Goal: Task Accomplishment & Management: Manage account settings

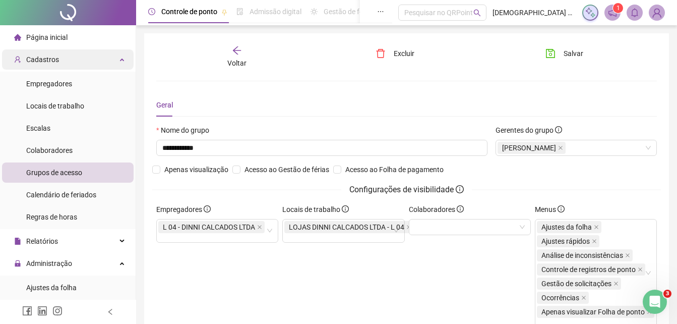
click at [111, 58] on div "Cadastros" at bounding box center [68, 59] width 132 height 20
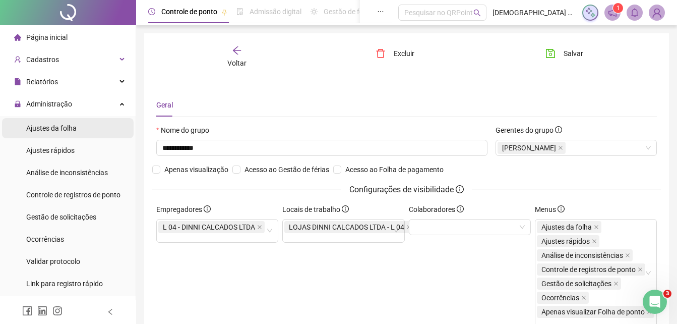
click at [62, 128] on span "Ajustes da folha" at bounding box center [51, 128] width 50 height 8
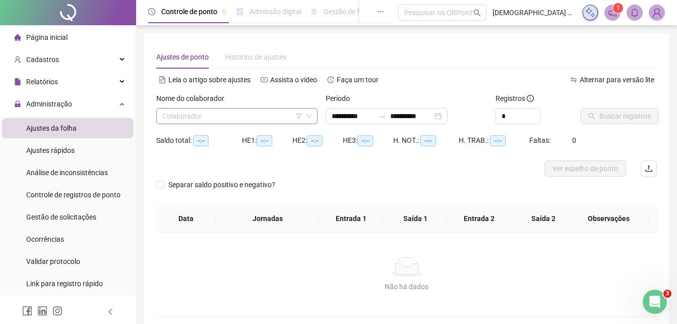
type input "**********"
click at [220, 117] on input "search" at bounding box center [232, 115] width 140 height 15
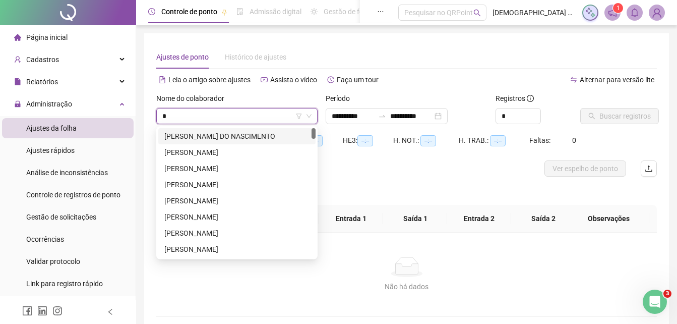
type input "**"
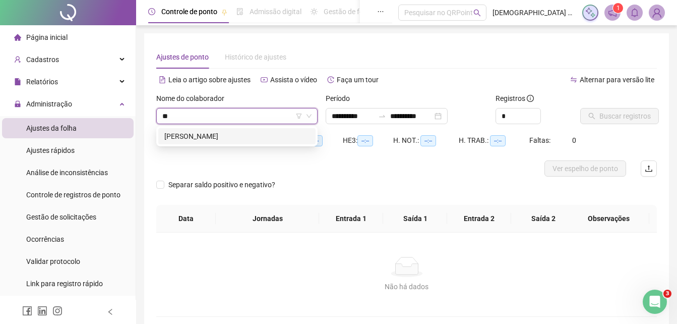
click at [234, 137] on div "[PERSON_NAME]" at bounding box center [236, 136] width 145 height 11
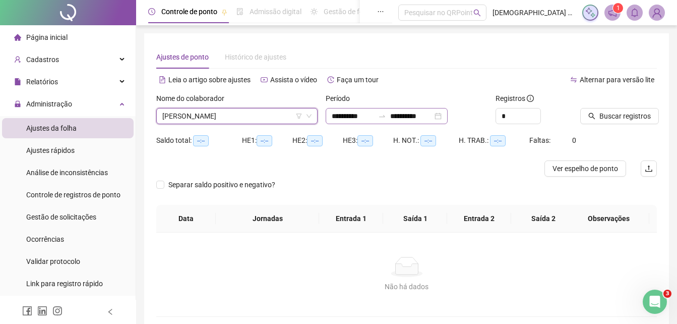
click at [390, 117] on div at bounding box center [382, 116] width 16 height 8
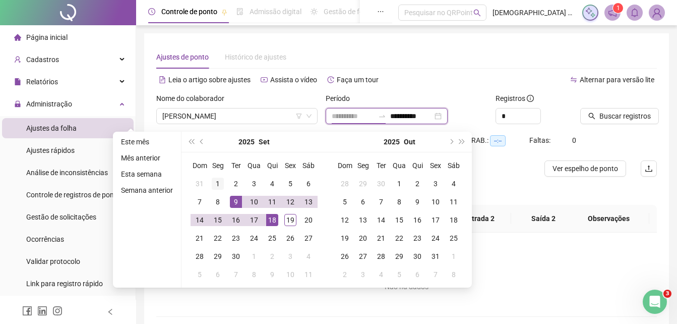
type input "**********"
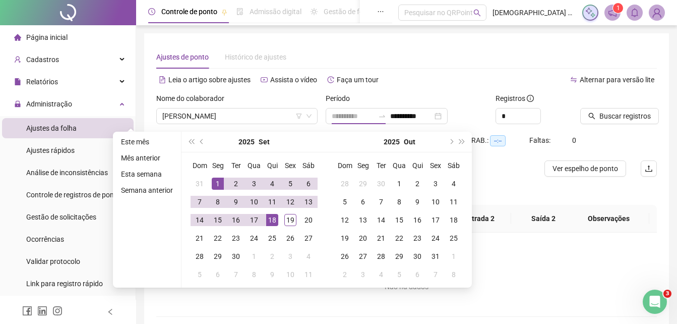
click at [217, 184] on div "1" at bounding box center [218, 184] width 12 height 12
type input "**********"
click at [291, 223] on div "19" at bounding box center [290, 220] width 12 height 12
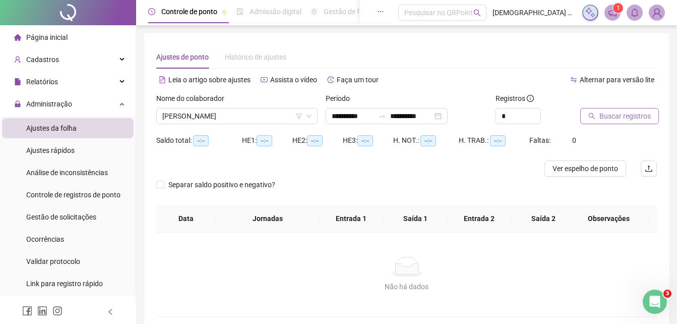
click at [630, 120] on span "Buscar registros" at bounding box center [625, 115] width 51 height 11
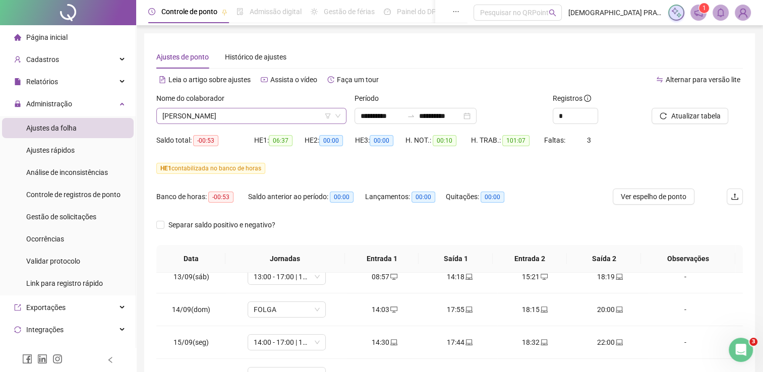
click at [290, 120] on span "[PERSON_NAME]" at bounding box center [251, 115] width 178 height 15
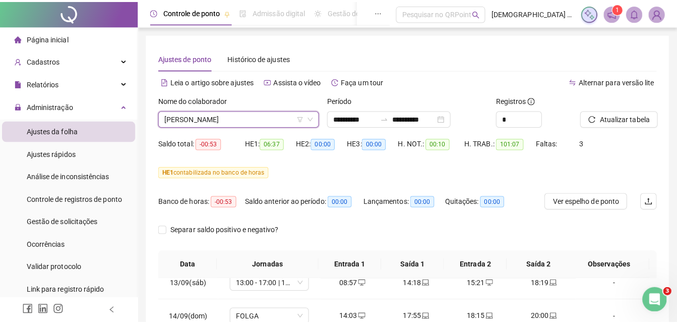
scroll to position [406, 0]
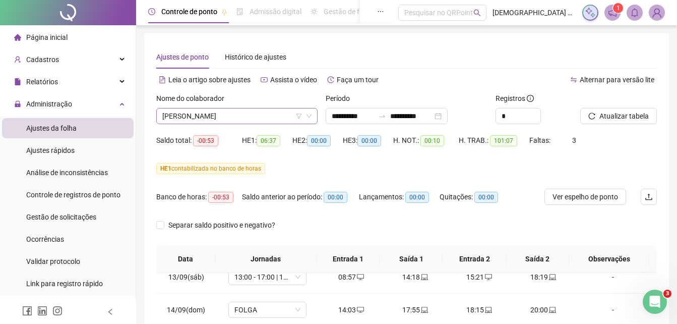
click at [258, 121] on span "[PERSON_NAME]" at bounding box center [236, 115] width 149 height 15
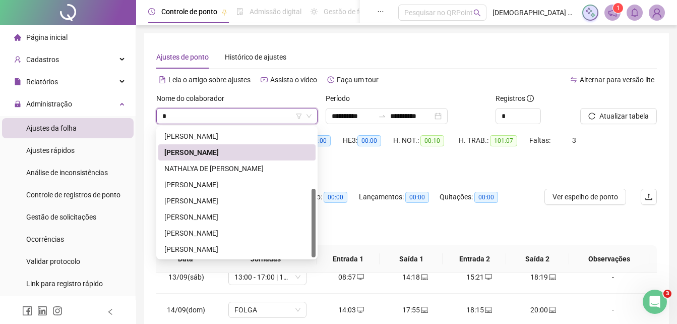
scroll to position [113, 0]
type input "**"
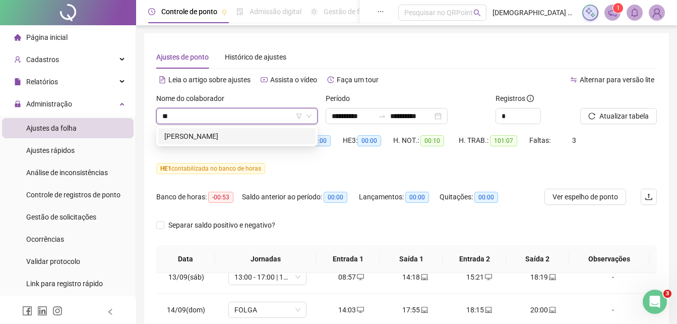
click at [251, 131] on div "[PERSON_NAME]" at bounding box center [236, 136] width 145 height 11
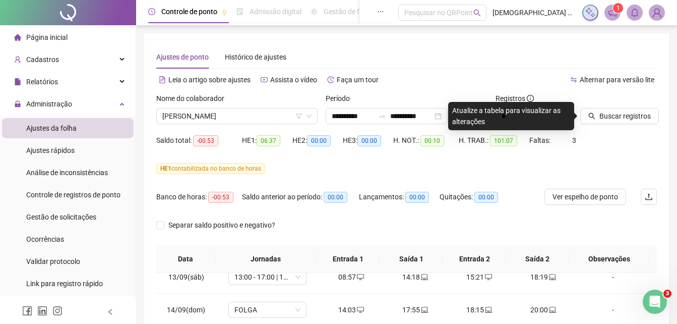
click at [606, 107] on div at bounding box center [606, 100] width 51 height 15
click at [609, 112] on span "Buscar registros" at bounding box center [625, 115] width 51 height 11
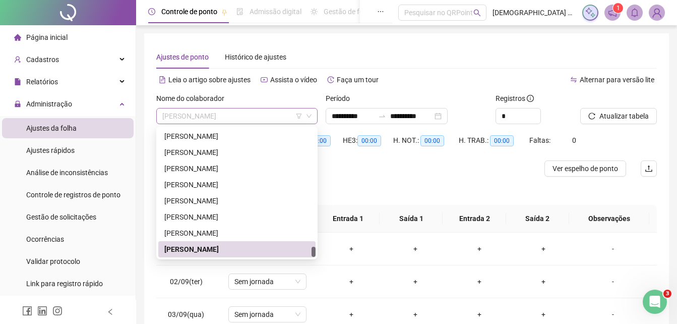
click at [271, 119] on span "[PERSON_NAME]" at bounding box center [236, 115] width 149 height 15
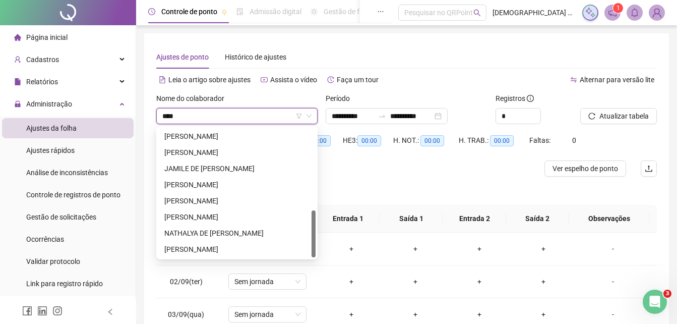
scroll to position [113, 0]
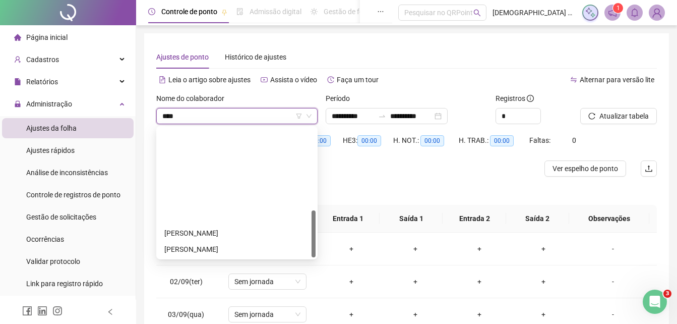
type input "*****"
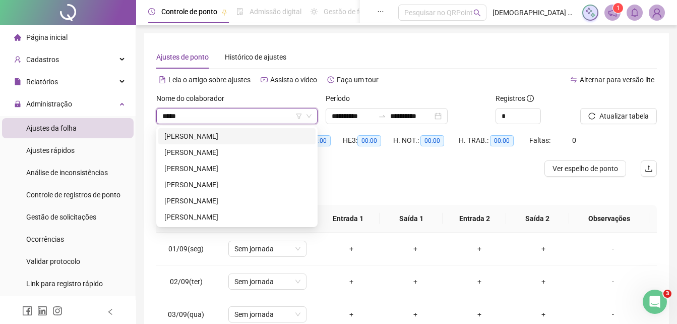
scroll to position [0, 0]
click at [262, 148] on div "[PERSON_NAME]" at bounding box center [236, 152] width 145 height 11
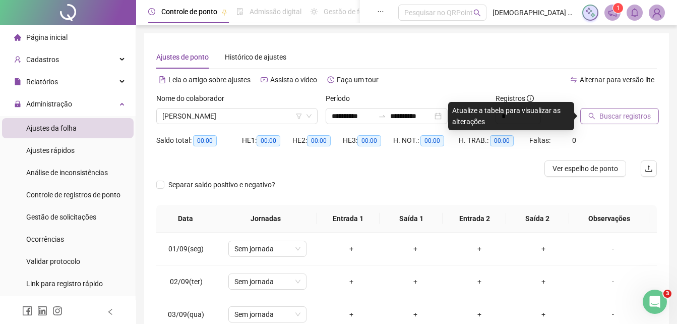
click at [624, 118] on span "Buscar registros" at bounding box center [625, 115] width 51 height 11
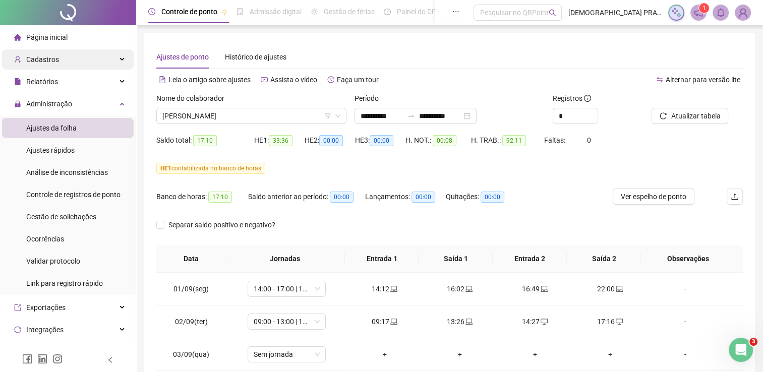
click at [115, 58] on div "Cadastros" at bounding box center [68, 59] width 132 height 20
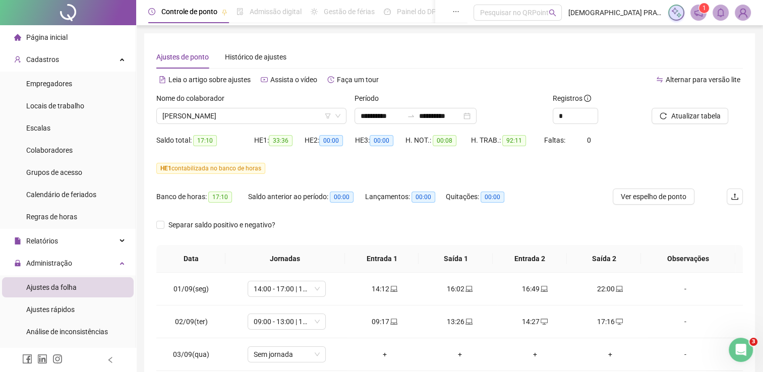
click at [571, 169] on div "HE 1 contabilizada no banco de horas" at bounding box center [449, 168] width 587 height 11
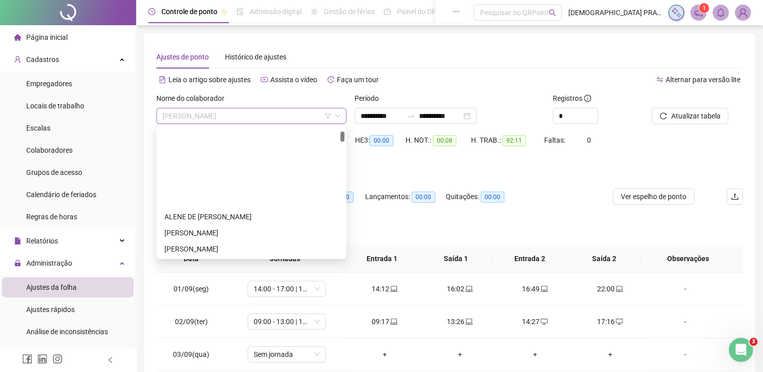
click at [266, 113] on span "[PERSON_NAME]" at bounding box center [251, 115] width 178 height 15
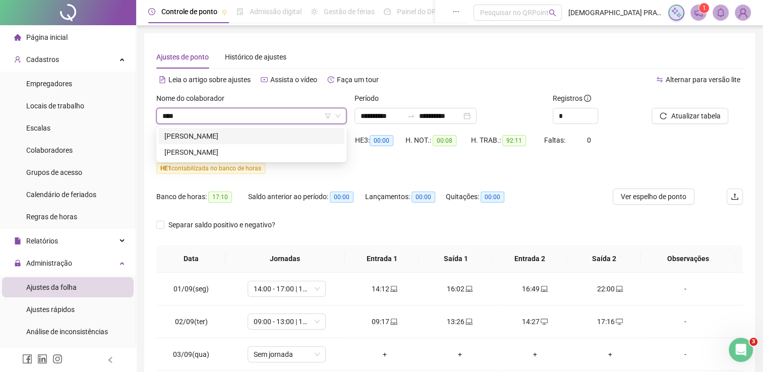
type input "*****"
click at [276, 147] on div "[PERSON_NAME]" at bounding box center [251, 152] width 174 height 11
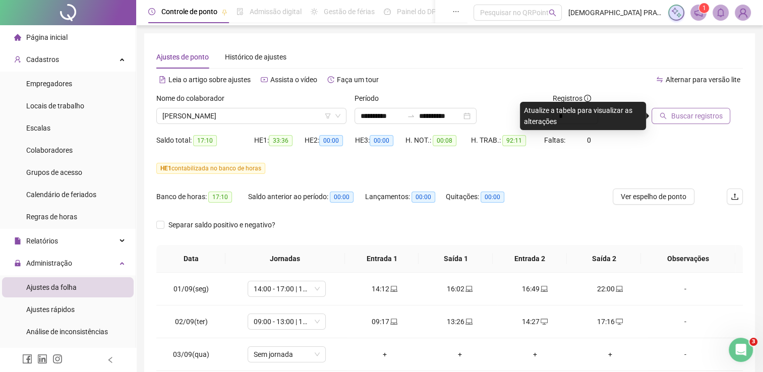
click at [677, 111] on button "Buscar registros" at bounding box center [691, 116] width 79 height 16
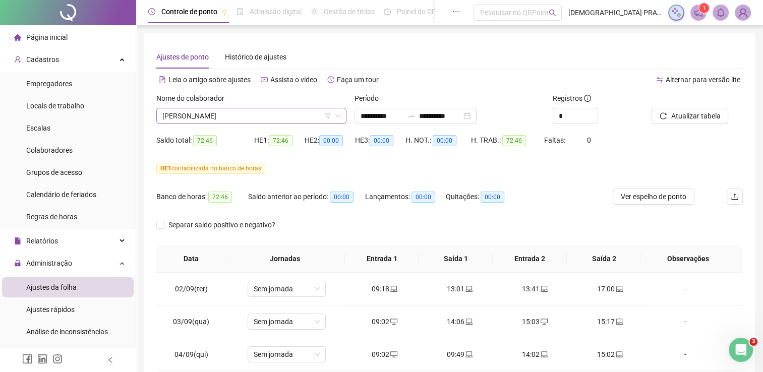
click at [243, 117] on span "[PERSON_NAME]" at bounding box center [251, 115] width 178 height 15
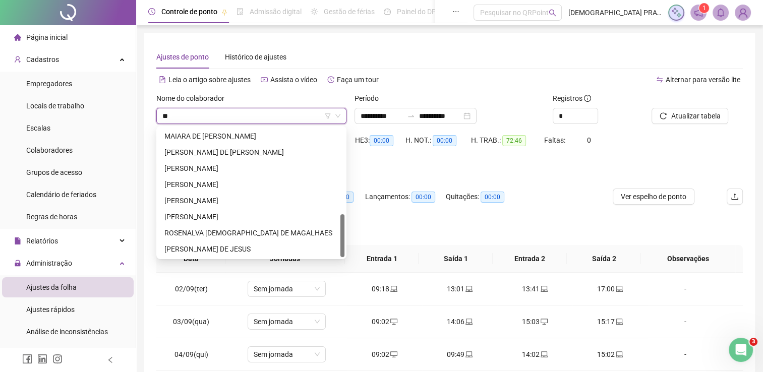
scroll to position [258, 0]
type input "***"
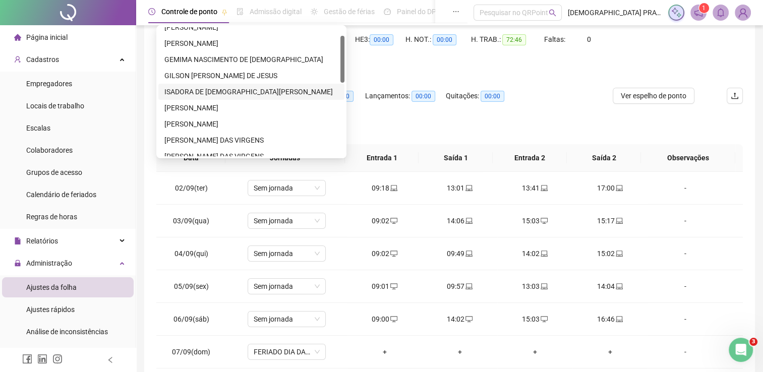
scroll to position [0, 0]
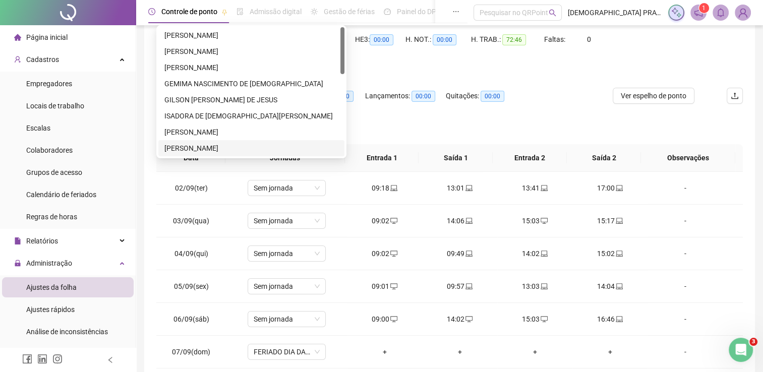
click at [259, 146] on div "[PERSON_NAME]" at bounding box center [251, 148] width 174 height 11
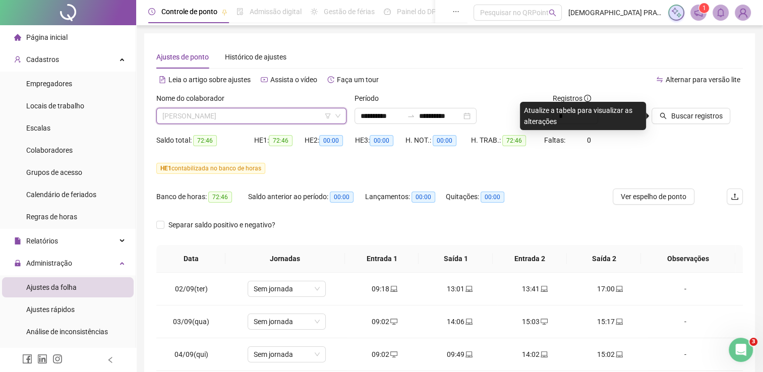
scroll to position [1582, 0]
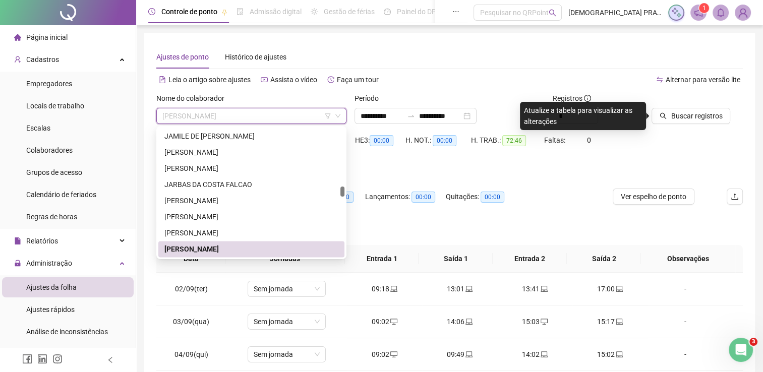
drag, startPoint x: 290, startPoint y: 117, endPoint x: 256, endPoint y: 126, distance: 34.5
click at [256, 126] on body "**********" at bounding box center [381, 186] width 763 height 372
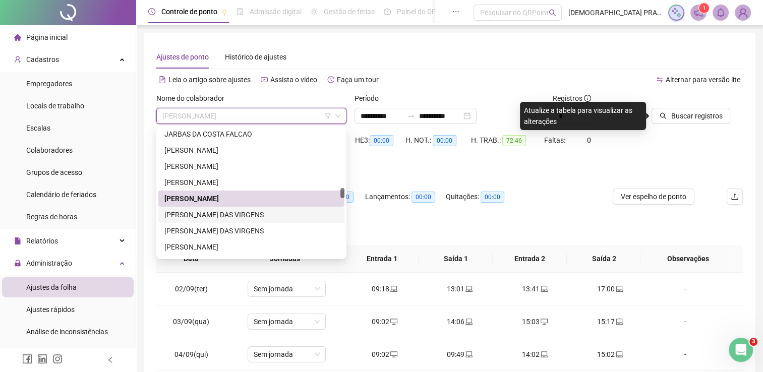
click at [263, 218] on div "[PERSON_NAME] DAS VIRGENS" at bounding box center [251, 214] width 174 height 11
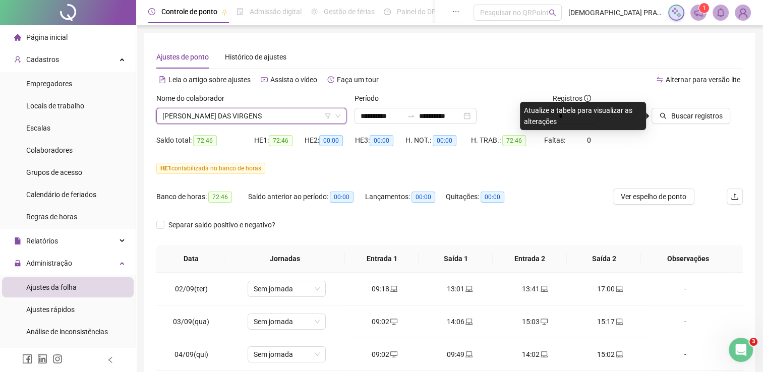
click at [636, 148] on div "Saldo total: 72:46 HE 1: 72:46 HE 2: 00:00 HE 3: 00:00 H. NOT.: 00:00 H. TRAB.:…" at bounding box center [449, 146] width 587 height 28
click at [675, 116] on span "Buscar registros" at bounding box center [696, 115] width 51 height 11
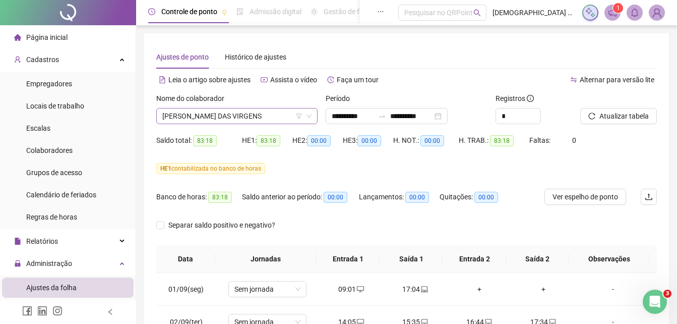
scroll to position [1711, 0]
click at [257, 119] on span "[PERSON_NAME] DAS VIRGENS" at bounding box center [236, 115] width 149 height 15
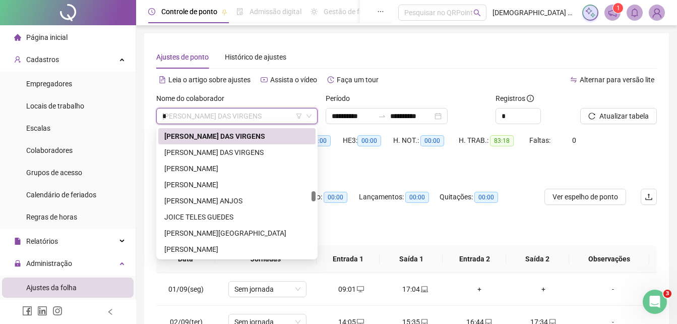
scroll to position [1404, 0]
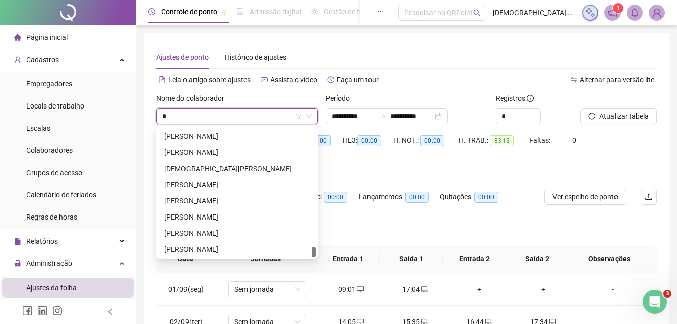
type input "**"
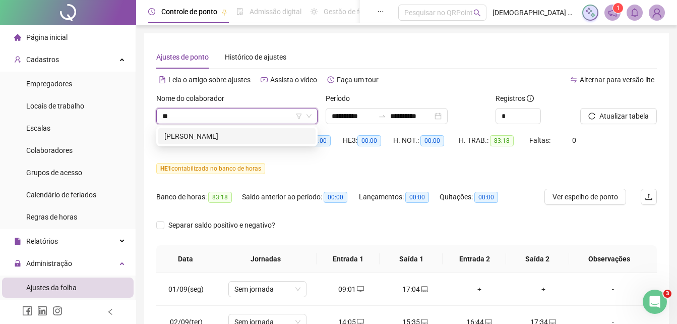
click at [226, 136] on div "[PERSON_NAME]" at bounding box center [236, 136] width 145 height 11
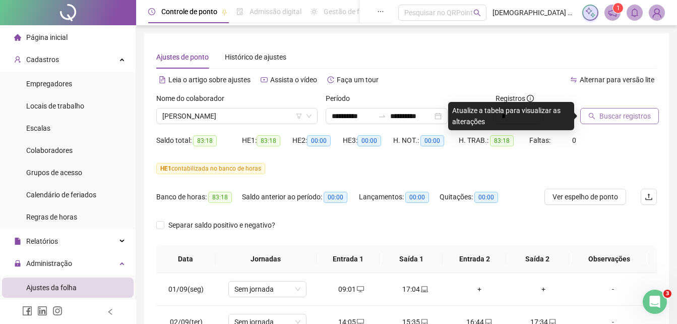
click at [606, 123] on button "Buscar registros" at bounding box center [620, 116] width 79 height 16
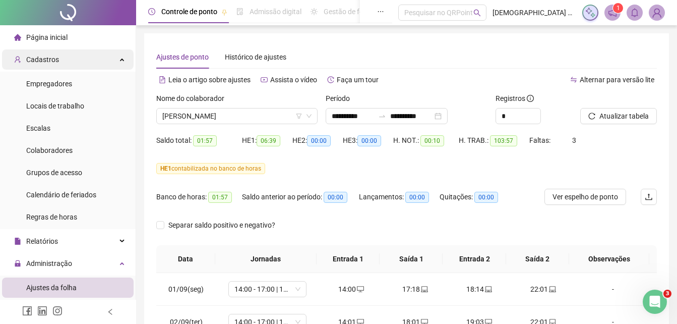
click at [121, 59] on icon at bounding box center [123, 59] width 5 height 0
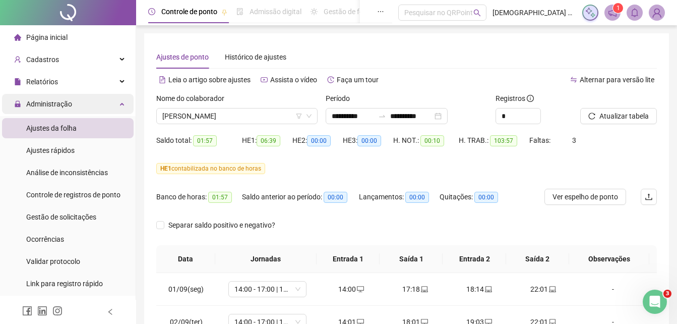
click at [109, 106] on div "Administração" at bounding box center [68, 104] width 132 height 20
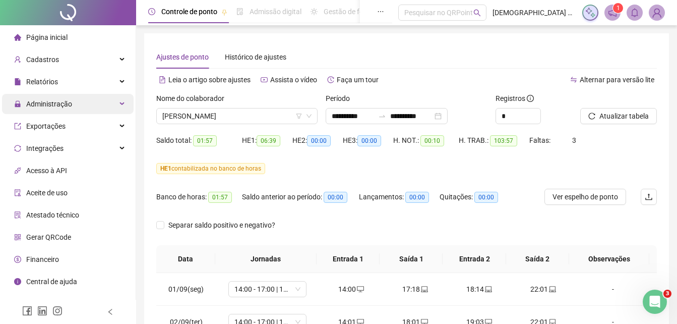
click at [111, 105] on div "Administração" at bounding box center [68, 104] width 132 height 20
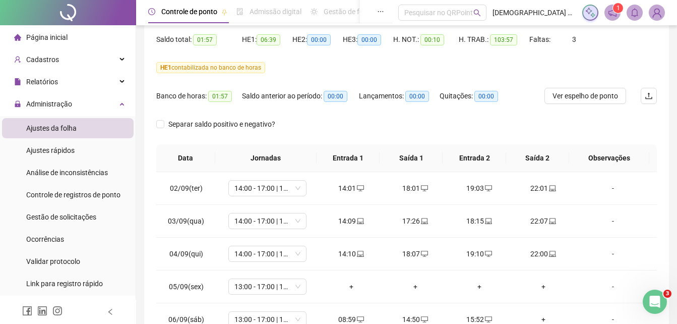
scroll to position [50, 0]
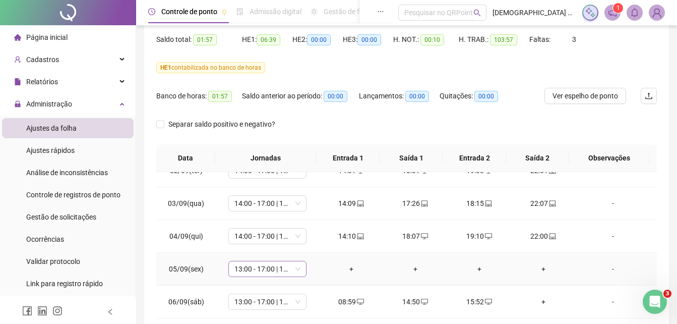
click at [296, 269] on span "13:00 - 17:00 | 18:00 - 22:00" at bounding box center [268, 268] width 66 height 15
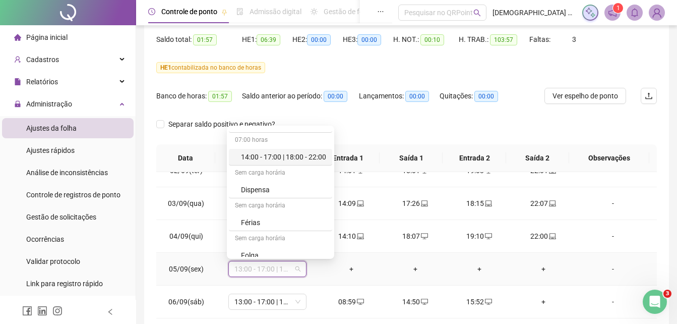
scroll to position [887, 0]
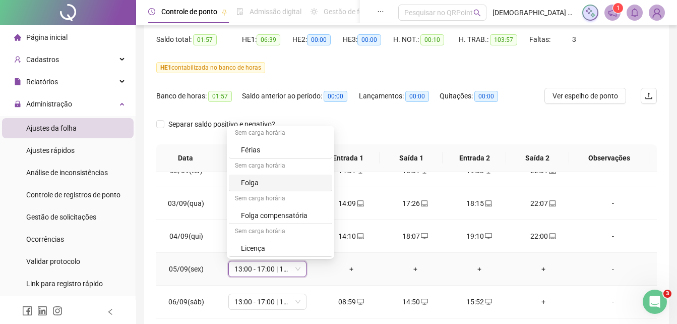
click at [374, 271] on td "+" at bounding box center [351, 269] width 64 height 33
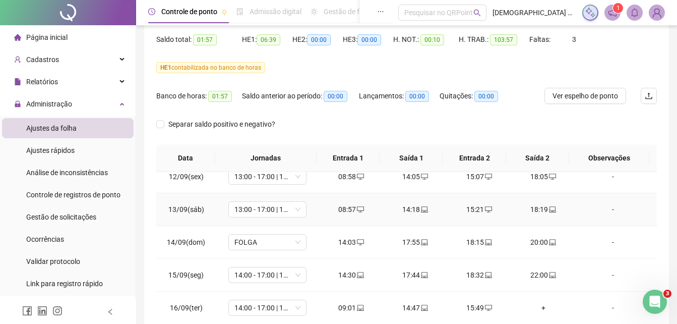
scroll to position [404, 0]
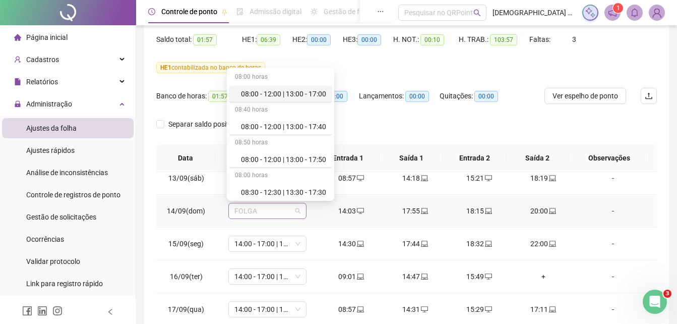
click at [296, 209] on span "FOLGA" at bounding box center [268, 210] width 66 height 15
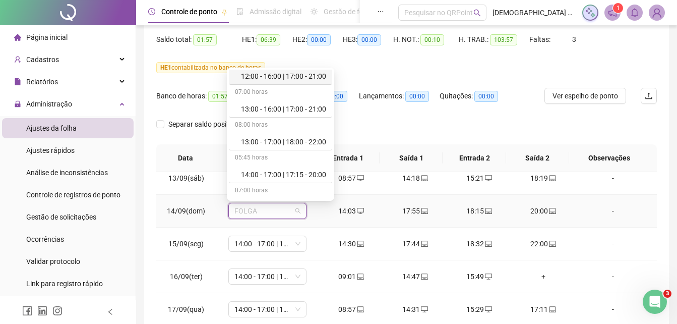
scroll to position [757, 0]
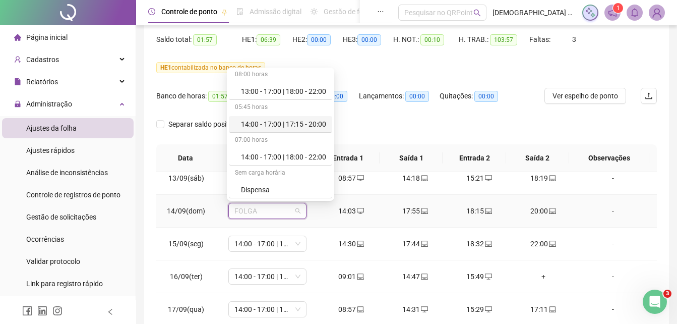
click at [294, 125] on div "14:00 - 17:00 | 17:15 - 20:00" at bounding box center [283, 124] width 85 height 11
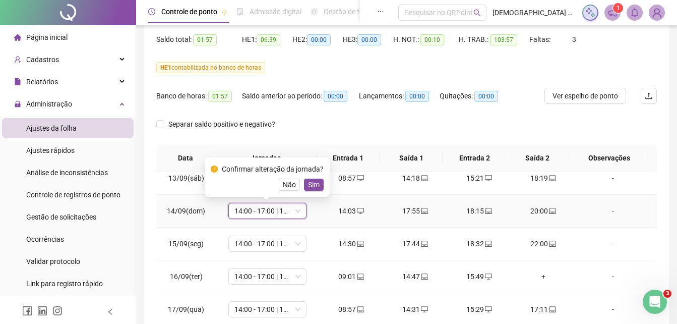
click at [315, 184] on span "Sim" at bounding box center [314, 184] width 12 height 11
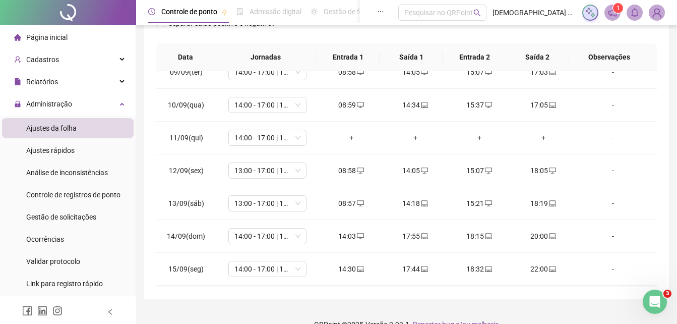
scroll to position [256, 0]
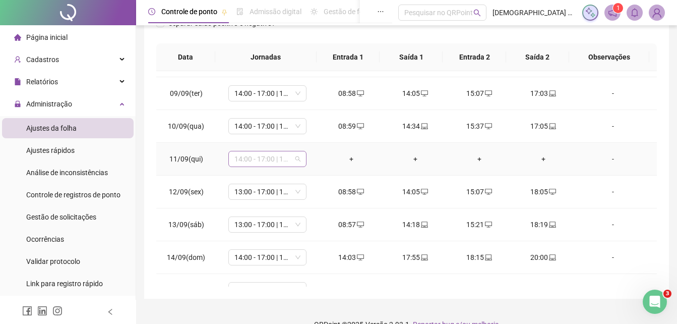
click at [298, 158] on span "14:00 - 17:00 | 18:00 - 22:00" at bounding box center [268, 158] width 66 height 15
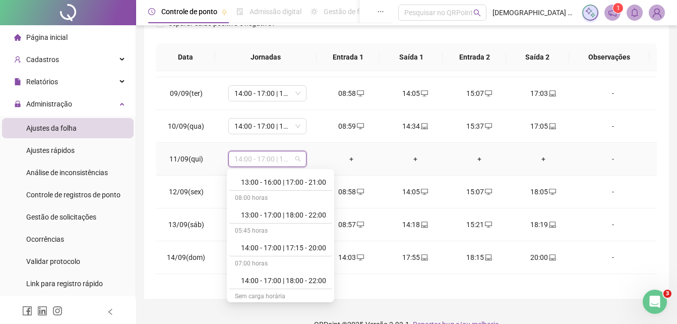
scroll to position [858, 0]
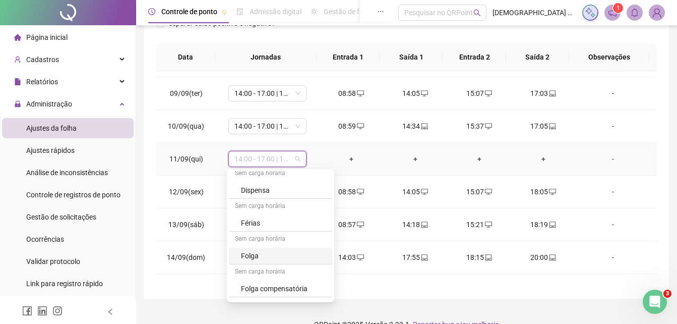
click at [272, 259] on div "Folga" at bounding box center [283, 255] width 85 height 11
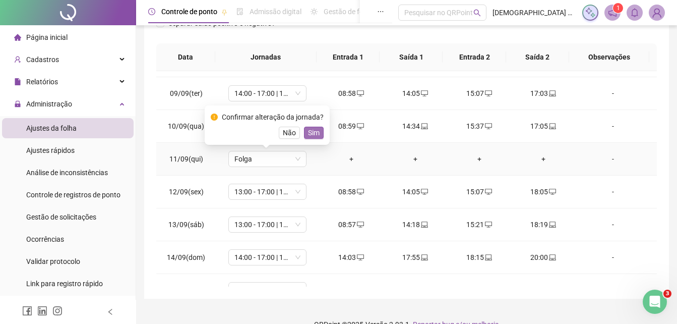
click at [316, 130] on span "Sim" at bounding box center [314, 132] width 12 height 11
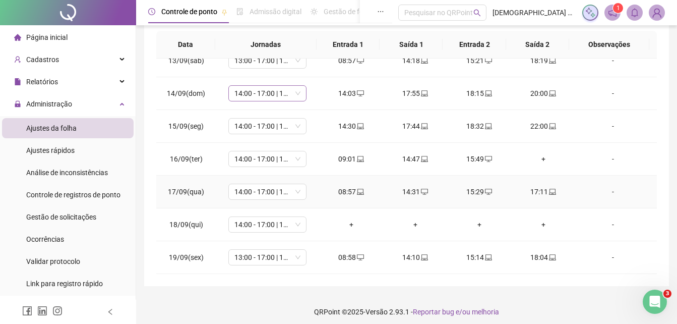
scroll to position [220, 0]
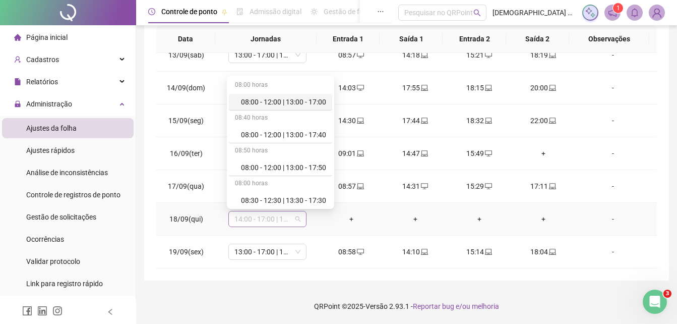
click at [298, 221] on span "14:00 - 17:00 | 18:00 - 22:00" at bounding box center [268, 218] width 66 height 15
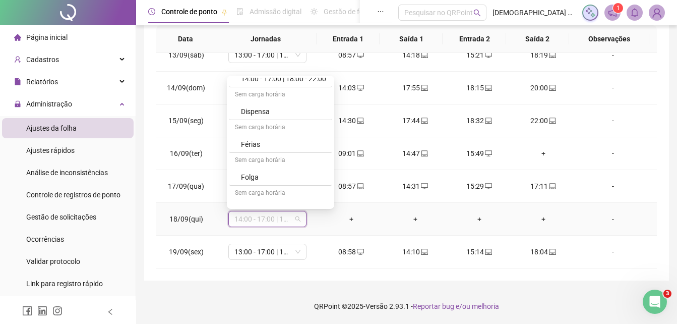
scroll to position [858, 0]
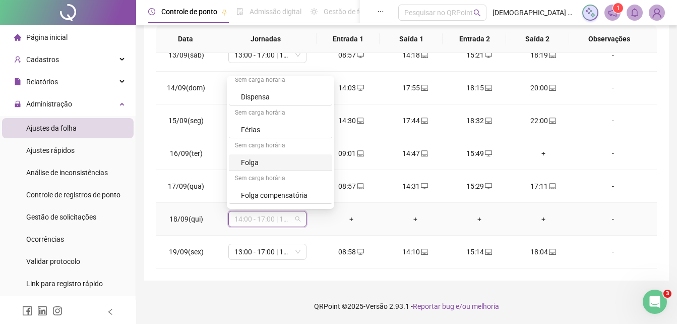
click at [255, 158] on div "Folga" at bounding box center [283, 162] width 85 height 11
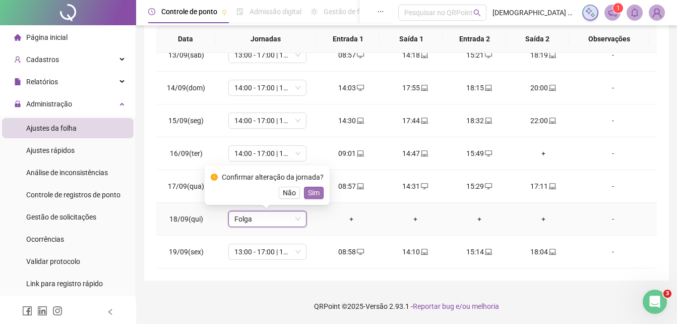
click at [315, 194] on span "Sim" at bounding box center [314, 192] width 12 height 11
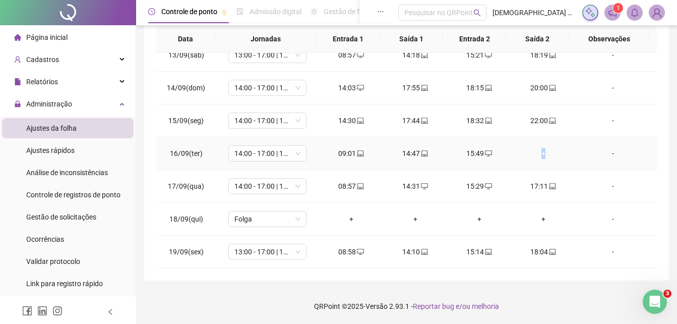
drag, startPoint x: 518, startPoint y: 143, endPoint x: 559, endPoint y: 152, distance: 42.2
click at [559, 152] on td "+" at bounding box center [543, 153] width 64 height 33
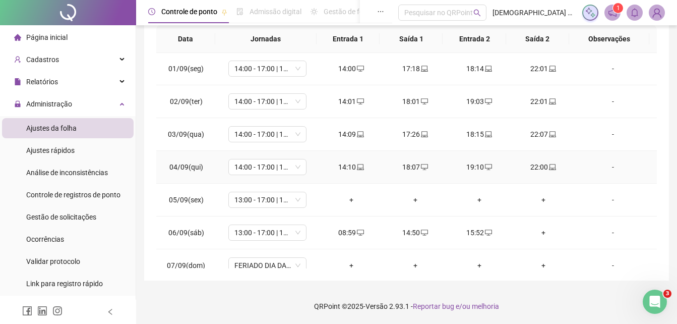
scroll to position [0, 0]
click at [359, 70] on icon "desktop" at bounding box center [360, 69] width 7 height 7
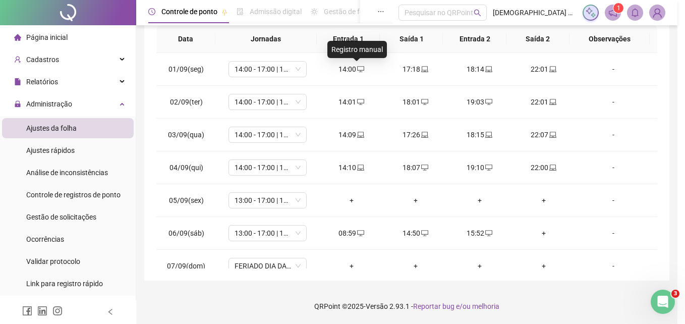
type input "**********"
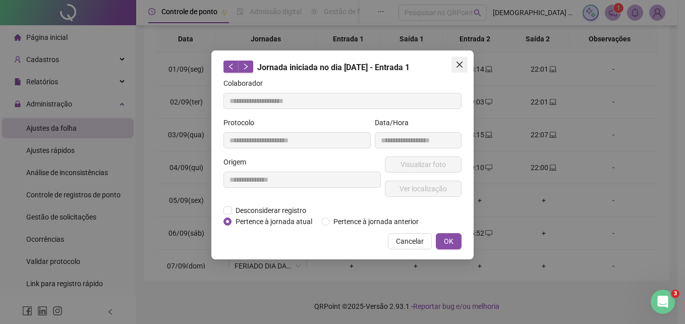
click at [460, 65] on icon "close" at bounding box center [460, 65] width 6 height 6
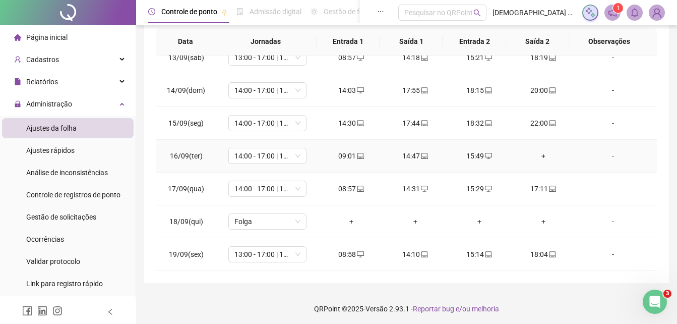
scroll to position [220, 0]
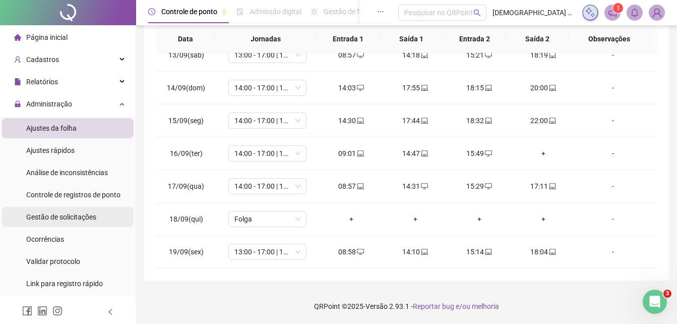
click at [72, 215] on span "Gestão de solicitações" at bounding box center [61, 217] width 70 height 8
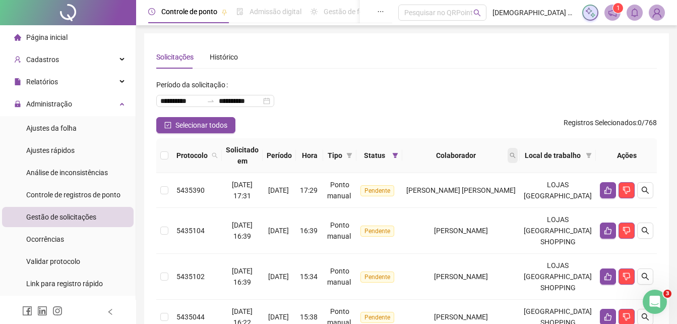
click at [516, 154] on icon "search" at bounding box center [513, 155] width 6 height 6
type input "******"
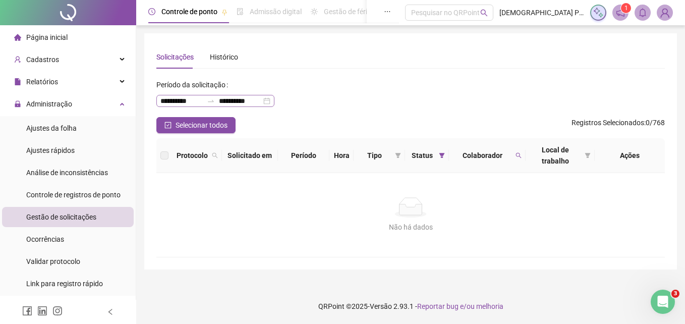
click at [210, 98] on div at bounding box center [211, 101] width 16 height 8
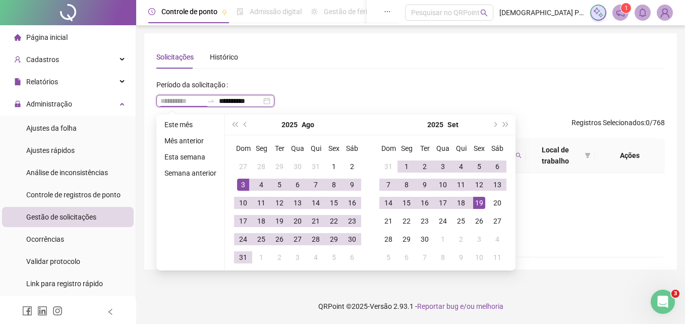
type input "**********"
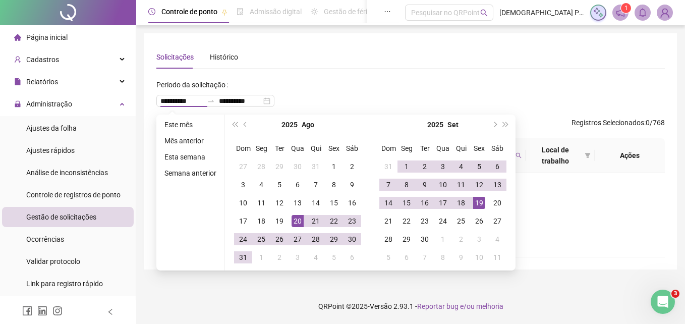
click at [199, 209] on ul "Este mês Mês anterior Esta semana Semana anterior" at bounding box center [190, 193] width 69 height 156
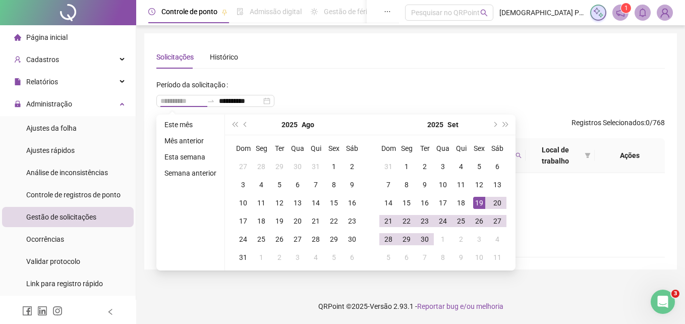
type input "**********"
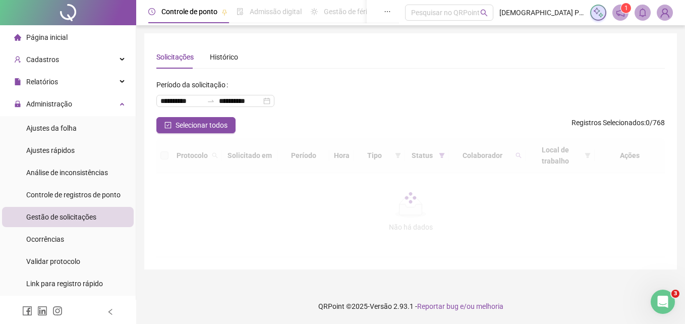
click at [592, 211] on div "Protocolo Solicitado em Período Hora Tipo Status Colaborador Local de trabalho …" at bounding box center [410, 197] width 508 height 119
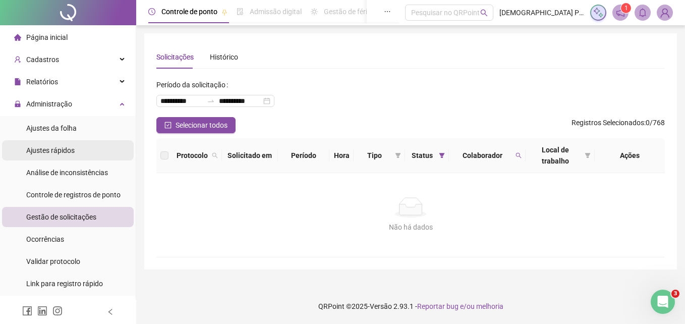
click at [53, 147] on span "Ajustes rápidos" at bounding box center [50, 150] width 48 height 8
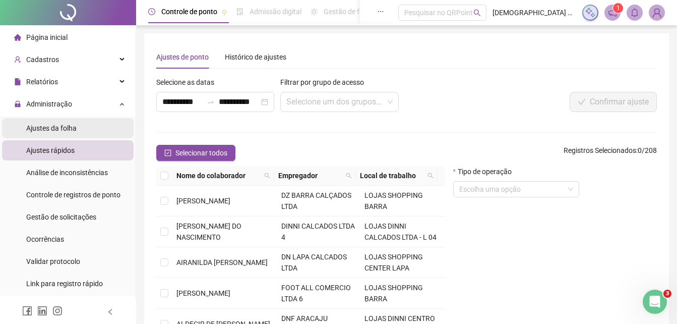
click at [67, 127] on span "Ajustes da folha" at bounding box center [51, 128] width 50 height 8
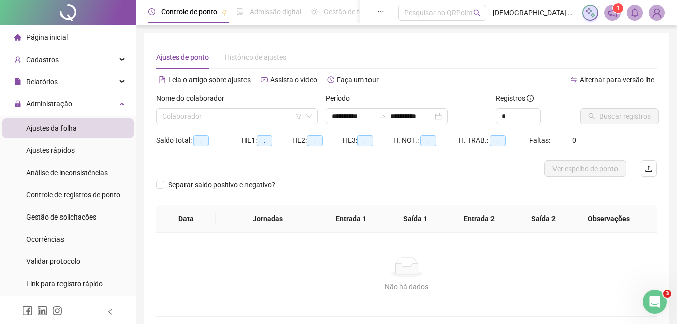
type input "**********"
click at [410, 214] on th "Saída 1" at bounding box center [415, 219] width 64 height 28
click at [183, 123] on input "search" at bounding box center [232, 115] width 140 height 15
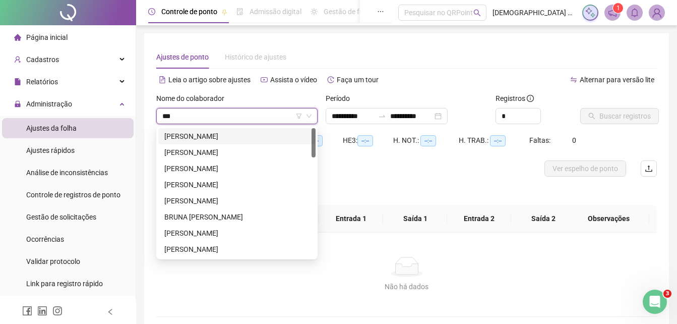
type input "****"
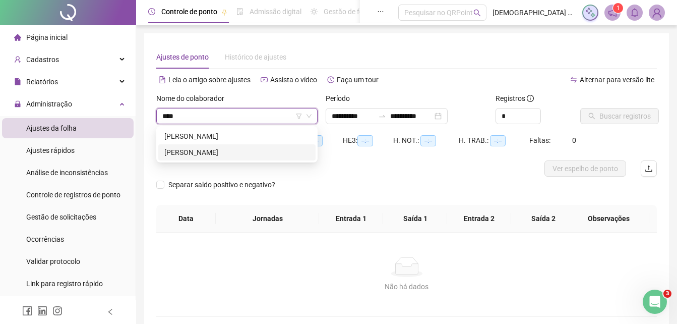
click at [209, 150] on div "[PERSON_NAME]" at bounding box center [236, 152] width 145 height 11
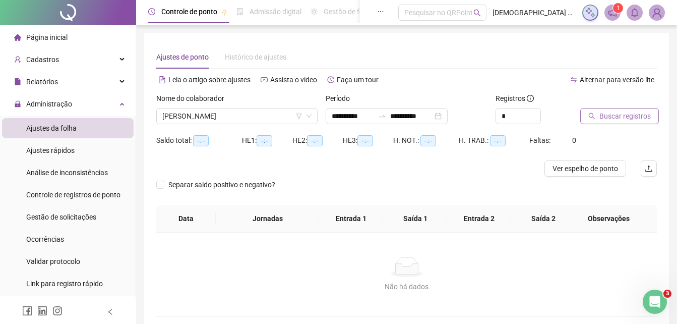
click at [607, 119] on span "Buscar registros" at bounding box center [625, 115] width 51 height 11
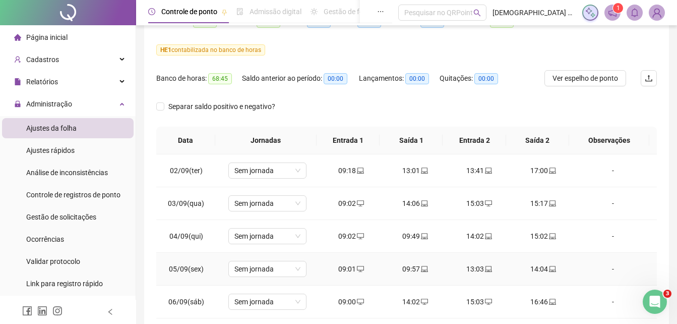
scroll to position [119, 0]
click at [66, 148] on span "Ajustes rápidos" at bounding box center [50, 150] width 48 height 8
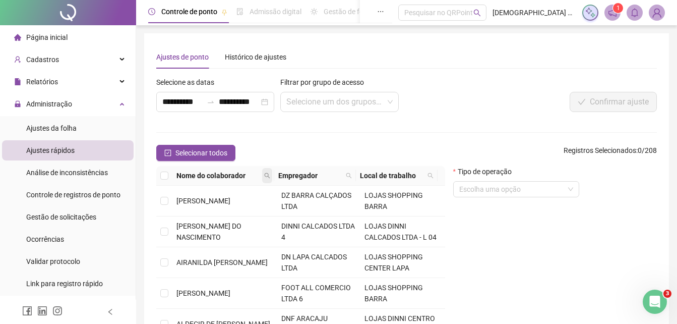
click at [267, 176] on icon "search" at bounding box center [267, 176] width 6 height 6
type input "*****"
click at [206, 210] on span "Buscar" at bounding box center [206, 211] width 22 height 11
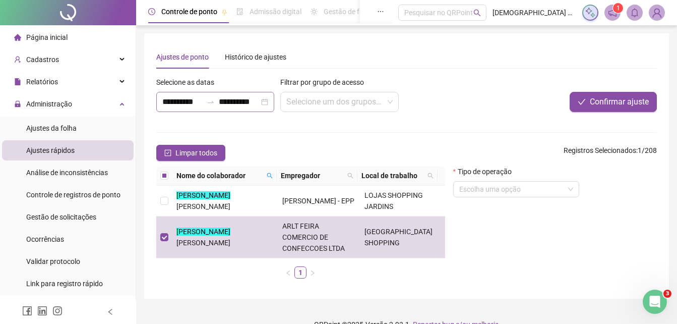
click at [213, 102] on icon "swap-right" at bounding box center [211, 102] width 6 height 2
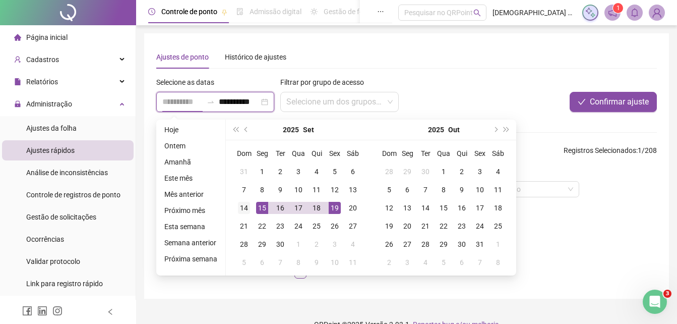
type input "**********"
click at [243, 205] on div "14" at bounding box center [244, 208] width 12 height 12
type input "**********"
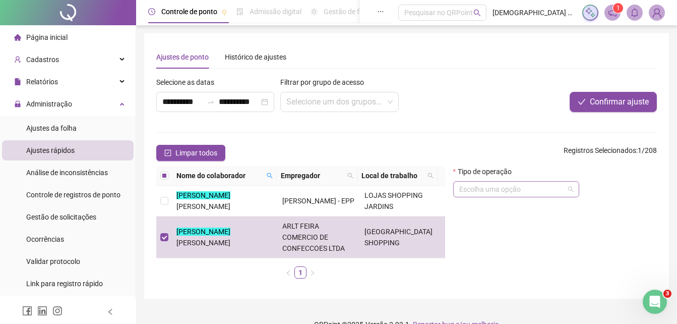
click at [499, 190] on input "search" at bounding box center [512, 189] width 105 height 15
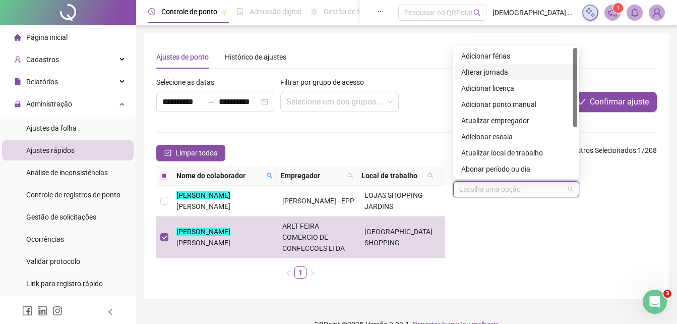
click at [503, 71] on div "Alterar jornada" at bounding box center [517, 72] width 110 height 11
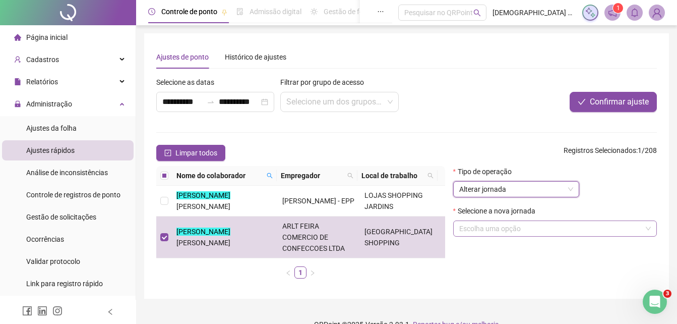
click at [484, 225] on input "search" at bounding box center [551, 228] width 183 height 15
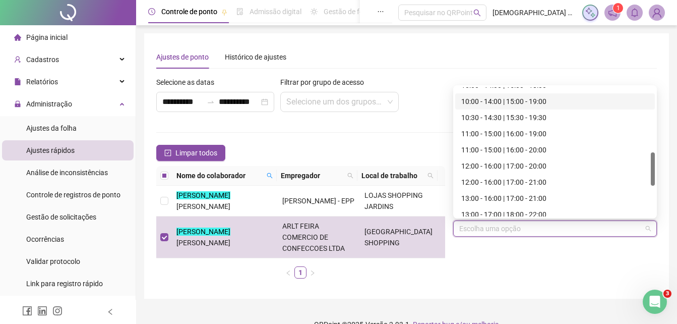
scroll to position [353, 0]
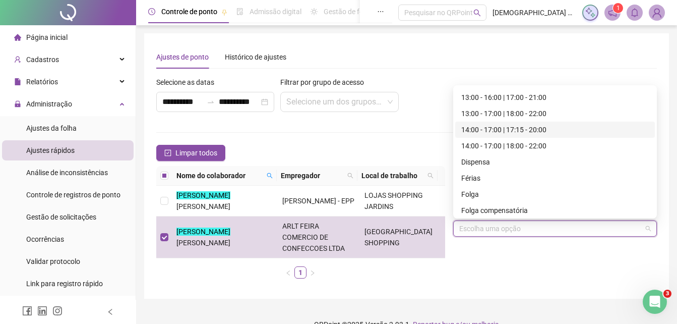
click at [516, 127] on div "14:00 - 17:00 | 17:15 - 20:00" at bounding box center [556, 129] width 188 height 11
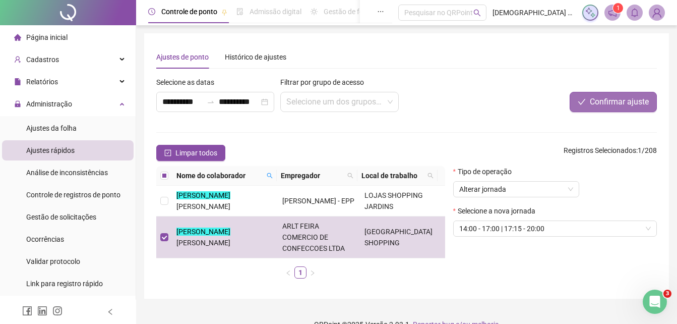
click at [619, 102] on span "Confirmar ajuste" at bounding box center [619, 102] width 59 height 12
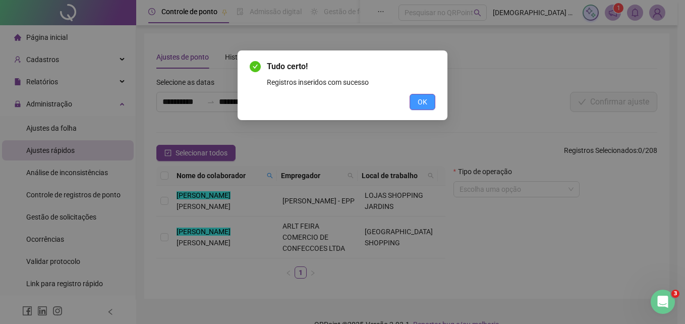
click at [421, 101] on span "OK" at bounding box center [423, 101] width 10 height 11
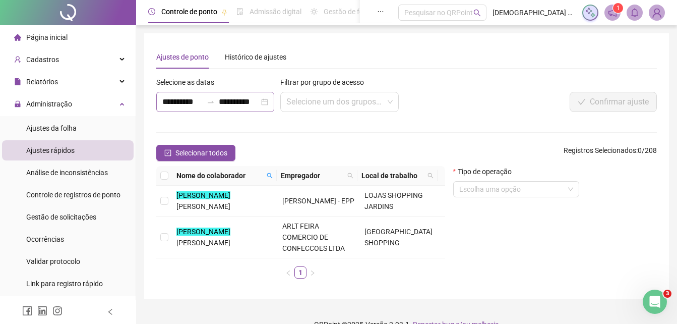
click at [215, 100] on div at bounding box center [211, 102] width 16 height 8
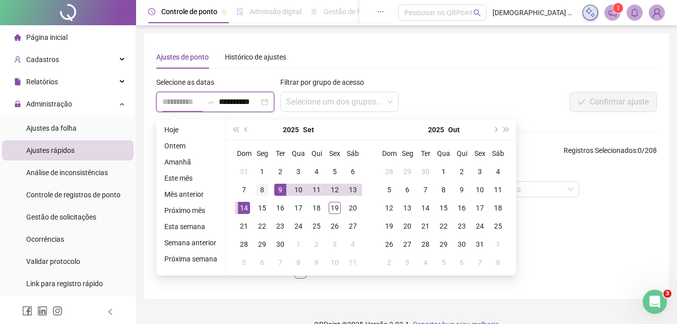
type input "**********"
click at [265, 190] on div "8" at bounding box center [262, 190] width 12 height 12
click at [263, 189] on div "8" at bounding box center [262, 190] width 12 height 12
type input "**********"
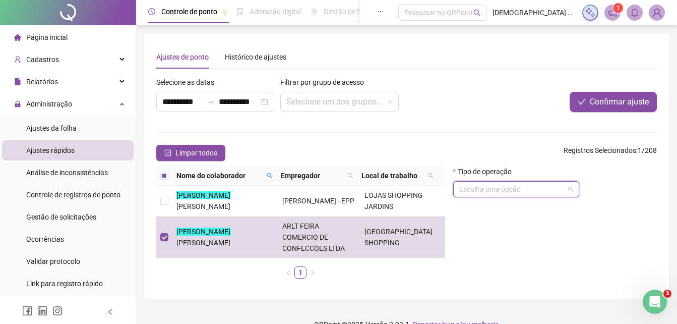
click at [490, 192] on input "search" at bounding box center [512, 189] width 105 height 15
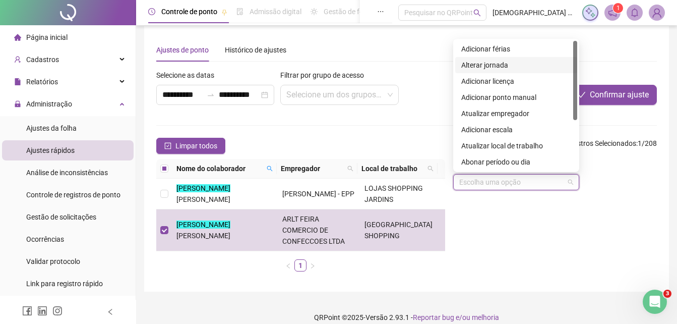
click at [498, 62] on div "Alterar jornada" at bounding box center [517, 65] width 110 height 11
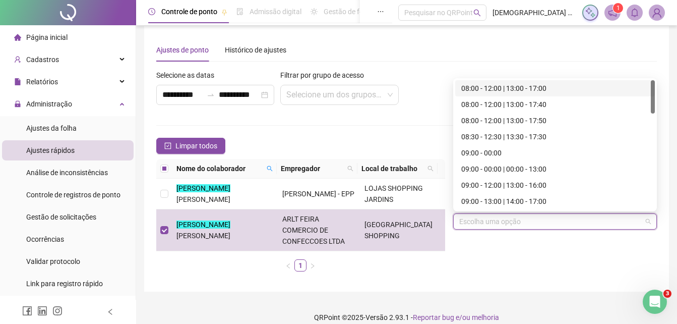
click at [502, 221] on input "search" at bounding box center [551, 221] width 183 height 15
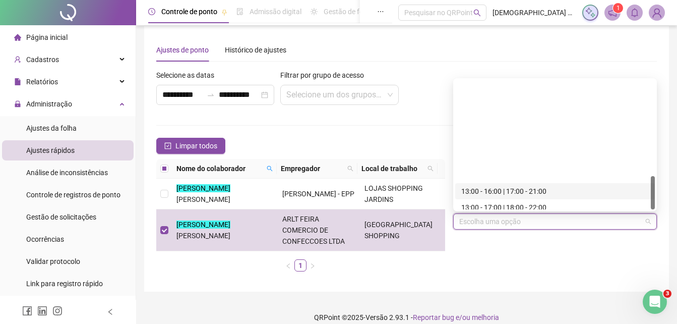
scroll to position [371, 0]
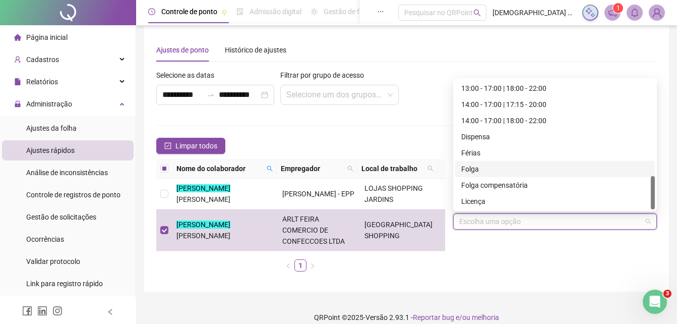
click at [489, 166] on div "Folga" at bounding box center [556, 168] width 188 height 11
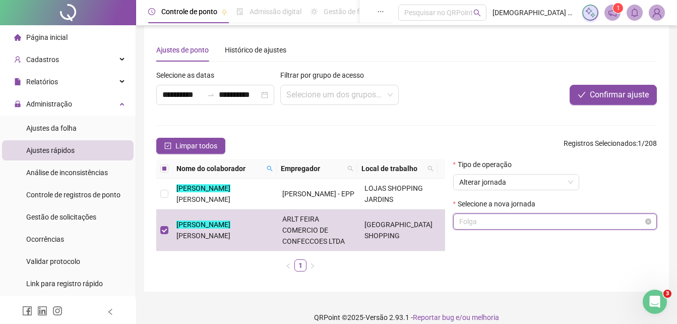
click at [483, 223] on span "Folga" at bounding box center [556, 221] width 192 height 15
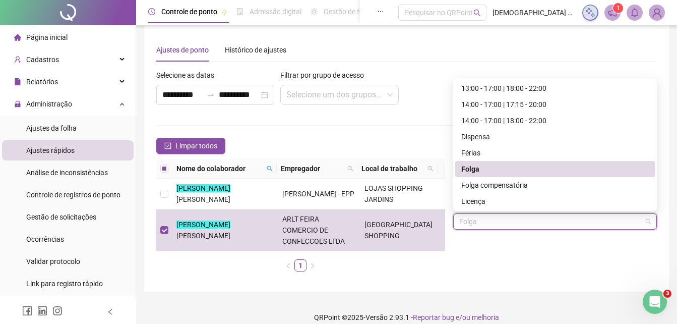
click at [478, 168] on div "Folga" at bounding box center [556, 168] width 188 height 11
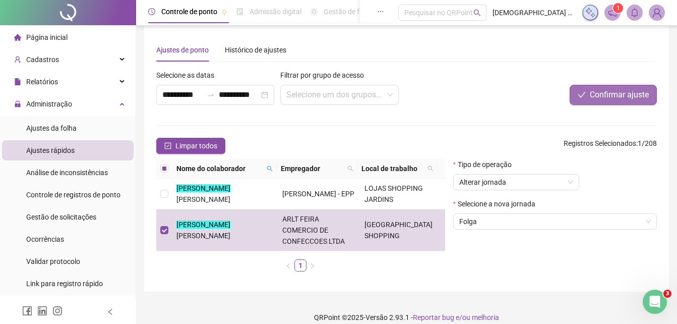
click at [603, 96] on span "Confirmar ajuste" at bounding box center [619, 95] width 59 height 12
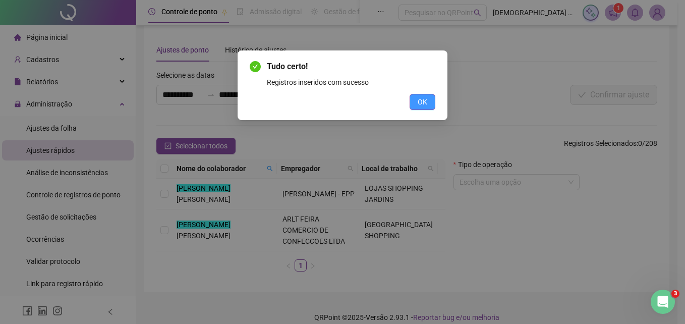
click at [421, 100] on span "OK" at bounding box center [423, 101] width 10 height 11
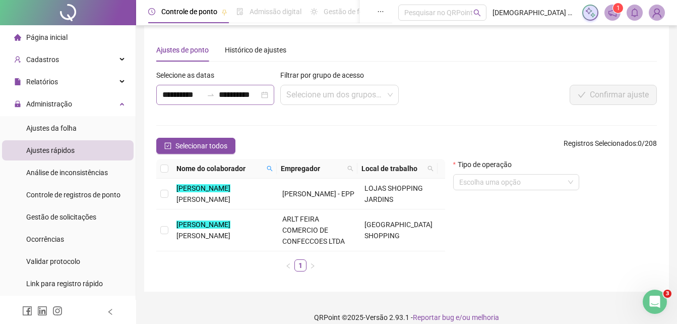
click at [214, 95] on icon "swap-right" at bounding box center [211, 95] width 8 height 8
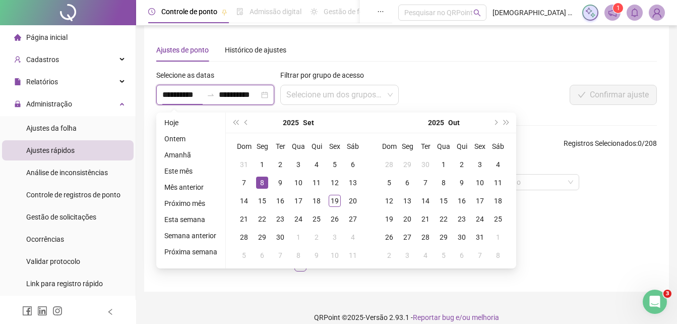
scroll to position [0, 1]
type input "**********"
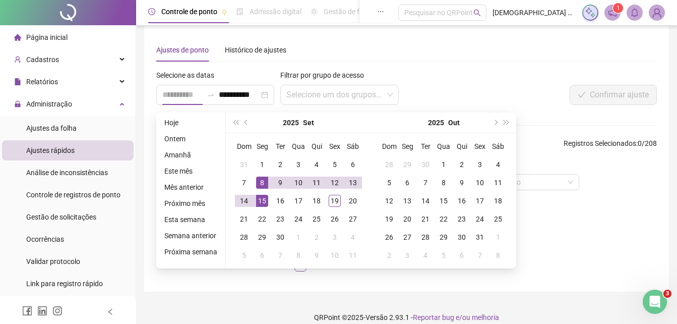
scroll to position [0, 0]
click at [263, 202] on div "15" at bounding box center [262, 201] width 12 height 12
click at [262, 201] on div "15" at bounding box center [262, 201] width 12 height 12
type input "**********"
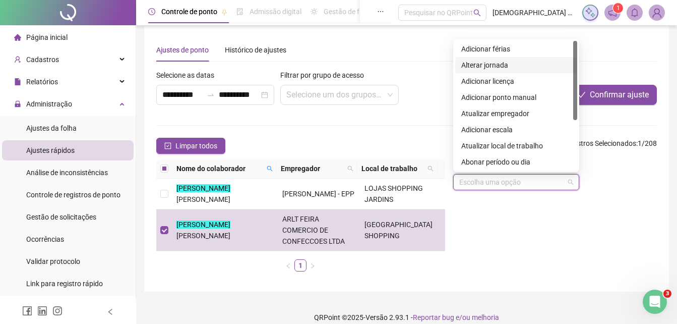
click at [486, 180] on input "search" at bounding box center [512, 182] width 105 height 15
click at [501, 64] on div "Alterar jornada" at bounding box center [517, 65] width 110 height 11
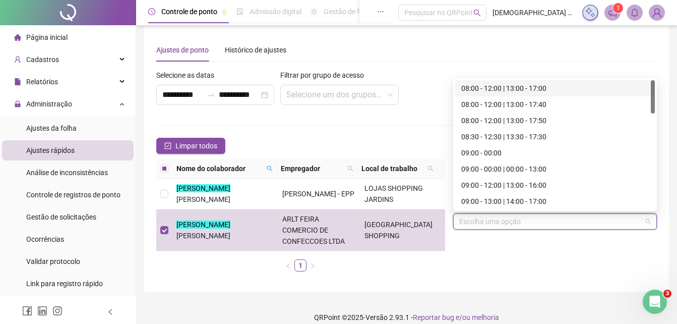
click at [492, 222] on input "search" at bounding box center [551, 221] width 183 height 15
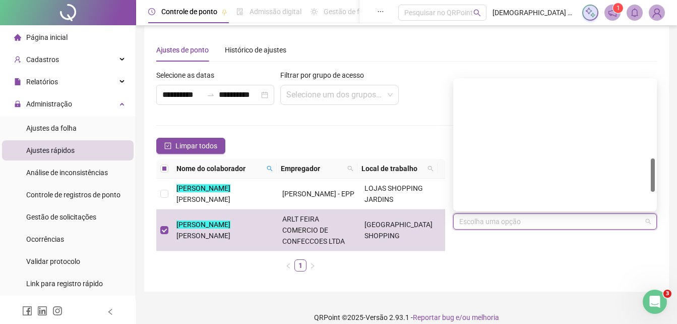
scroll to position [353, 0]
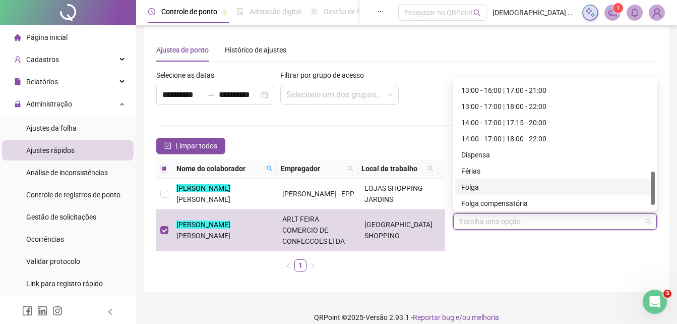
click at [474, 186] on div "Folga" at bounding box center [556, 187] width 188 height 11
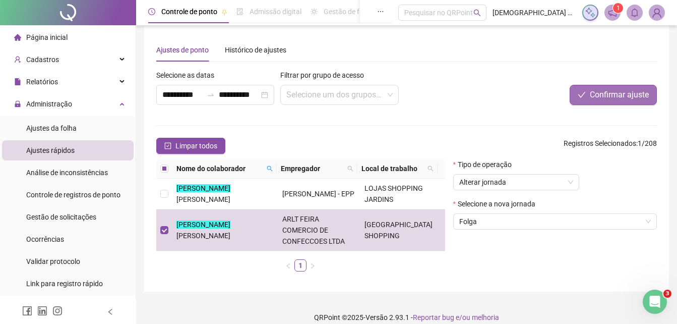
click at [599, 95] on span "Confirmar ajuste" at bounding box center [619, 95] width 59 height 12
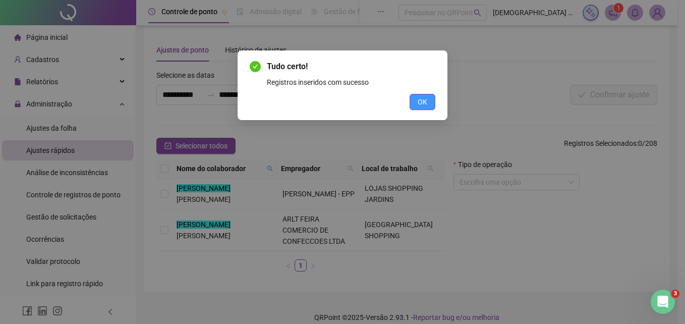
click at [419, 97] on span "OK" at bounding box center [423, 101] width 10 height 11
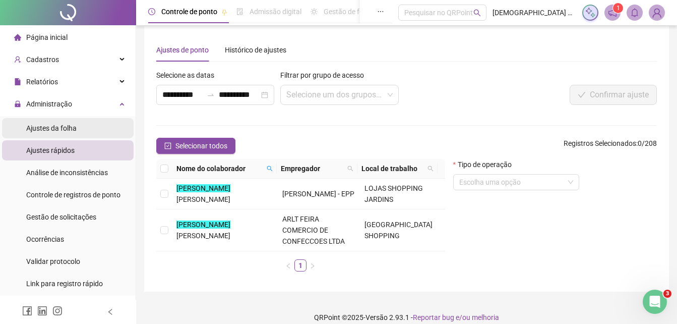
click at [78, 128] on li "Ajustes da folha" at bounding box center [68, 128] width 132 height 20
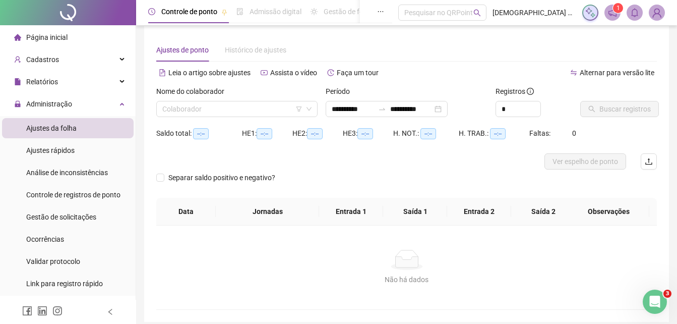
type input "**********"
click at [243, 109] on input "search" at bounding box center [232, 108] width 140 height 15
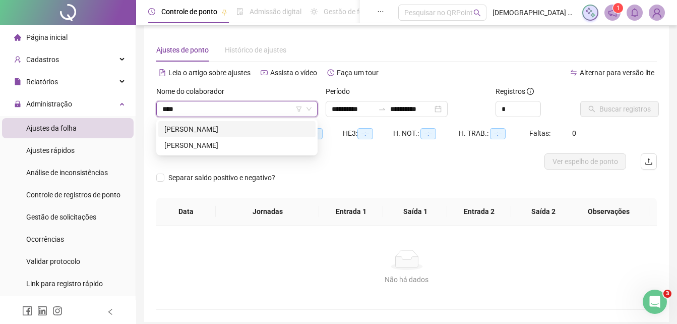
type input "*****"
click at [252, 146] on div "[PERSON_NAME]" at bounding box center [236, 145] width 145 height 11
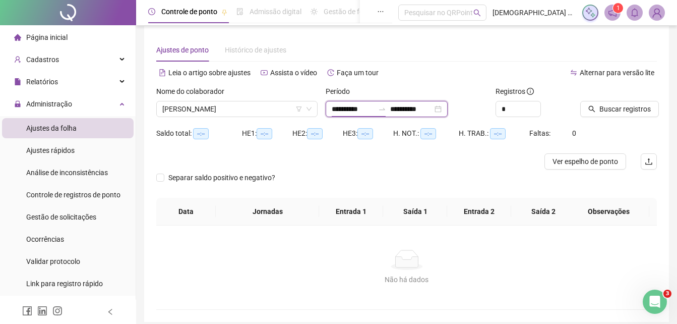
click at [367, 109] on input "**********" at bounding box center [353, 108] width 42 height 11
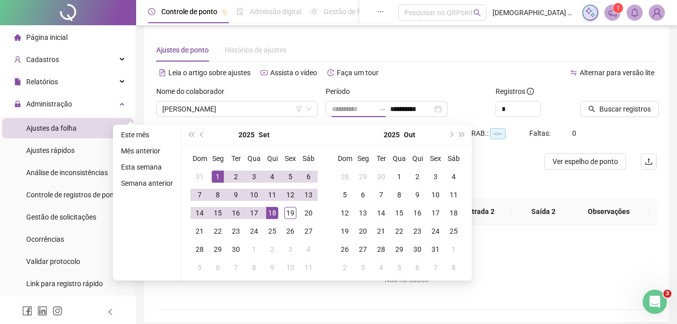
click at [214, 177] on div "1" at bounding box center [218, 176] width 12 height 12
type input "**********"
click at [291, 210] on div "19" at bounding box center [290, 213] width 12 height 12
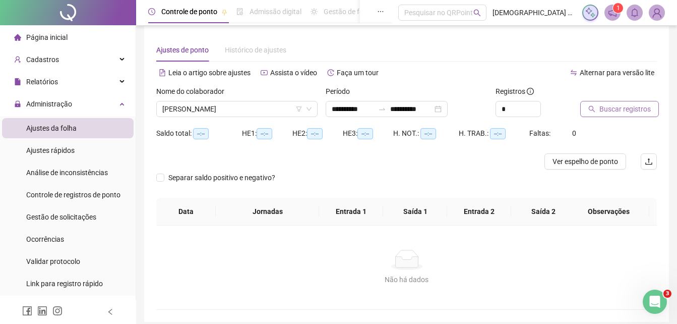
click at [605, 108] on span "Buscar registros" at bounding box center [625, 108] width 51 height 11
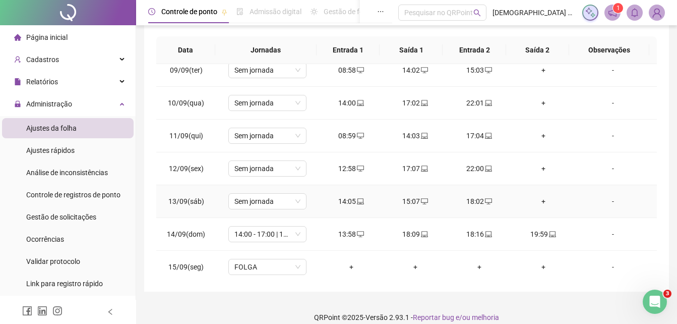
scroll to position [202, 0]
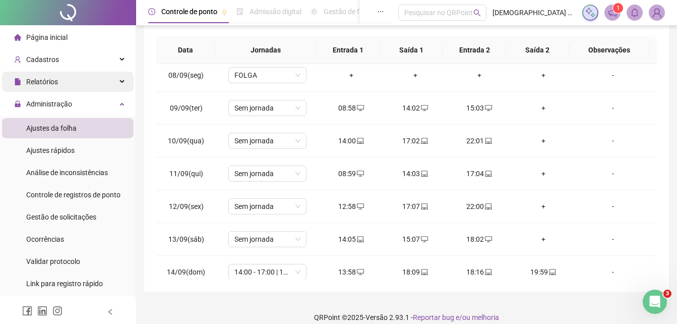
click at [111, 78] on div "Relatórios" at bounding box center [68, 82] width 132 height 20
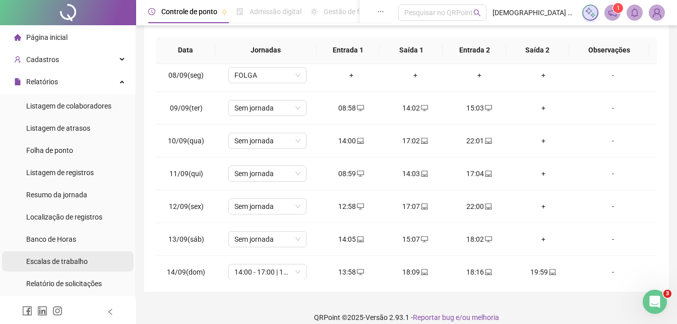
click at [69, 260] on span "Escalas de trabalho" at bounding box center [57, 261] width 62 height 8
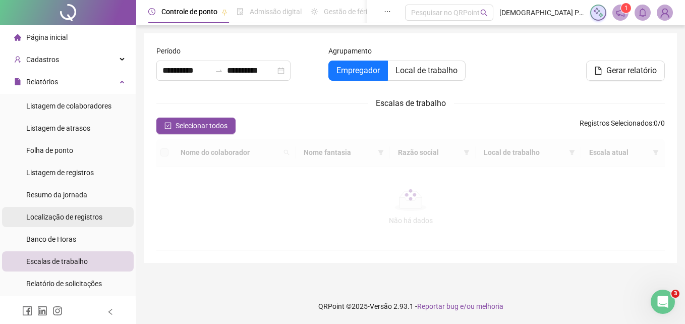
type input "**********"
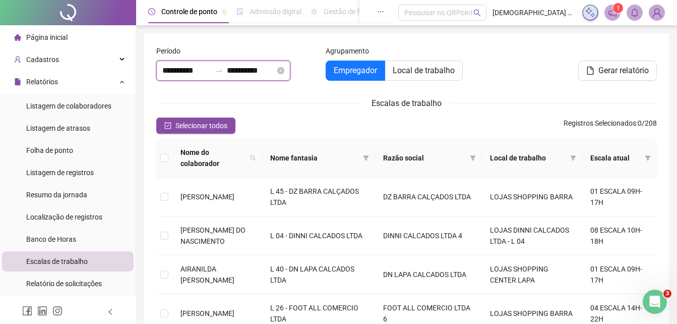
click at [211, 66] on input "**********" at bounding box center [186, 71] width 48 height 12
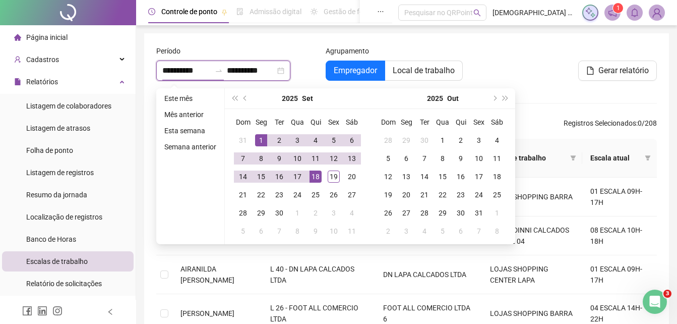
type input "**********"
click at [260, 140] on div "1" at bounding box center [261, 140] width 12 height 12
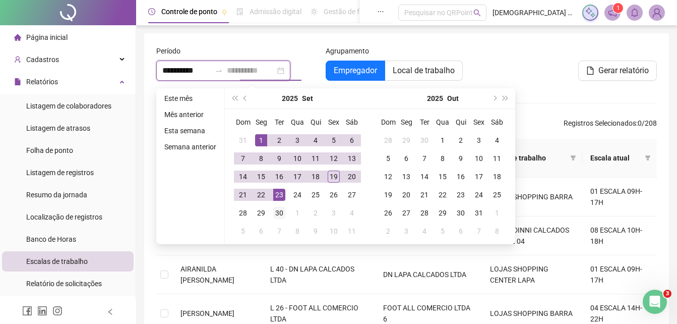
type input "**********"
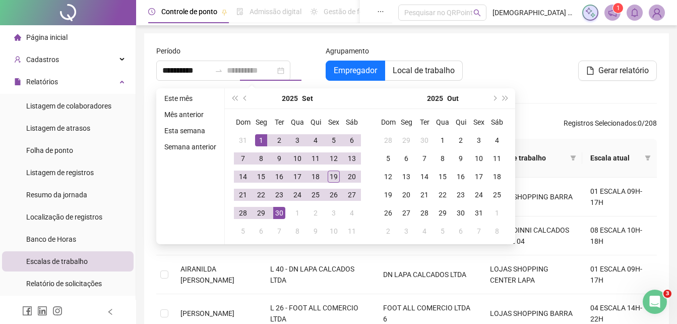
click at [279, 211] on div "30" at bounding box center [279, 213] width 12 height 12
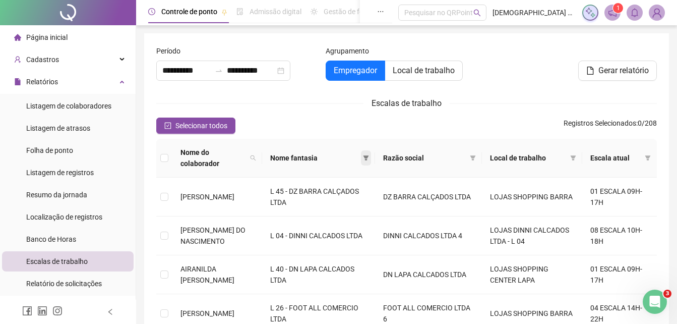
click at [371, 152] on span at bounding box center [366, 157] width 10 height 15
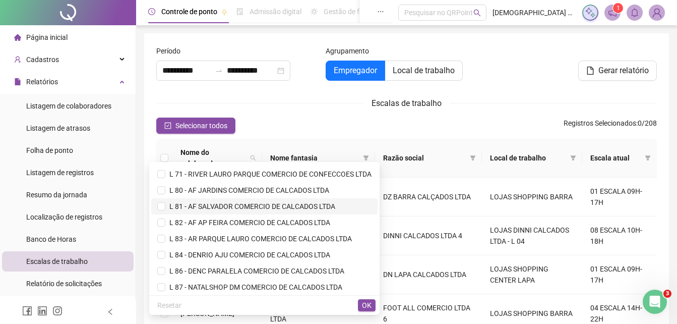
scroll to position [303, 0]
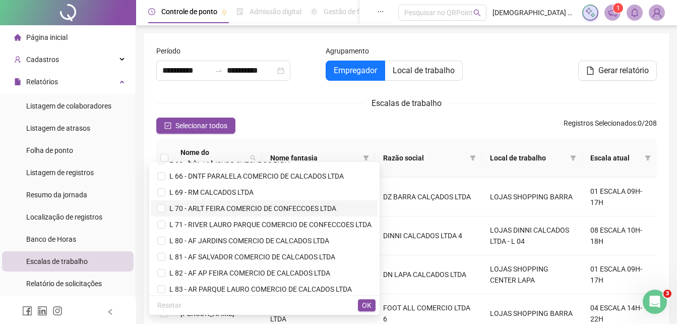
click at [206, 207] on span "L 70 - ARLT FEIRA COMERCIO DE CONFECCOES LTDA" at bounding box center [250, 208] width 171 height 8
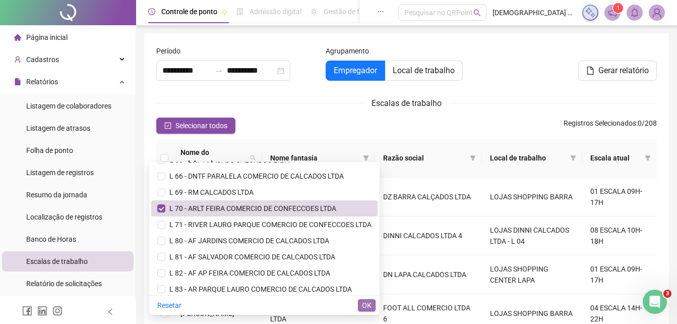
click at [363, 302] on span "OK" at bounding box center [367, 305] width 10 height 11
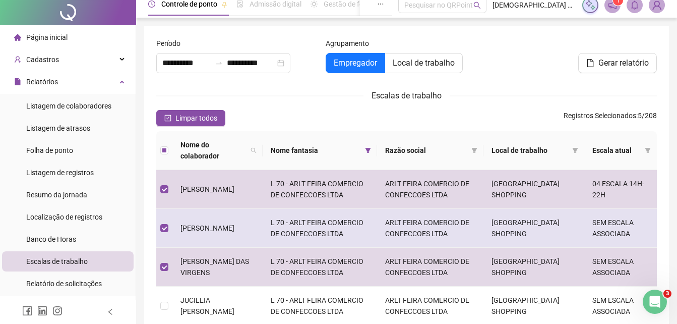
scroll to position [0, 0]
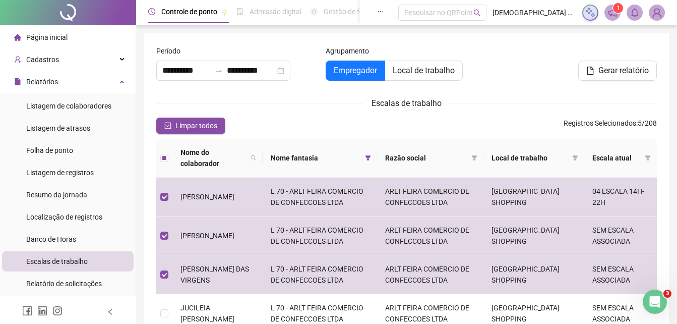
drag, startPoint x: 601, startPoint y: 70, endPoint x: 541, endPoint y: 97, distance: 65.7
click at [600, 70] on span "Gerar relatório" at bounding box center [624, 71] width 50 height 12
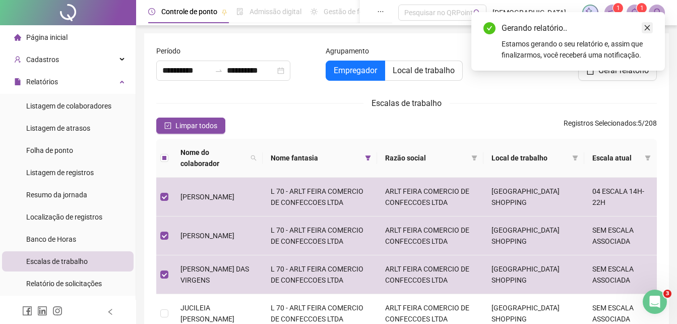
click at [647, 28] on icon "close" at bounding box center [647, 27] width 7 height 7
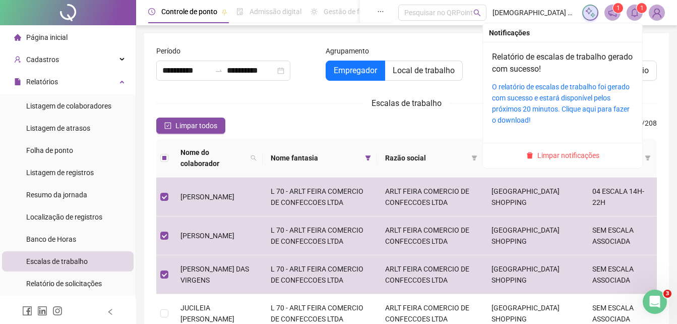
click at [521, 92] on div "O relatório de escalas de trabalho foi gerado com sucesso e estará disponível p…" at bounding box center [562, 103] width 141 height 44
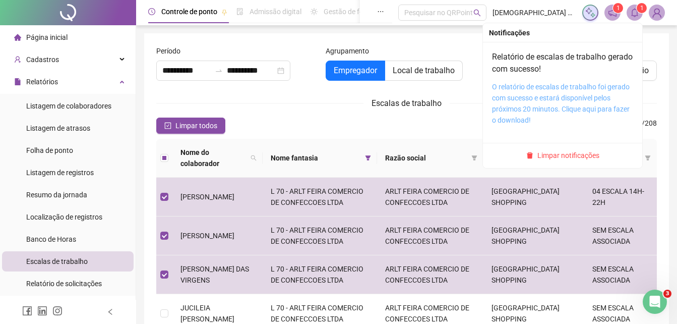
click at [519, 98] on link "O relatório de escalas de trabalho foi gerado com sucesso e estará disponível p…" at bounding box center [561, 103] width 138 height 41
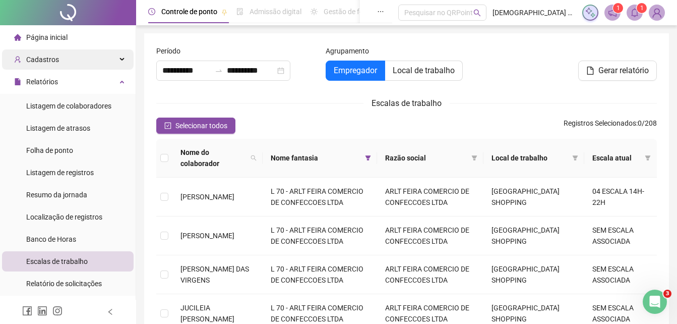
click at [69, 62] on div "Cadastros" at bounding box center [68, 59] width 132 height 20
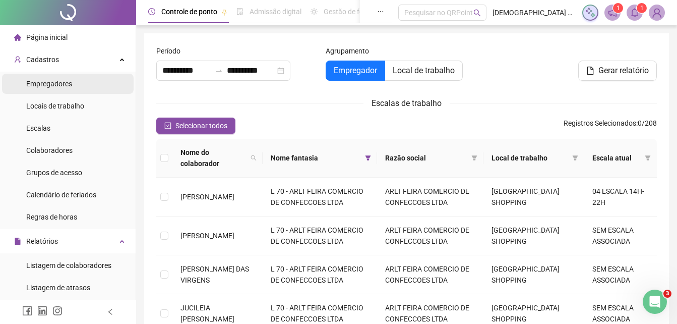
click at [80, 84] on li "Empregadores" at bounding box center [68, 84] width 132 height 20
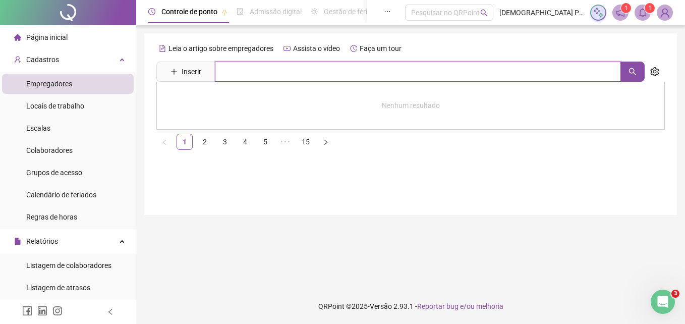
click at [291, 73] on input "text" at bounding box center [418, 72] width 406 height 20
type input "*"
click at [629, 74] on icon "search" at bounding box center [633, 72] width 8 height 8
click at [251, 72] on input "****" at bounding box center [418, 72] width 406 height 20
click at [636, 69] on icon "search" at bounding box center [633, 72] width 8 height 8
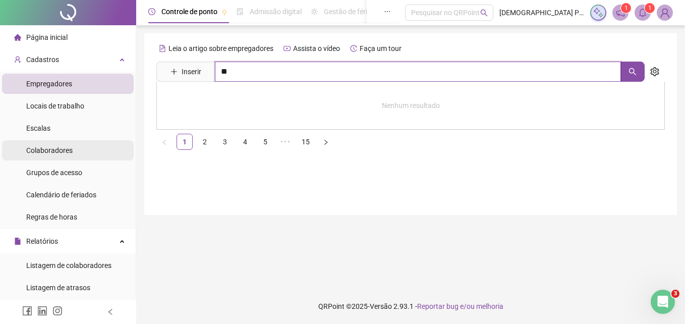
type input "**"
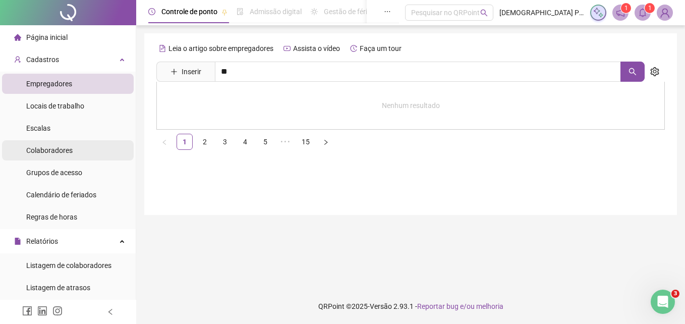
click at [43, 147] on span "Colaboradores" at bounding box center [49, 150] width 46 height 8
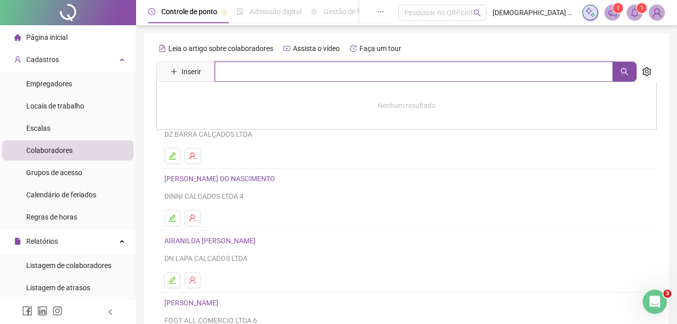
drag, startPoint x: 293, startPoint y: 77, endPoint x: 291, endPoint y: 71, distance: 6.9
click at [292, 71] on input "text" at bounding box center [414, 72] width 398 height 20
type input "**"
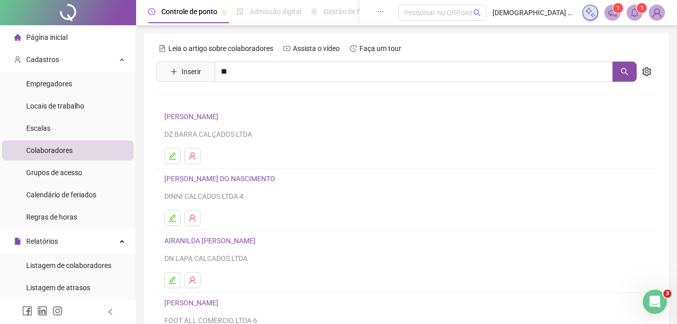
click at [229, 102] on link "[PERSON_NAME]" at bounding box center [202, 101] width 54 height 8
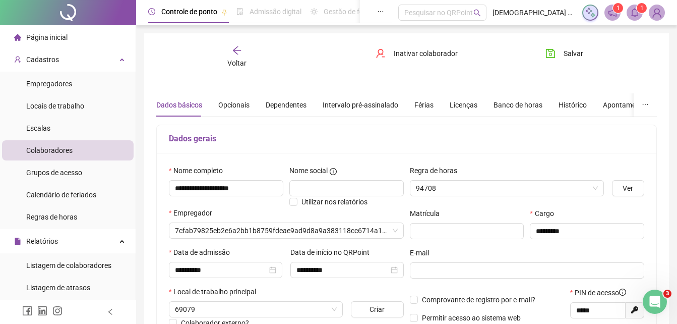
type input "**********"
click at [236, 47] on icon "arrow-left" at bounding box center [237, 50] width 10 height 10
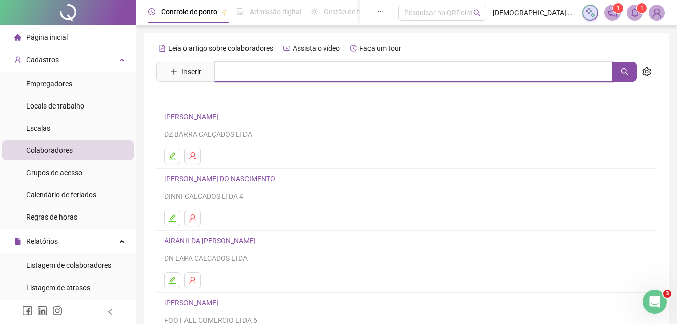
click at [261, 72] on input "text" at bounding box center [414, 72] width 398 height 20
type input "*****"
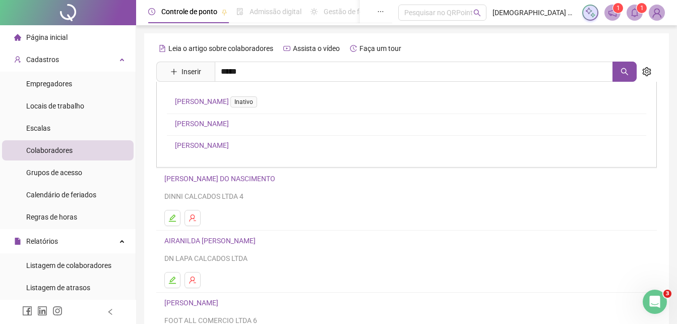
click at [229, 141] on link "[PERSON_NAME]" at bounding box center [202, 145] width 54 height 8
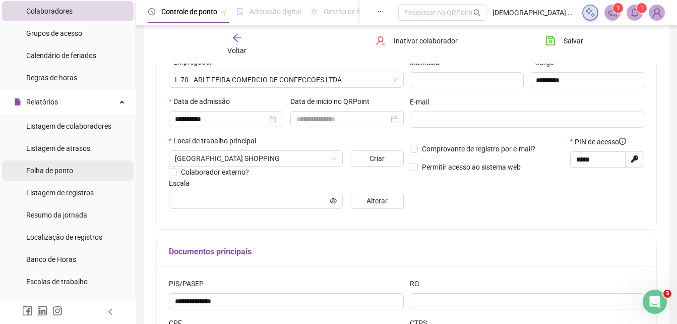
scroll to position [202, 0]
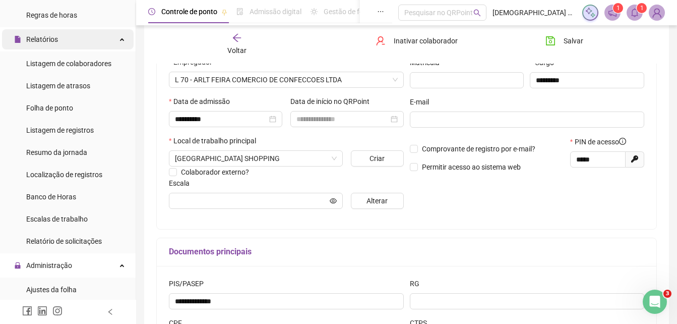
click at [109, 39] on div "Relatórios" at bounding box center [68, 39] width 132 height 20
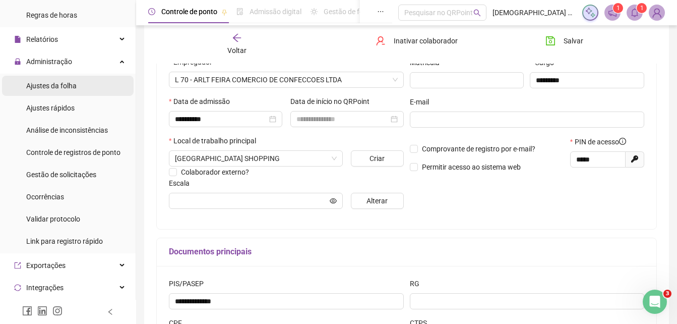
click at [75, 86] on span "Ajustes da folha" at bounding box center [51, 86] width 50 height 8
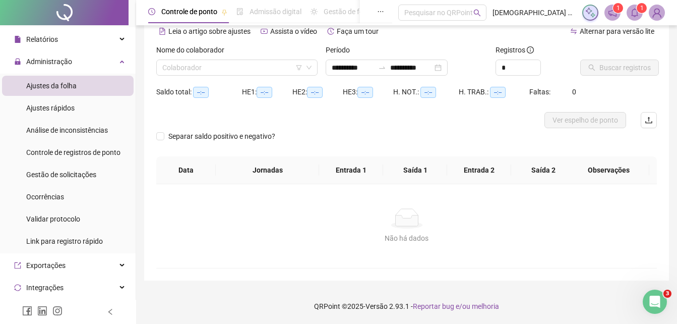
scroll to position [48, 0]
type input "**********"
click at [213, 69] on input "search" at bounding box center [232, 67] width 140 height 15
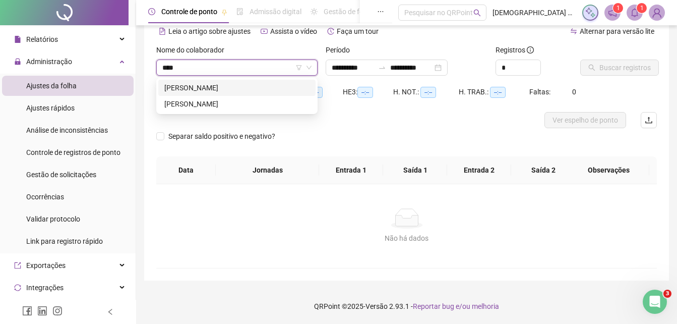
type input "*****"
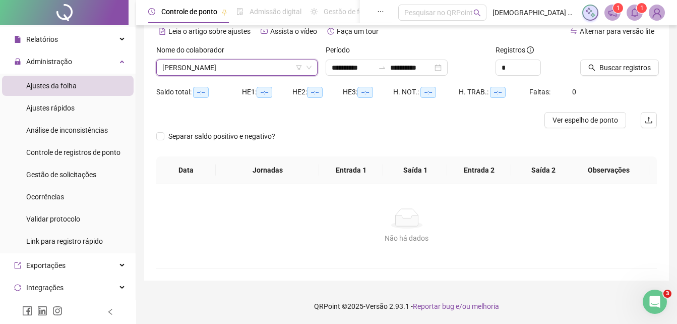
click at [216, 69] on span "[PERSON_NAME]" at bounding box center [236, 67] width 149 height 15
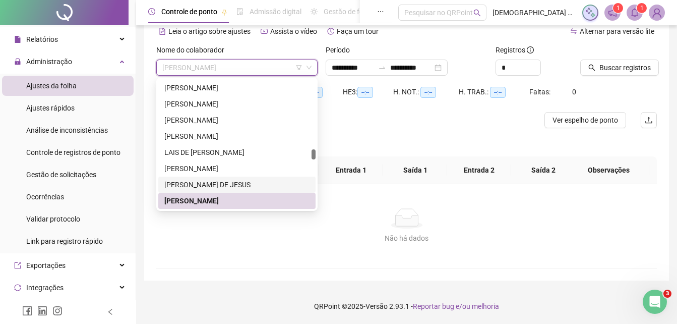
scroll to position [1939, 0]
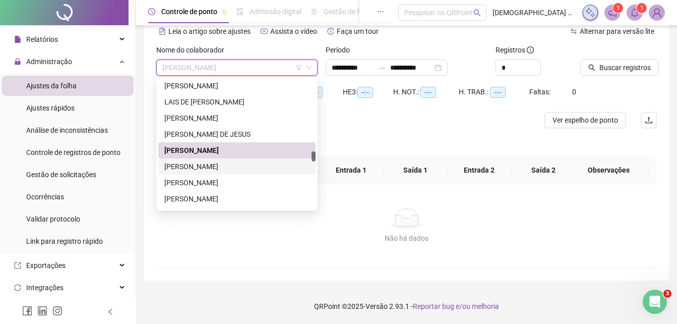
click at [270, 163] on div "[PERSON_NAME]" at bounding box center [236, 166] width 145 height 11
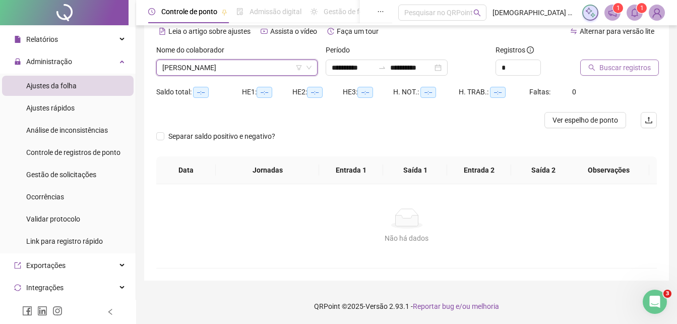
click at [597, 66] on button "Buscar registros" at bounding box center [620, 68] width 79 height 16
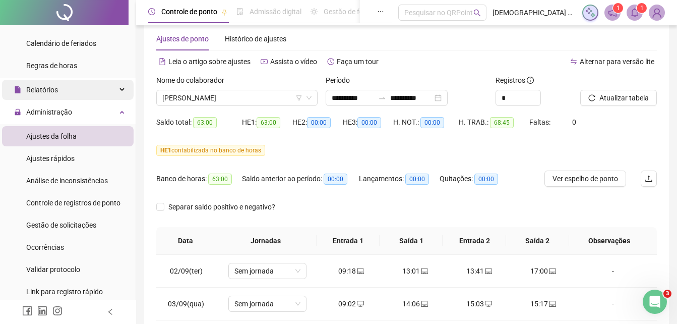
scroll to position [50, 0]
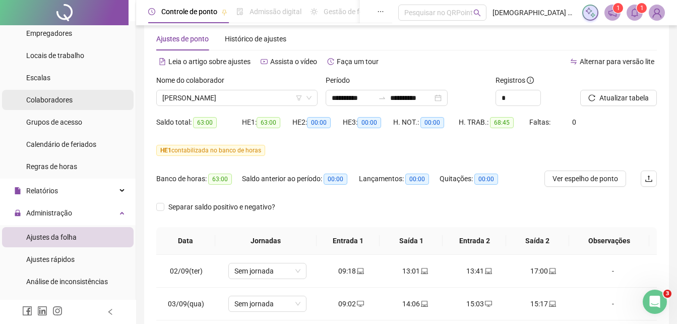
click at [78, 97] on li "Colaboradores" at bounding box center [68, 100] width 132 height 20
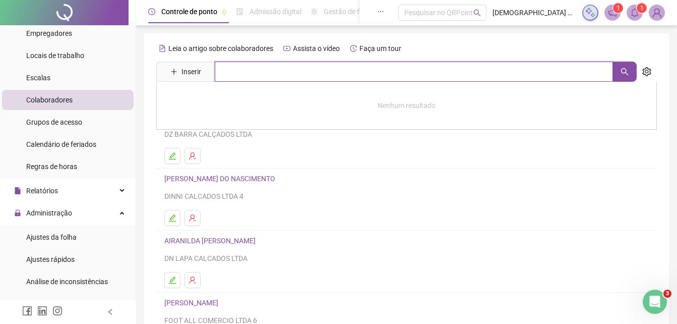
click at [254, 69] on input "text" at bounding box center [414, 72] width 398 height 20
type input "*"
click at [626, 73] on icon "search" at bounding box center [625, 72] width 8 height 8
type input "*****"
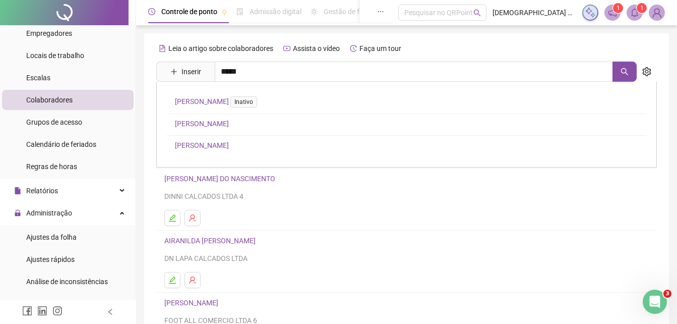
click at [229, 144] on link "[PERSON_NAME]" at bounding box center [202, 145] width 54 height 8
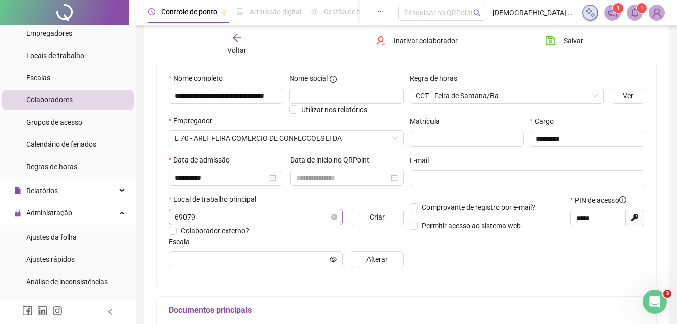
scroll to position [151, 0]
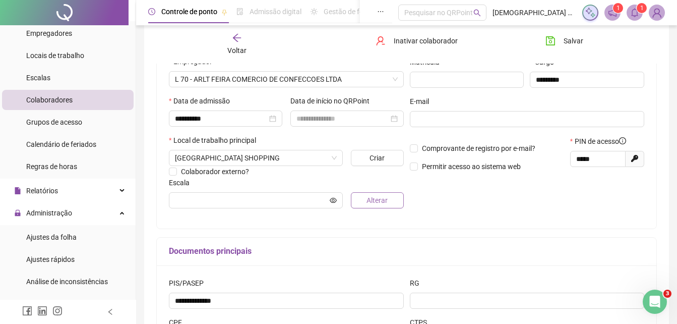
click at [377, 201] on span "Alterar" at bounding box center [377, 200] width 21 height 11
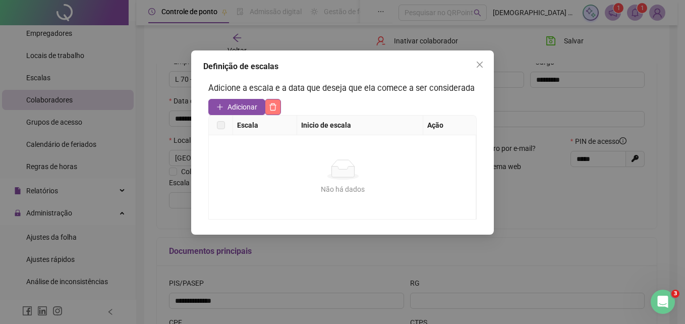
click at [271, 105] on icon "delete" at bounding box center [273, 107] width 8 height 8
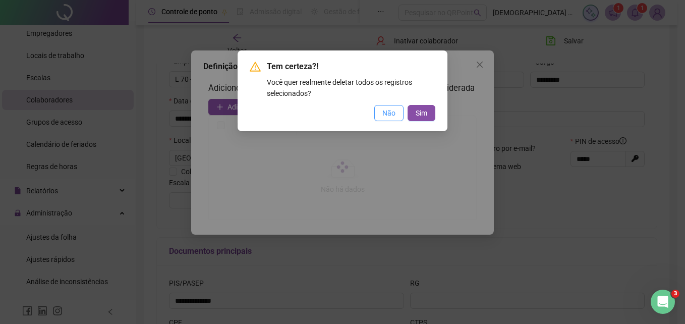
click at [382, 108] on button "Não" at bounding box center [388, 113] width 29 height 16
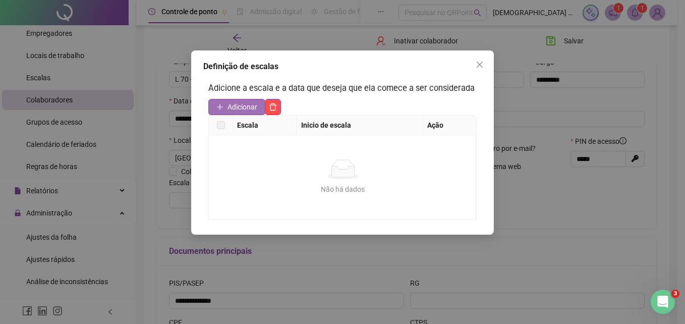
click at [249, 103] on span "Adicionar" at bounding box center [242, 106] width 30 height 11
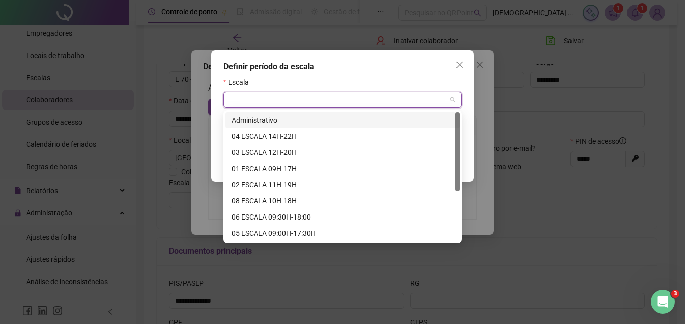
click at [368, 98] on input "search" at bounding box center [338, 99] width 217 height 15
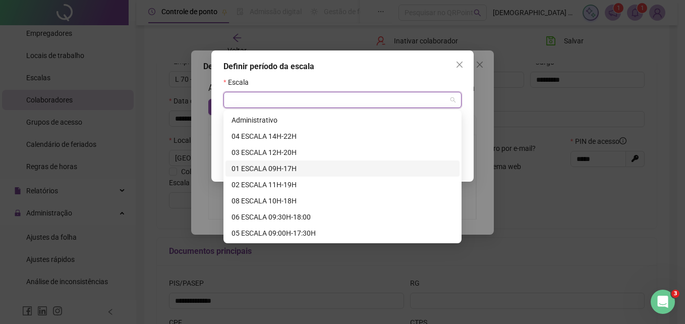
click at [318, 168] on div "01 ESCALA 09H-17H" at bounding box center [343, 168] width 222 height 11
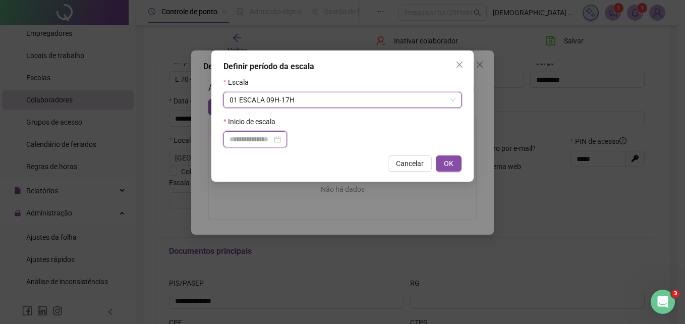
click at [267, 136] on input at bounding box center [251, 139] width 42 height 11
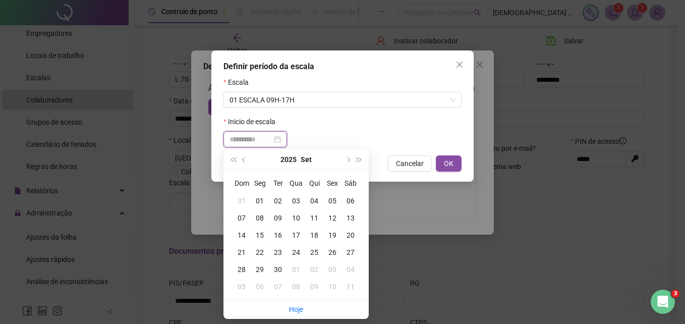
type input "**********"
click at [261, 201] on div "01" at bounding box center [260, 200] width 18 height 11
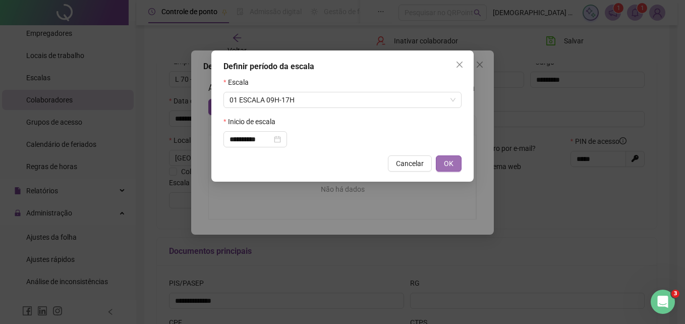
click at [452, 161] on span "OK" at bounding box center [449, 163] width 10 height 11
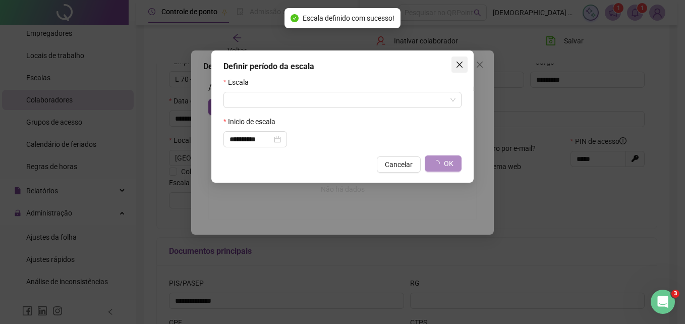
click at [462, 66] on icon "close" at bounding box center [460, 65] width 6 height 6
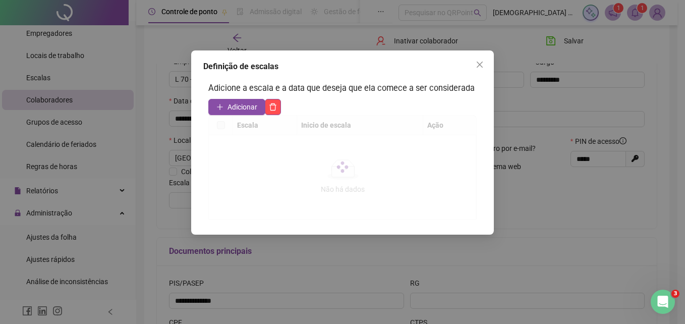
type input "**********"
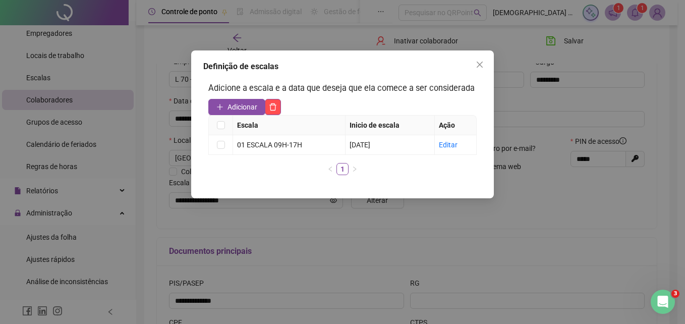
drag, startPoint x: 484, startPoint y: 63, endPoint x: 479, endPoint y: 64, distance: 5.1
click at [482, 63] on span "Close" at bounding box center [480, 65] width 16 height 8
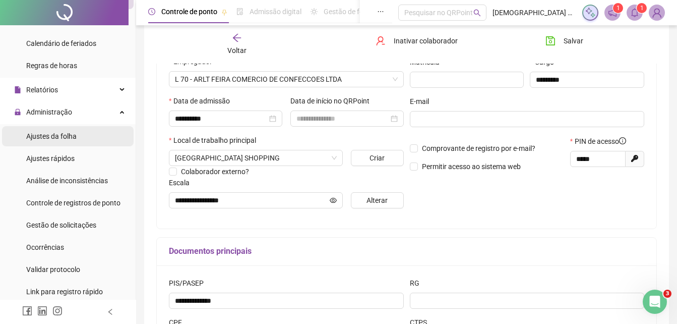
click at [69, 132] on span "Ajustes da folha" at bounding box center [51, 136] width 50 height 8
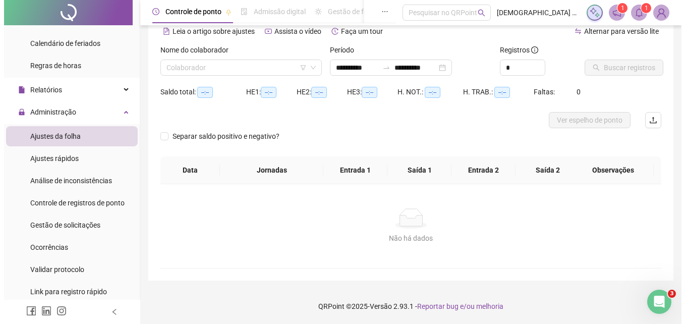
scroll to position [48, 0]
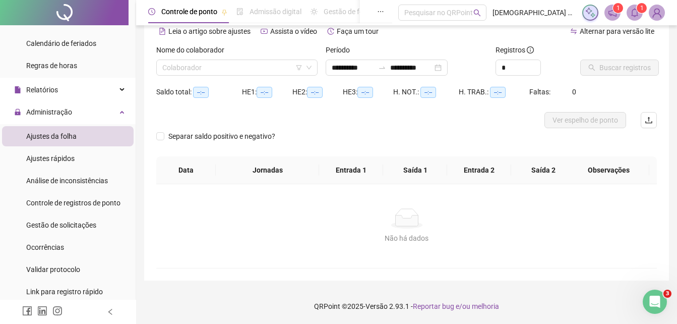
type input "**********"
click at [247, 69] on input "search" at bounding box center [232, 67] width 140 height 15
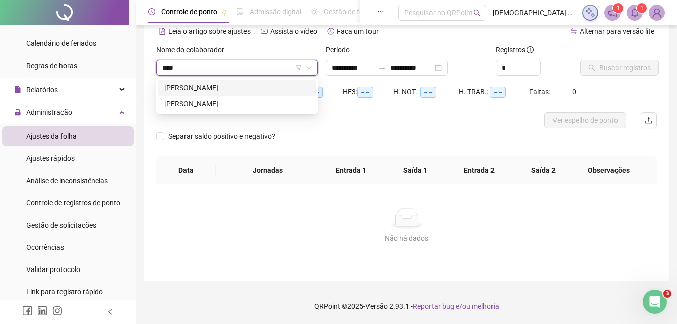
type input "*****"
drag, startPoint x: 287, startPoint y: 106, endPoint x: 312, endPoint y: 108, distance: 25.3
click at [288, 105] on div "[PERSON_NAME]" at bounding box center [236, 103] width 145 height 11
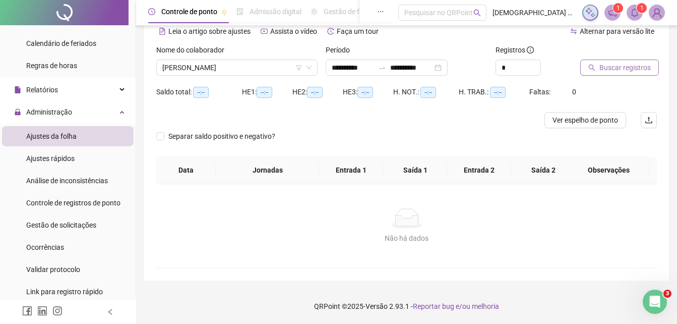
click at [605, 68] on span "Buscar registros" at bounding box center [625, 67] width 51 height 11
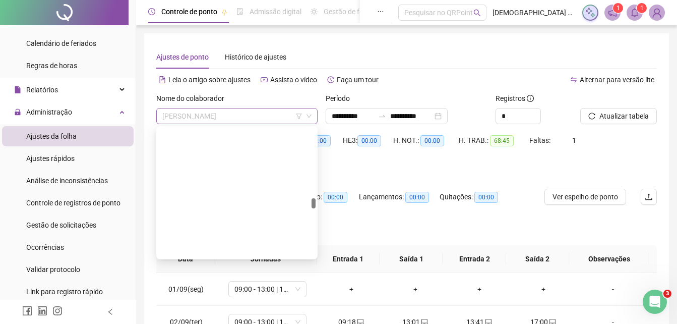
scroll to position [1905, 0]
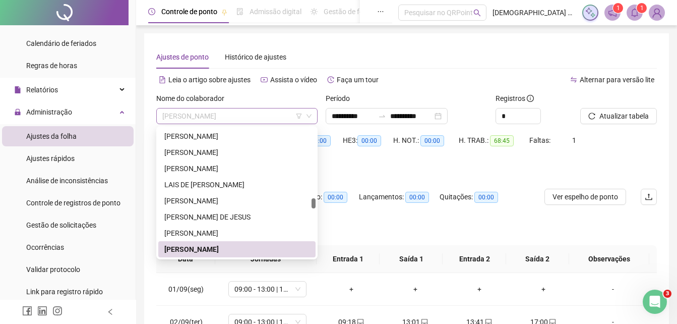
click at [223, 118] on span "[PERSON_NAME]" at bounding box center [236, 115] width 149 height 15
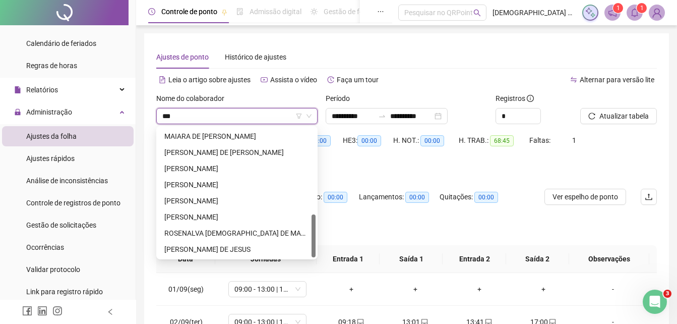
scroll to position [226, 0]
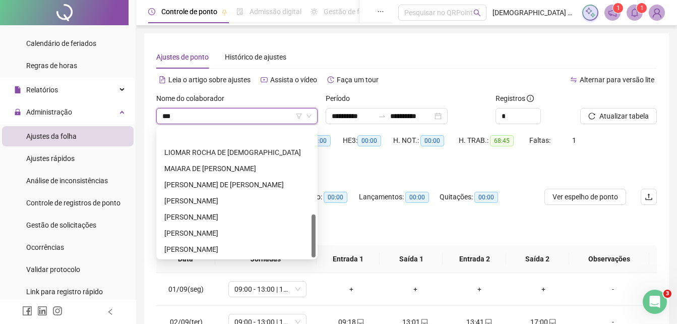
type input "****"
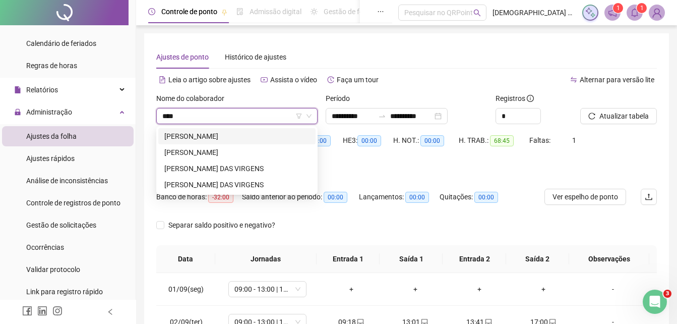
scroll to position [0, 0]
click at [224, 167] on div "[PERSON_NAME] DAS VIRGENS" at bounding box center [236, 168] width 145 height 11
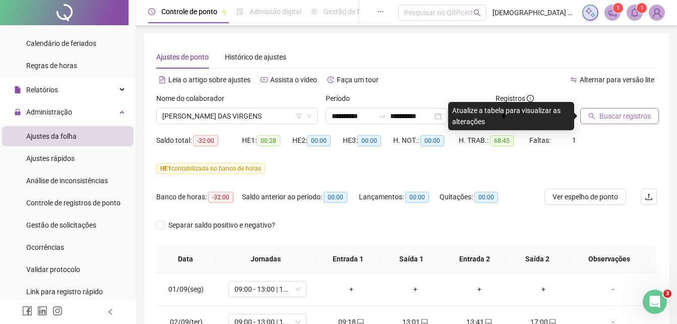
click at [600, 115] on span "Buscar registros" at bounding box center [625, 115] width 51 height 11
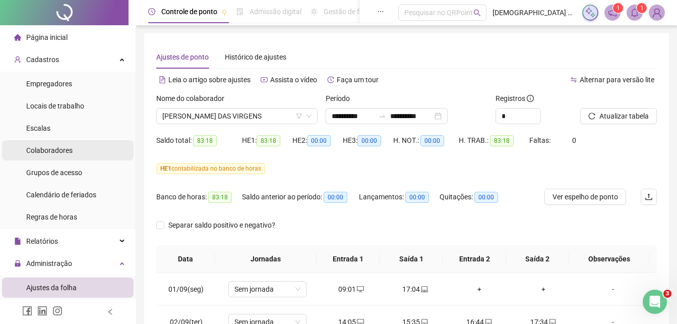
click at [78, 149] on li "Colaboradores" at bounding box center [68, 150] width 132 height 20
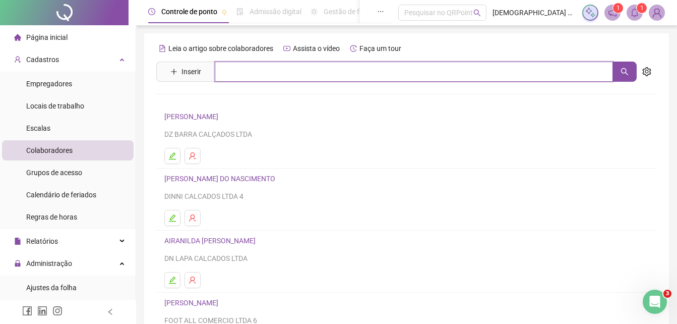
click at [257, 78] on input "text" at bounding box center [414, 72] width 398 height 20
click at [624, 71] on icon "search" at bounding box center [625, 72] width 8 height 8
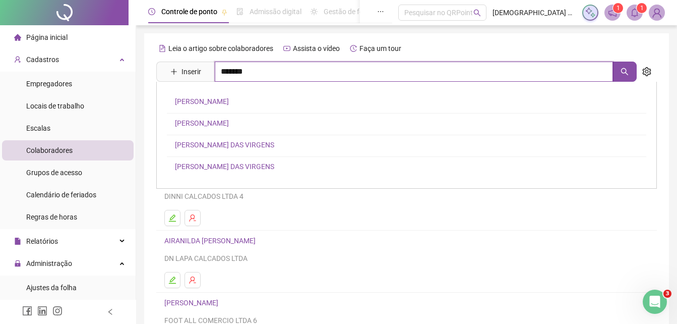
type input "*******"
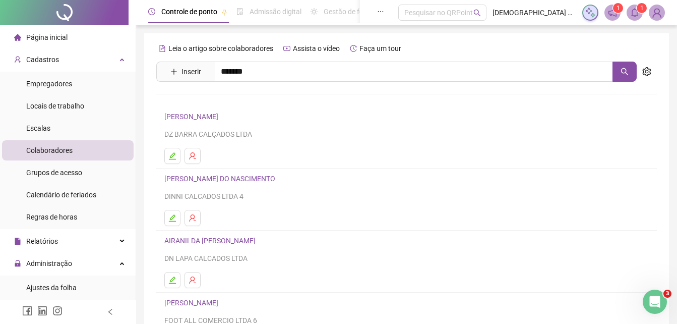
click at [203, 169] on link "[PERSON_NAME] DAS VIRGENS" at bounding box center [224, 166] width 99 height 8
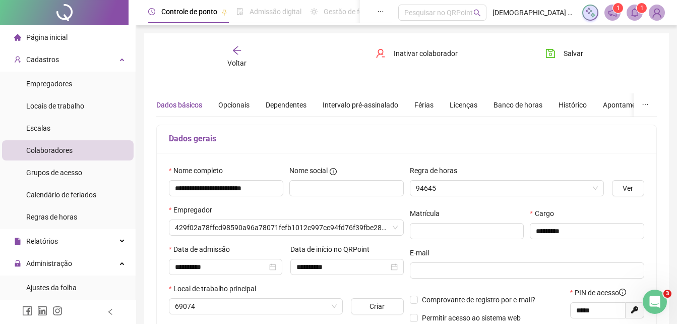
type input "**********"
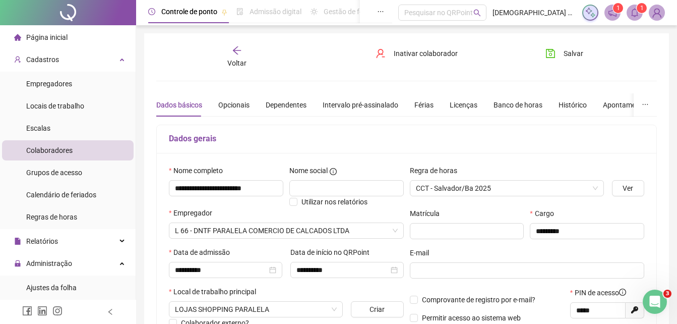
click at [238, 50] on icon "arrow-left" at bounding box center [237, 50] width 10 height 10
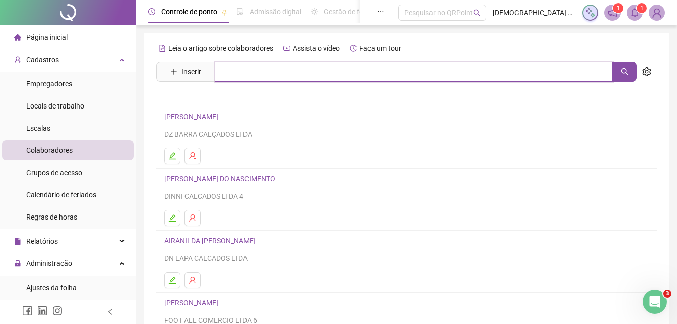
click at [247, 71] on input "text" at bounding box center [414, 72] width 398 height 20
click at [628, 68] on icon "search" at bounding box center [625, 72] width 8 height 8
type input "******"
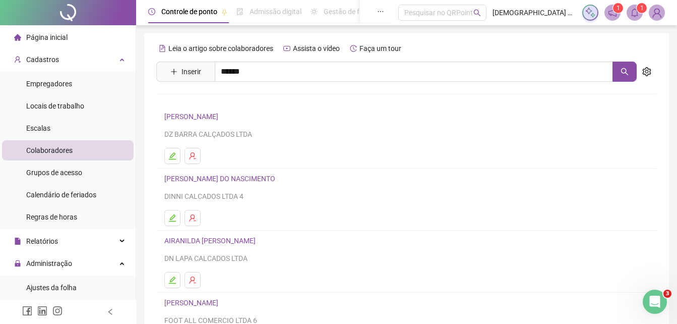
click at [229, 102] on link "[PERSON_NAME]" at bounding box center [202, 101] width 54 height 8
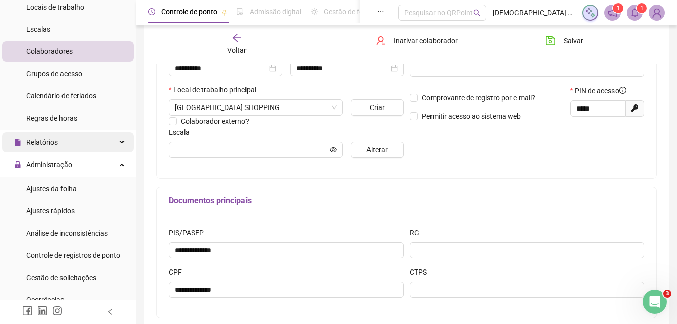
scroll to position [101, 0]
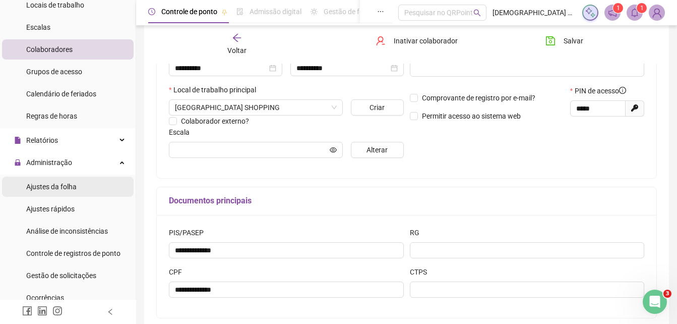
click at [67, 186] on span "Ajustes da folha" at bounding box center [51, 187] width 50 height 8
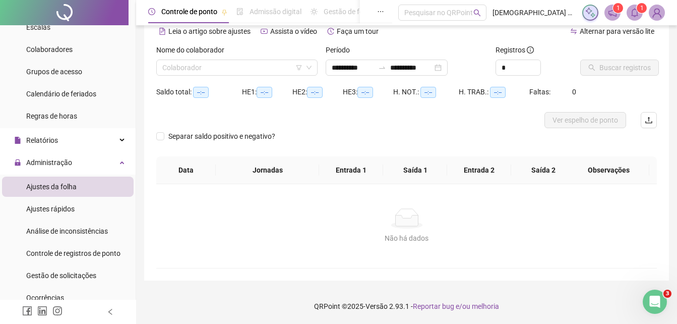
scroll to position [48, 0]
type input "**********"
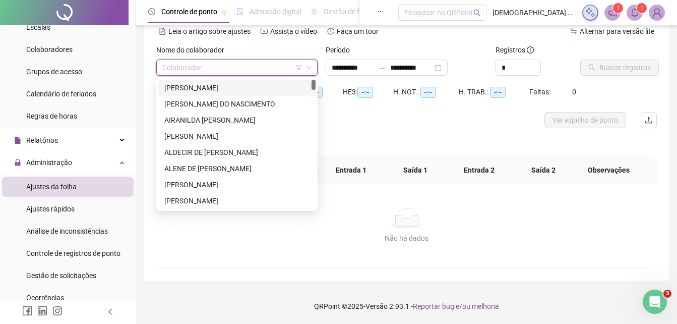
click at [222, 68] on input "search" at bounding box center [232, 67] width 140 height 15
type input "*****"
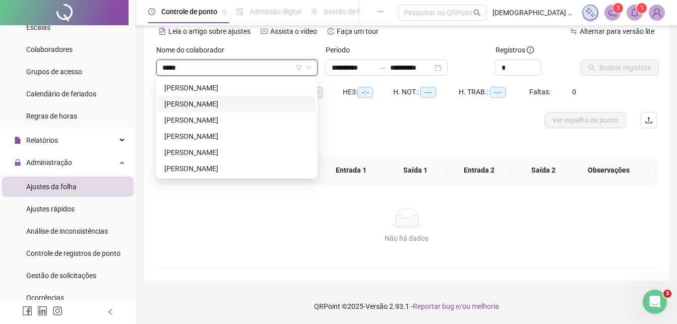
click at [233, 99] on div "[PERSON_NAME]" at bounding box center [236, 103] width 145 height 11
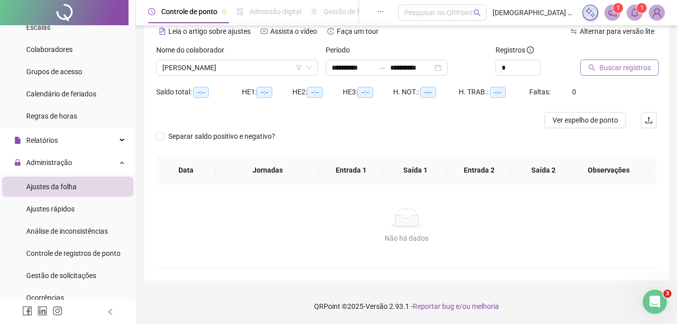
click at [600, 74] on button "Buscar registros" at bounding box center [620, 68] width 79 height 16
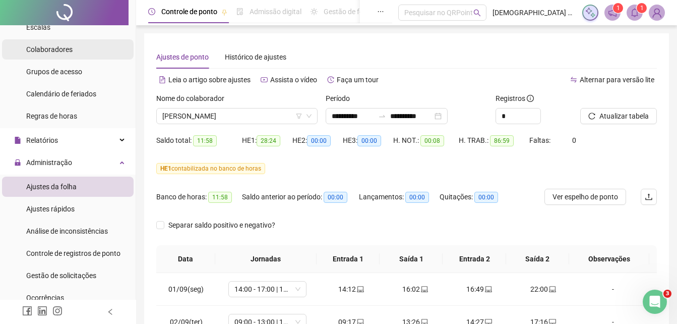
scroll to position [0, 0]
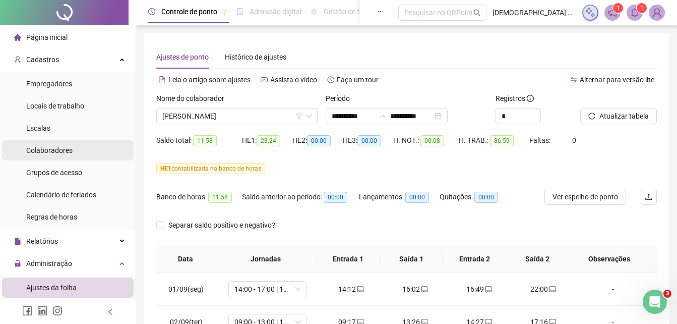
click at [49, 151] on span "Colaboradores" at bounding box center [49, 150] width 46 height 8
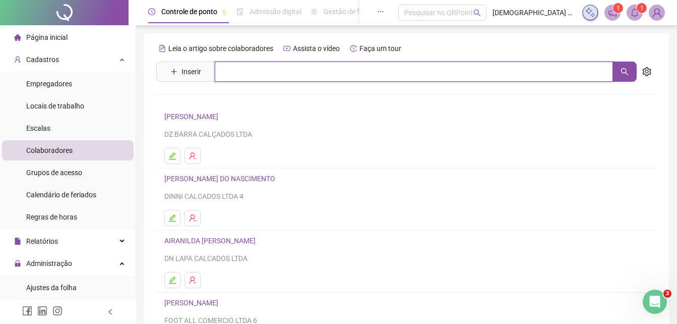
click at [258, 68] on input "text" at bounding box center [414, 72] width 398 height 20
type input "*******"
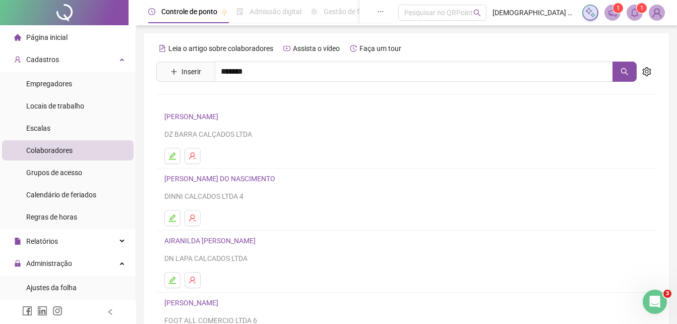
click at [229, 102] on link "[PERSON_NAME]" at bounding box center [202, 101] width 54 height 8
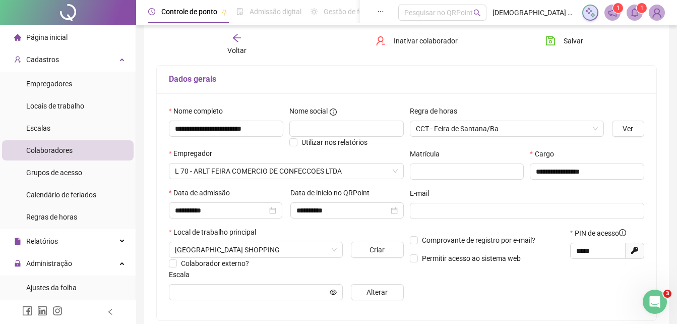
scroll to position [151, 0]
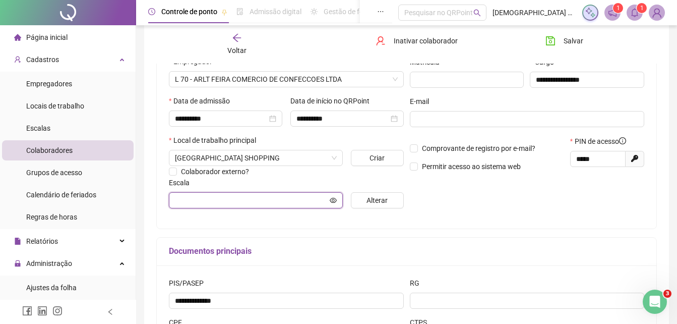
click at [279, 199] on input "text" at bounding box center [251, 200] width 153 height 11
click at [368, 195] on span "Alterar" at bounding box center [377, 200] width 21 height 11
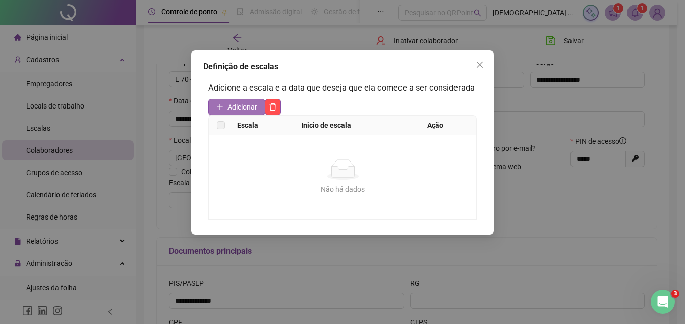
click at [248, 106] on span "Adicionar" at bounding box center [242, 106] width 30 height 11
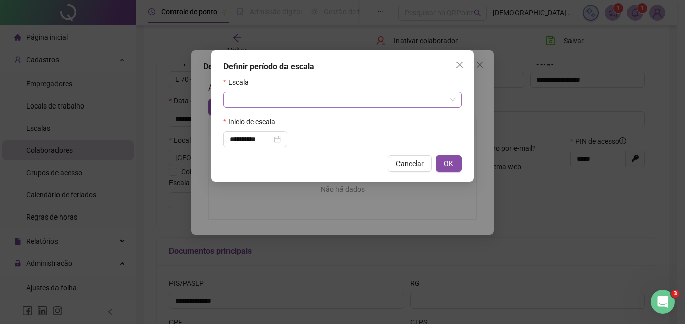
click at [335, 96] on input "search" at bounding box center [338, 99] width 217 height 15
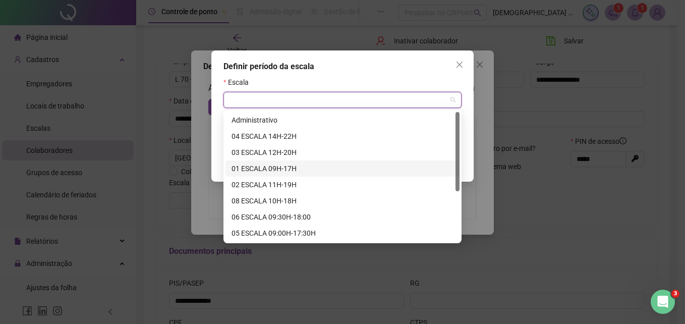
click at [300, 165] on div "01 ESCALA 09H-17H" at bounding box center [343, 168] width 222 height 11
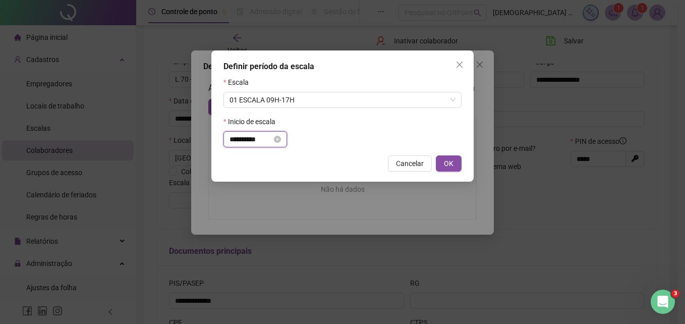
click at [268, 139] on input "**********" at bounding box center [251, 139] width 42 height 11
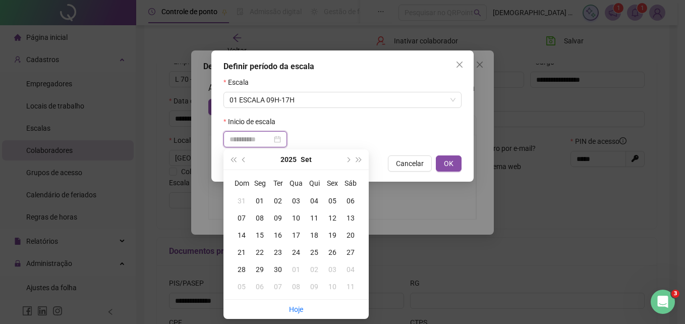
type input "**********"
drag, startPoint x: 260, startPoint y: 204, endPoint x: 266, endPoint y: 202, distance: 6.1
click at [263, 203] on div "01" at bounding box center [260, 200] width 18 height 11
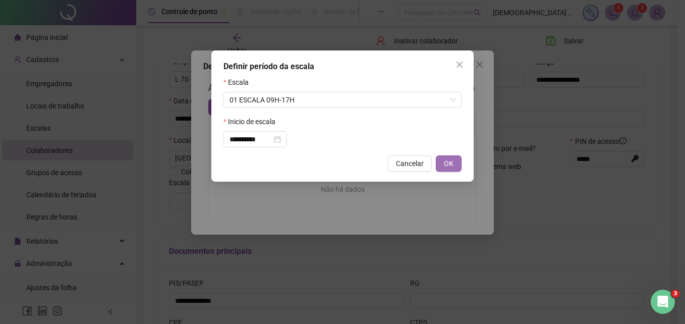
click at [455, 164] on button "OK" at bounding box center [449, 163] width 26 height 16
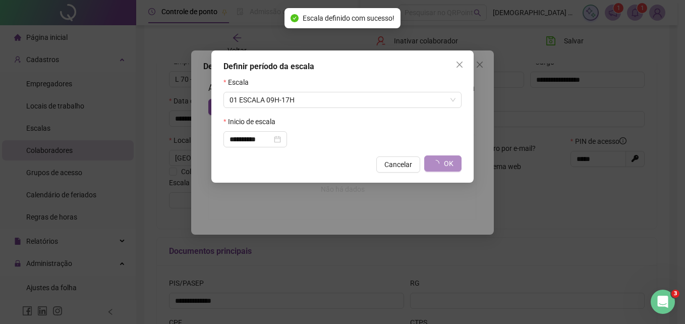
type input "**********"
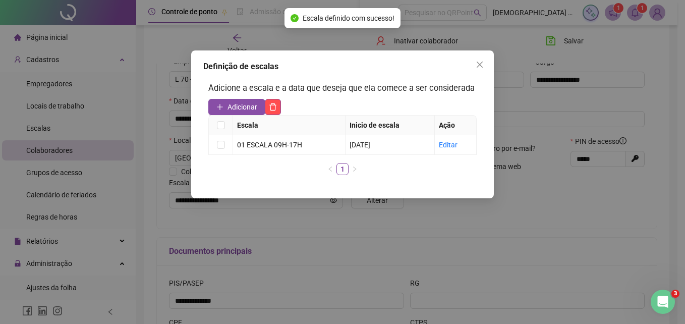
drag, startPoint x: 472, startPoint y: 66, endPoint x: 471, endPoint y: 71, distance: 5.1
click at [472, 66] on span "Close" at bounding box center [480, 65] width 16 height 8
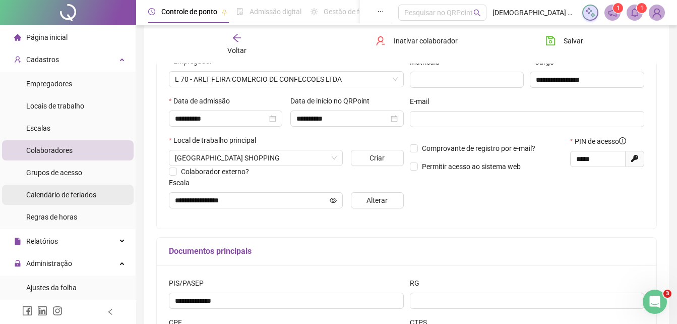
scroll to position [50, 0]
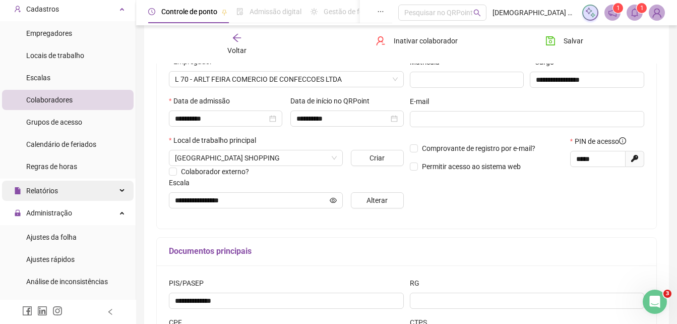
click at [61, 191] on div "Relatórios" at bounding box center [68, 191] width 132 height 20
click at [65, 187] on div "Relatórios" at bounding box center [68, 191] width 132 height 20
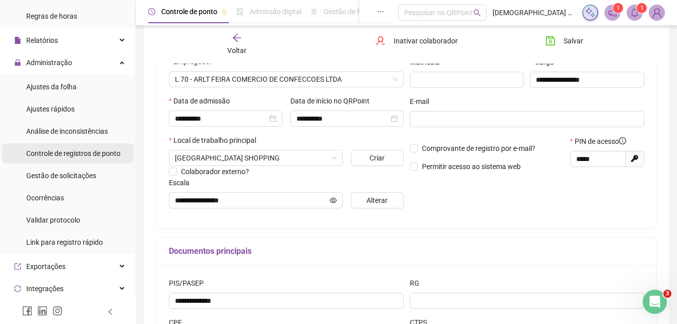
scroll to position [202, 0]
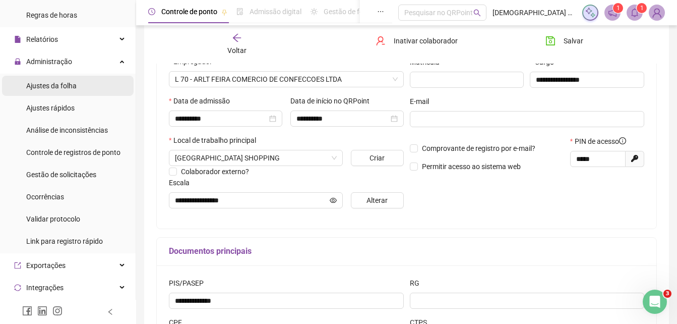
click at [61, 87] on span "Ajustes da folha" at bounding box center [51, 86] width 50 height 8
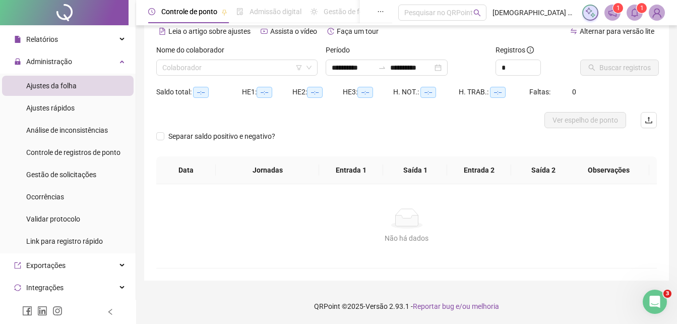
scroll to position [48, 0]
type input "**********"
click at [266, 70] on input "search" at bounding box center [232, 67] width 140 height 15
click at [543, 237] on div "Não há dados" at bounding box center [406, 238] width 477 height 11
click at [242, 69] on input "search" at bounding box center [232, 67] width 140 height 15
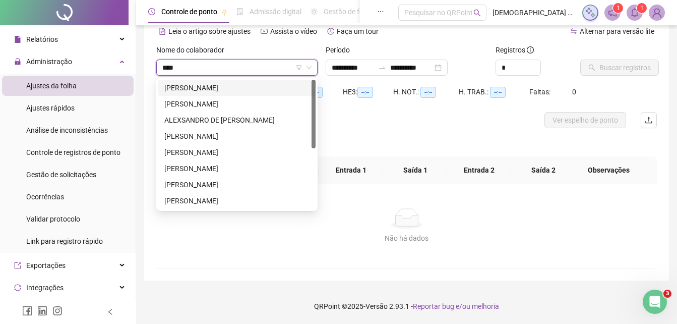
type input "*****"
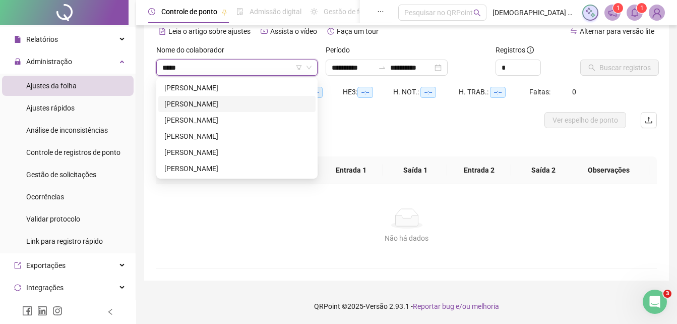
click at [236, 100] on div "[PERSON_NAME]" at bounding box center [236, 103] width 145 height 11
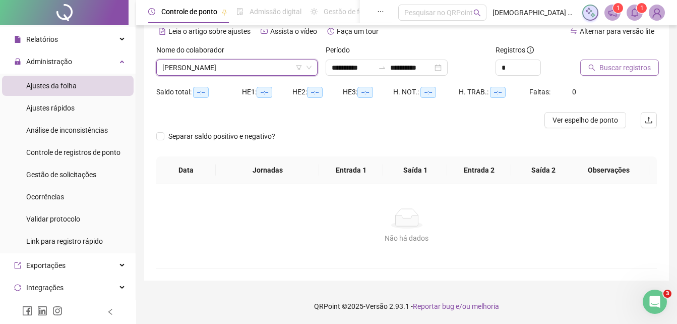
click at [600, 69] on span "Buscar registros" at bounding box center [625, 67] width 51 height 11
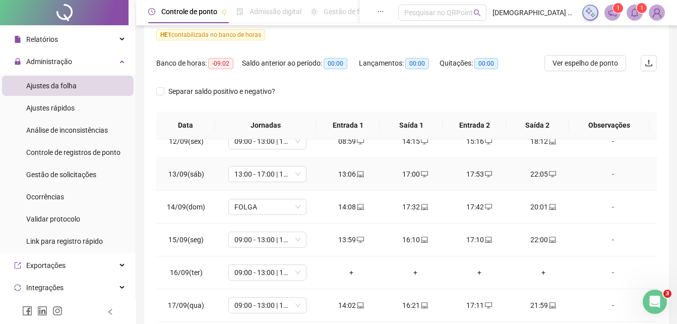
scroll to position [149, 0]
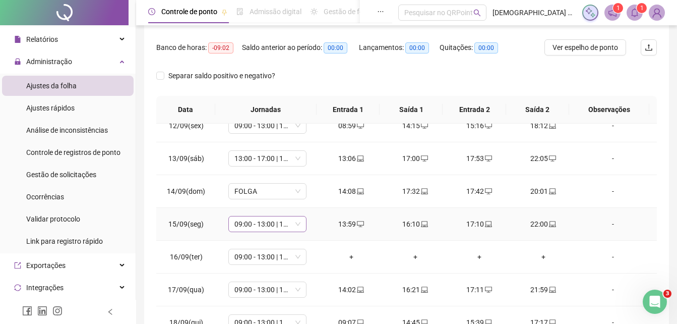
click at [299, 224] on div "09:00 - 13:00 | 14:00 - 17:00" at bounding box center [268, 224] width 78 height 16
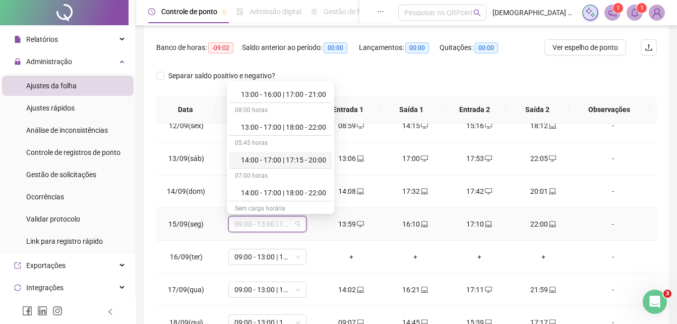
scroll to position [757, 0]
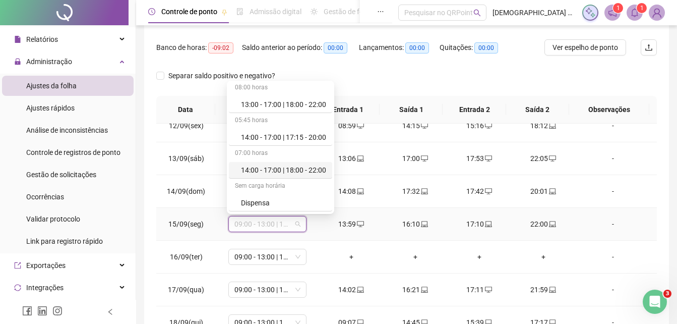
click at [300, 165] on div "14:00 - 17:00 | 18:00 - 22:00" at bounding box center [283, 169] width 85 height 11
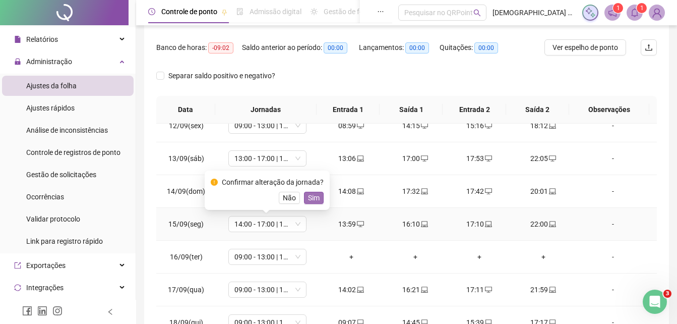
click at [308, 199] on span "Sim" at bounding box center [314, 197] width 12 height 11
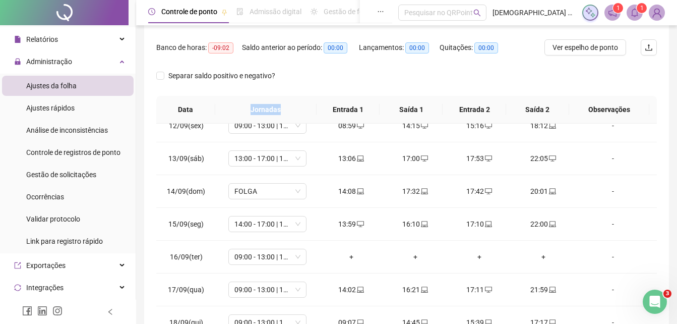
drag, startPoint x: 245, startPoint y: 109, endPoint x: 282, endPoint y: 113, distance: 37.0
click at [282, 113] on th "Jornadas" at bounding box center [266, 110] width 102 height 28
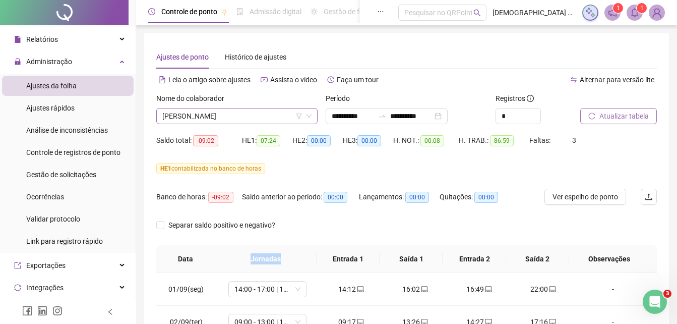
scroll to position [97, 0]
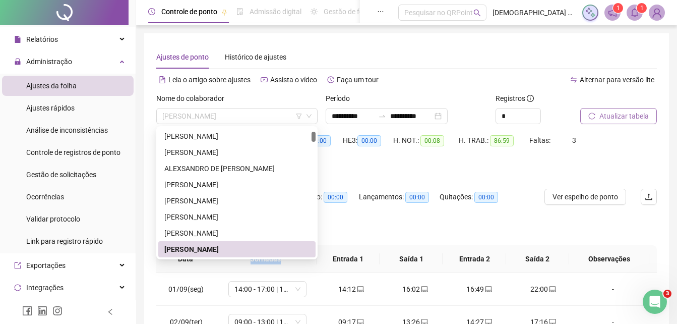
drag, startPoint x: 273, startPoint y: 114, endPoint x: 162, endPoint y: 100, distance: 111.9
click at [162, 100] on div "Nome do colaborador [PERSON_NAME]" at bounding box center [236, 108] width 161 height 31
click at [215, 117] on span "[PERSON_NAME]" at bounding box center [236, 115] width 149 height 15
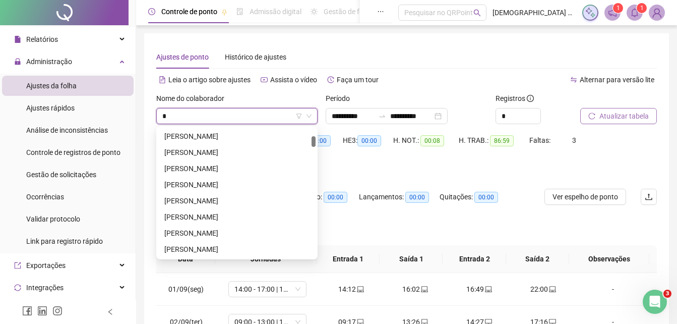
type input "**"
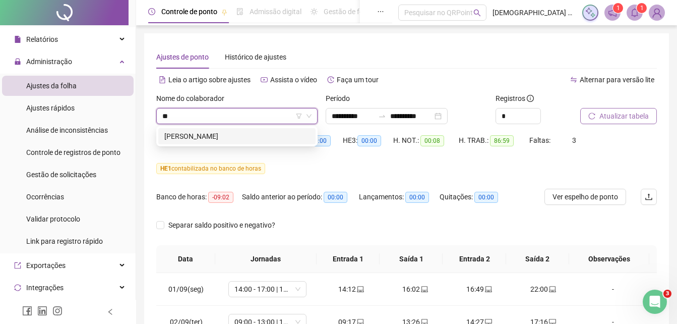
click at [233, 133] on div "[PERSON_NAME]" at bounding box center [236, 136] width 145 height 11
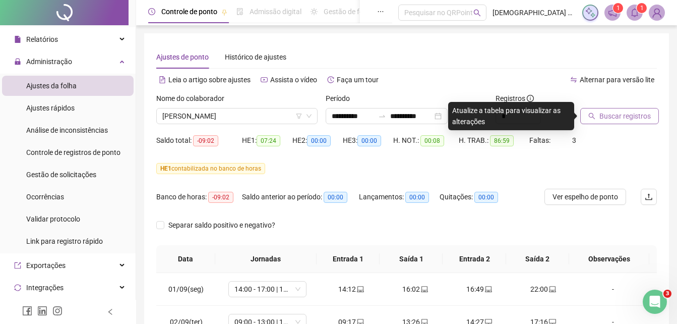
click at [601, 116] on span "Buscar registros" at bounding box center [625, 115] width 51 height 11
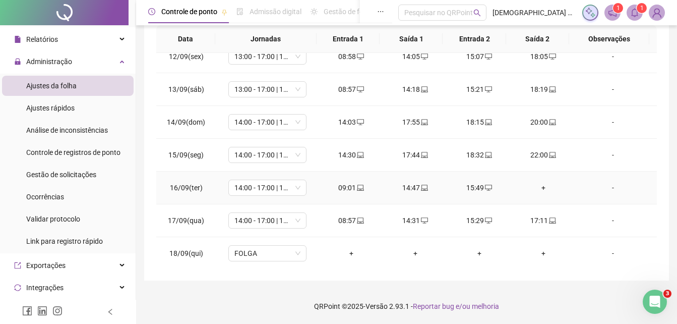
scroll to position [375, 0]
drag, startPoint x: 528, startPoint y: 186, endPoint x: 545, endPoint y: 182, distance: 17.5
click at [545, 182] on div "+" at bounding box center [544, 186] width 48 height 11
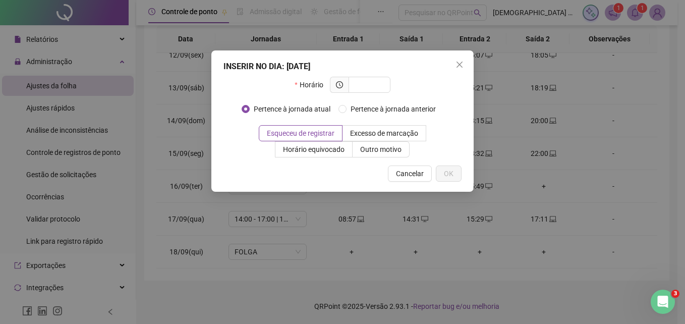
drag, startPoint x: 460, startPoint y: 66, endPoint x: 433, endPoint y: 88, distance: 34.4
click at [460, 65] on icon "close" at bounding box center [460, 65] width 8 height 8
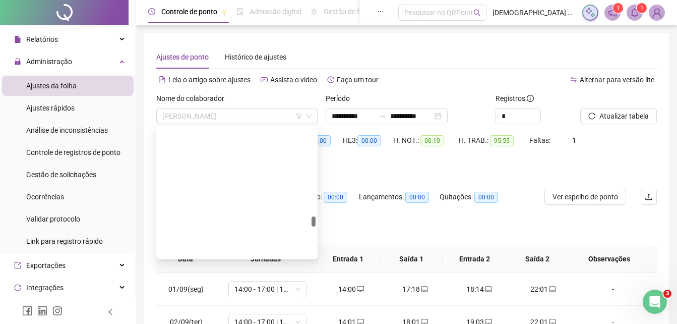
scroll to position [2389, 0]
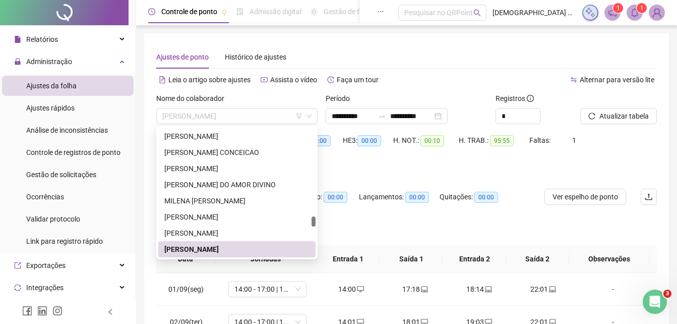
drag, startPoint x: 259, startPoint y: 115, endPoint x: 148, endPoint y: 101, distance: 112.3
click at [148, 101] on div "**********" at bounding box center [406, 266] width 525 height 467
click at [190, 104] on div "Nome do colaborador" at bounding box center [236, 100] width 161 height 15
drag, startPoint x: 190, startPoint y: 104, endPoint x: 257, endPoint y: 108, distance: 66.7
click at [257, 108] on div "[PERSON_NAME]" at bounding box center [236, 116] width 161 height 16
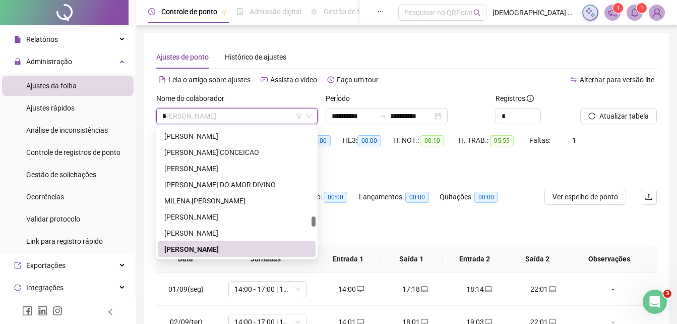
scroll to position [436, 0]
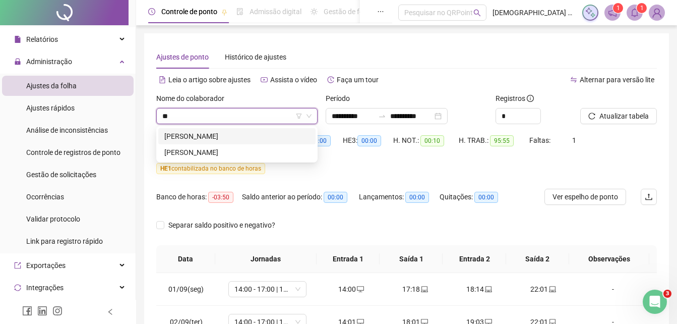
type input "***"
click at [284, 155] on div "[PERSON_NAME]" at bounding box center [236, 152] width 145 height 11
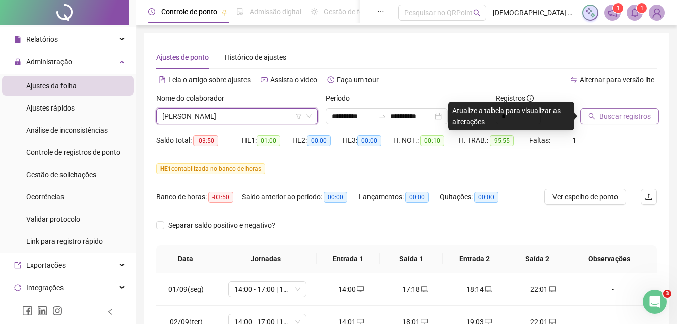
click at [610, 120] on span "Buscar registros" at bounding box center [625, 115] width 51 height 11
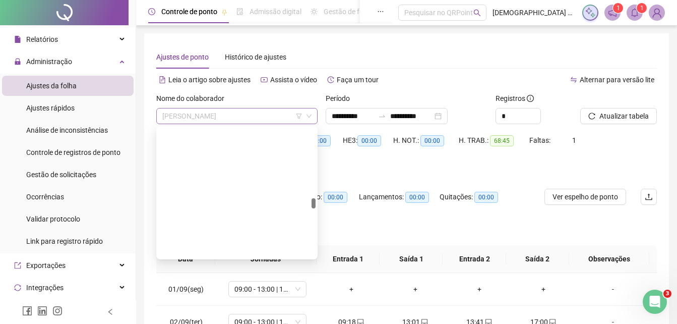
scroll to position [1905, 0]
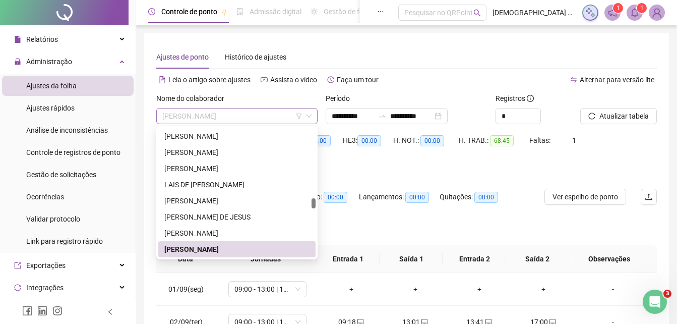
click at [229, 114] on span "[PERSON_NAME]" at bounding box center [236, 115] width 149 height 15
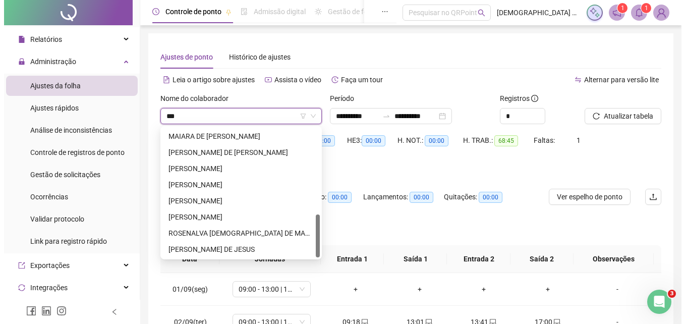
scroll to position [0, 0]
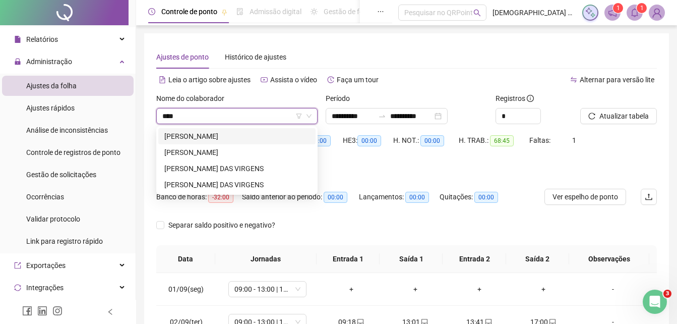
type input "*****"
click at [265, 166] on div "[PERSON_NAME] DAS VIRGENS" at bounding box center [236, 168] width 145 height 11
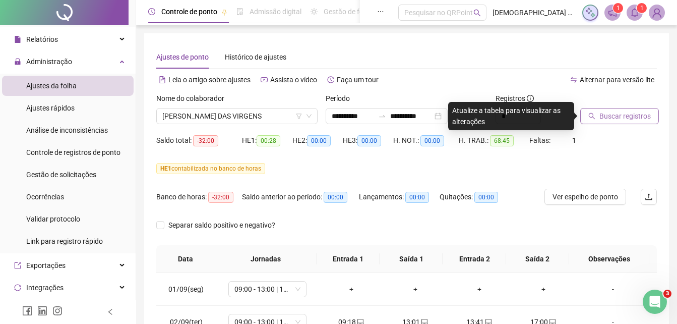
click at [612, 115] on span "Buscar registros" at bounding box center [625, 115] width 51 height 11
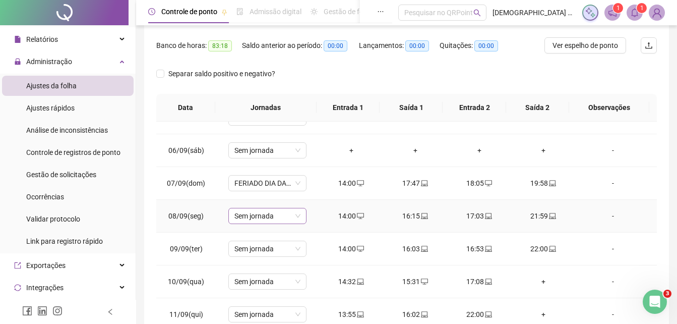
scroll to position [202, 0]
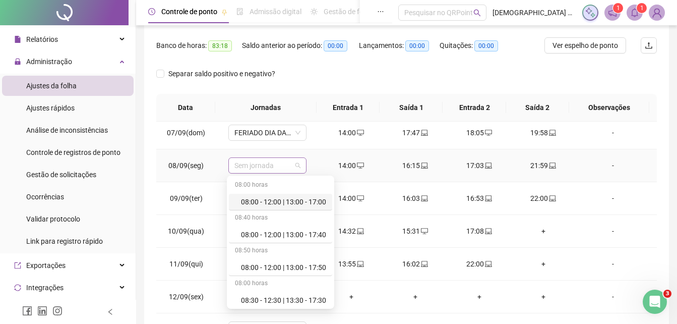
click at [278, 164] on span "Sem jornada" at bounding box center [268, 165] width 66 height 15
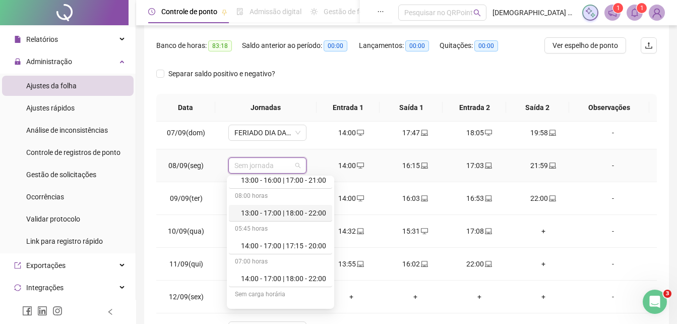
scroll to position [757, 0]
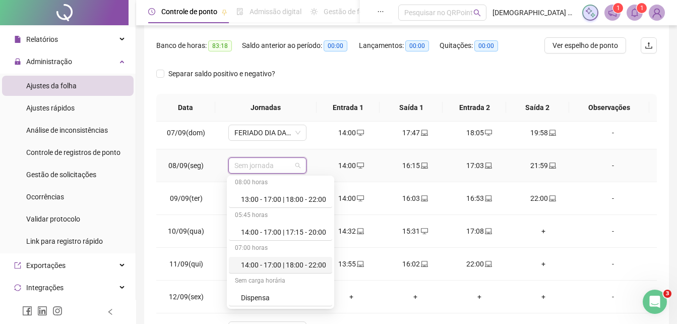
click at [296, 261] on div "14:00 - 17:00 | 18:00 - 22:00" at bounding box center [283, 264] width 85 height 11
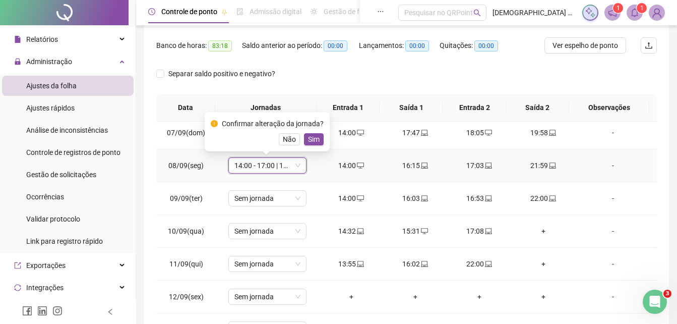
click at [311, 140] on span "Sim" at bounding box center [314, 139] width 12 height 11
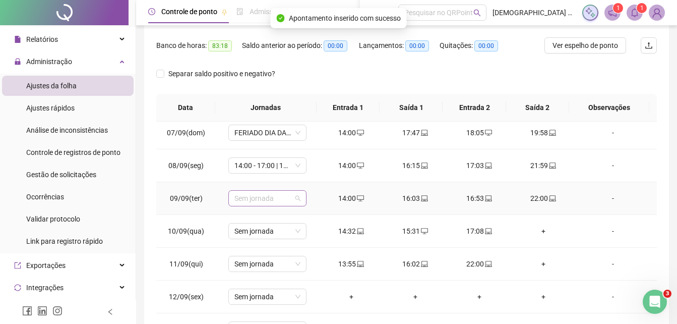
click at [265, 202] on span "Sem jornada" at bounding box center [268, 198] width 66 height 15
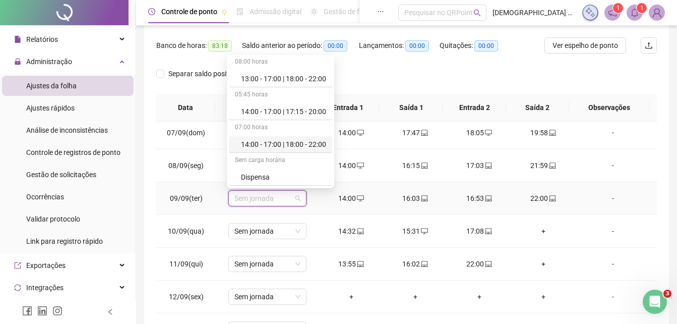
scroll to position [807, 0]
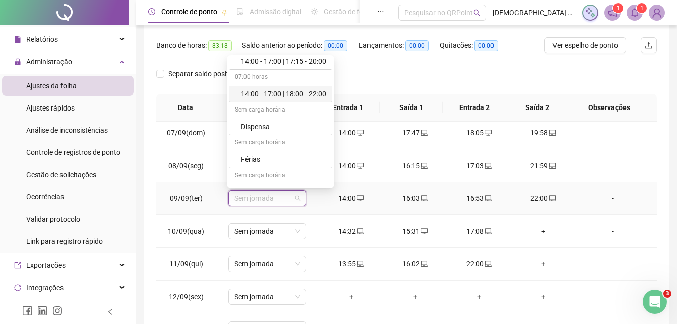
click at [286, 92] on div "14:00 - 17:00 | 18:00 - 22:00" at bounding box center [283, 93] width 85 height 11
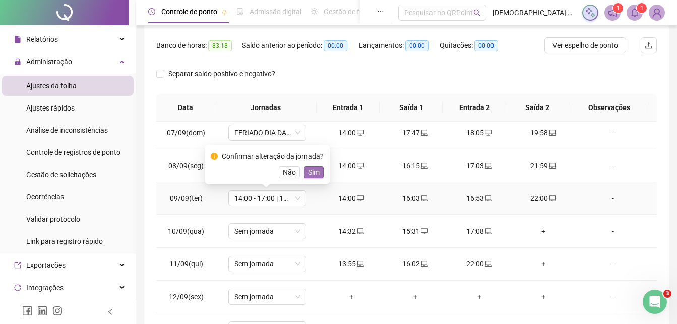
click at [309, 172] on span "Sim" at bounding box center [314, 171] width 12 height 11
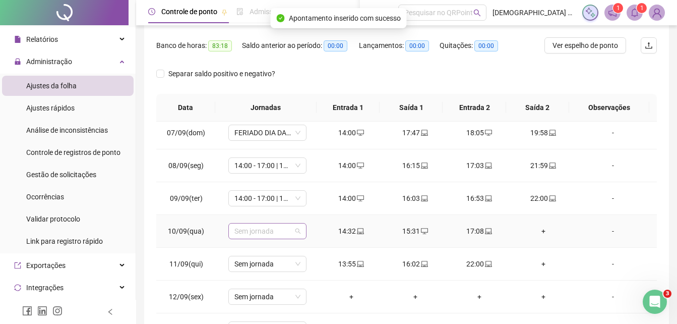
click at [286, 236] on span "Sem jornada" at bounding box center [268, 230] width 66 height 15
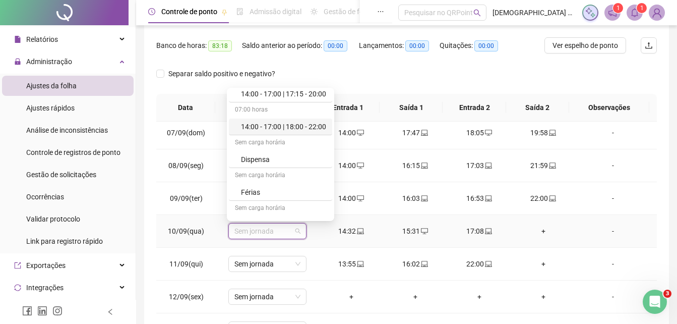
click at [297, 126] on div "14:00 - 17:00 | 18:00 - 22:00" at bounding box center [283, 126] width 85 height 11
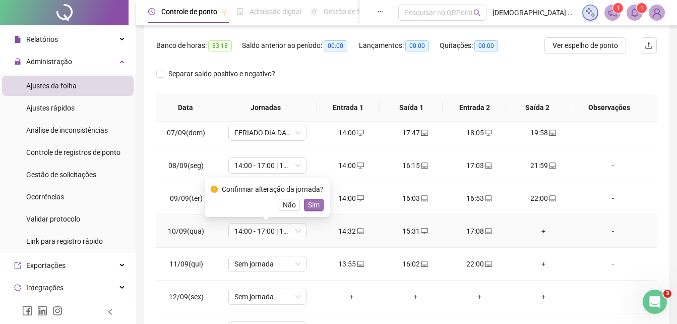
click at [313, 205] on span "Sim" at bounding box center [314, 204] width 12 height 11
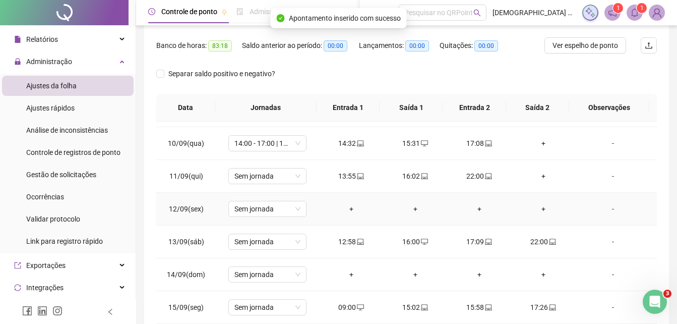
scroll to position [303, 0]
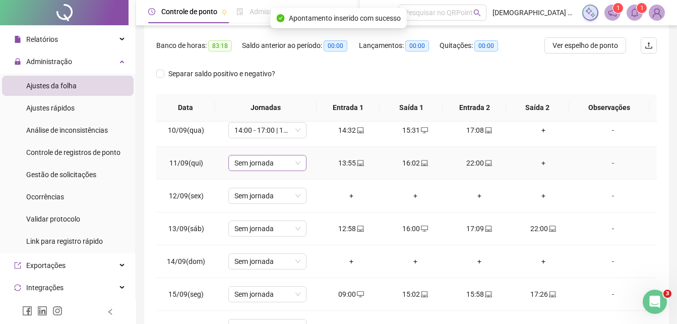
click at [288, 160] on span "Sem jornada" at bounding box center [268, 162] width 66 height 15
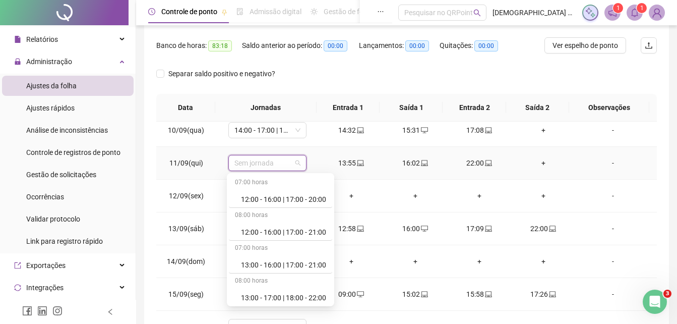
scroll to position [757, 0]
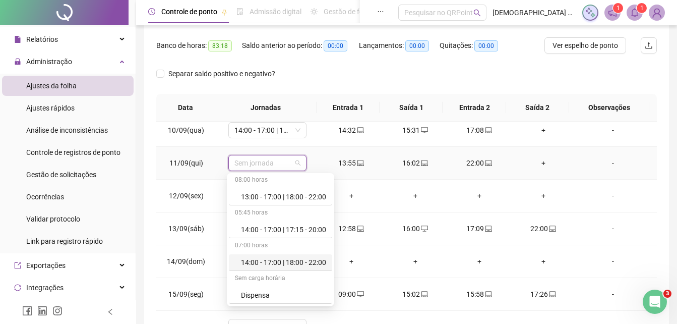
click at [293, 260] on div "14:00 - 17:00 | 18:00 - 22:00" at bounding box center [283, 262] width 85 height 11
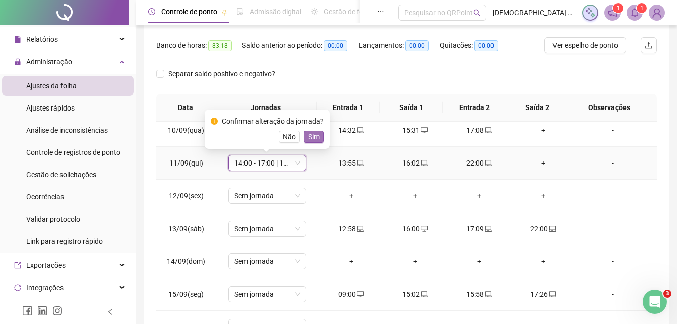
click at [316, 138] on span "Sim" at bounding box center [314, 136] width 12 height 11
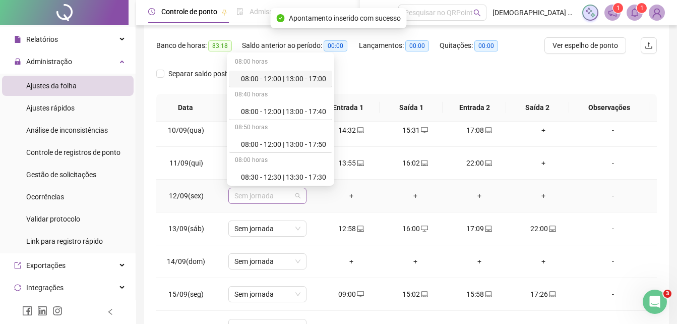
click at [281, 194] on span "Sem jornada" at bounding box center [268, 195] width 66 height 15
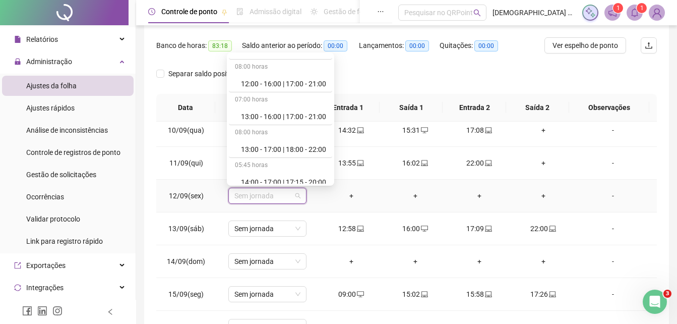
scroll to position [706, 0]
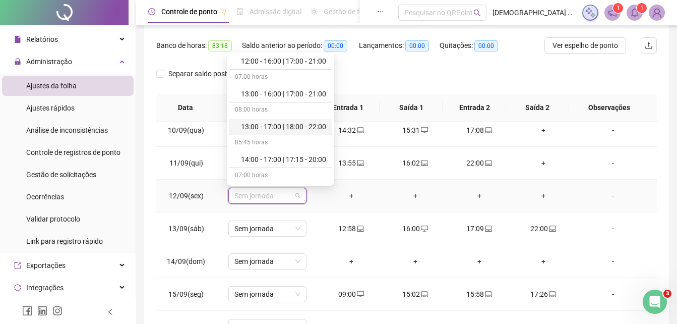
click at [273, 128] on div "13:00 - 17:00 | 18:00 - 22:00" at bounding box center [283, 126] width 85 height 11
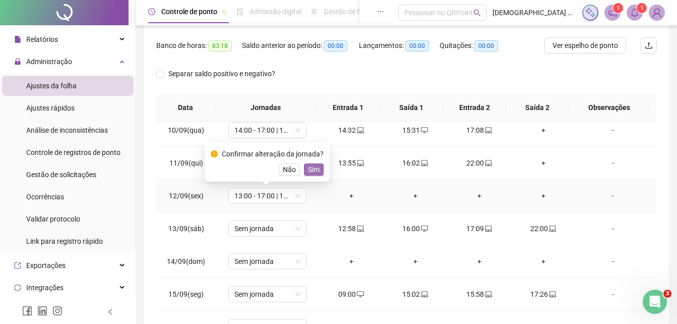
click at [311, 170] on span "Sim" at bounding box center [314, 169] width 12 height 11
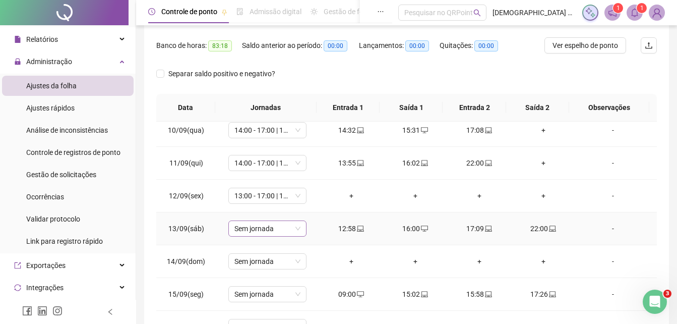
click at [282, 229] on span "Sem jornada" at bounding box center [268, 228] width 66 height 15
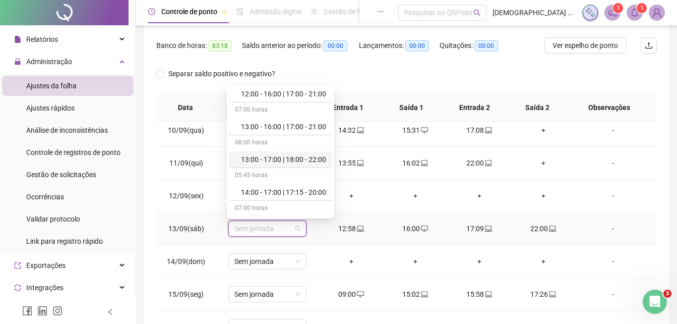
click at [297, 158] on div "13:00 - 17:00 | 18:00 - 22:00" at bounding box center [283, 159] width 85 height 11
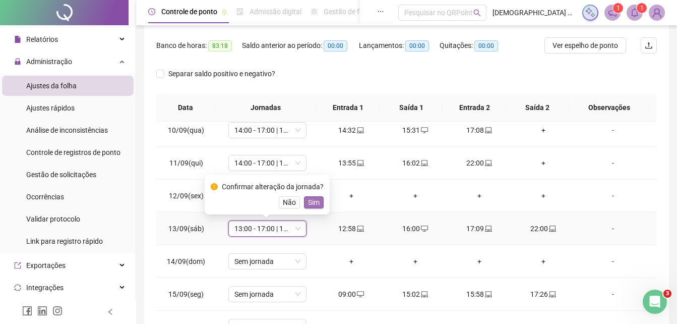
click at [309, 201] on span "Sim" at bounding box center [314, 202] width 12 height 11
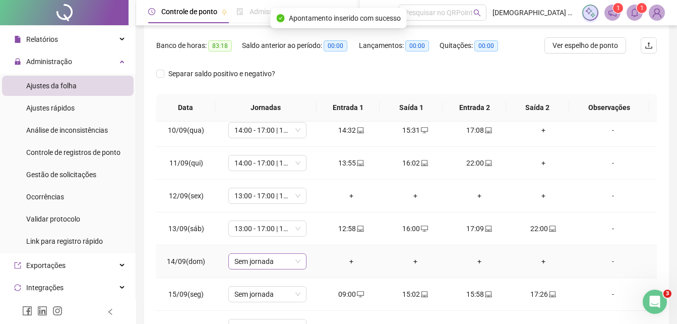
click at [278, 261] on span "Sem jornada" at bounding box center [268, 261] width 66 height 15
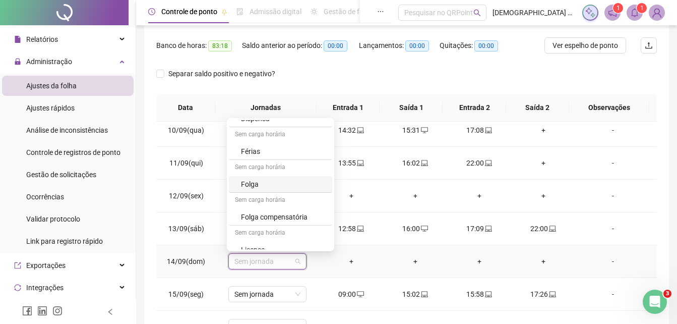
scroll to position [887, 0]
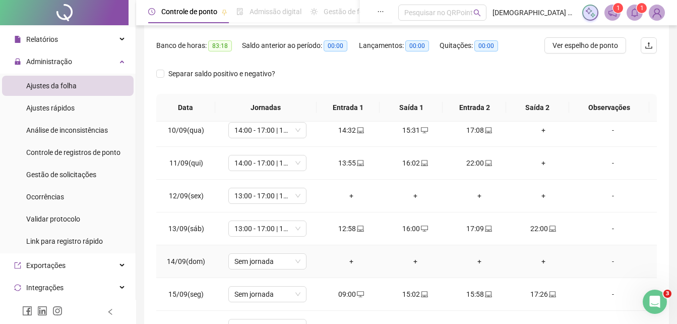
click at [370, 260] on div "+" at bounding box center [351, 261] width 48 height 11
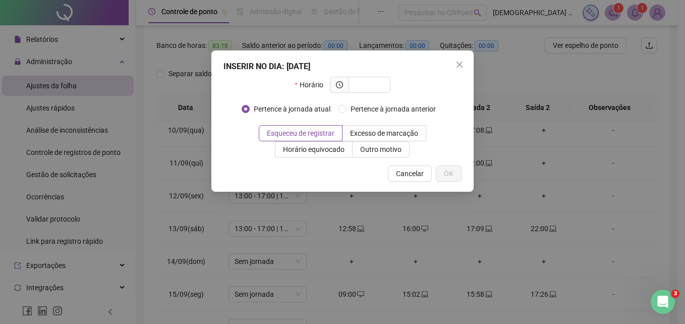
drag, startPoint x: 464, startPoint y: 67, endPoint x: 433, endPoint y: 113, distance: 55.3
click at [464, 67] on span "Close" at bounding box center [459, 65] width 16 height 8
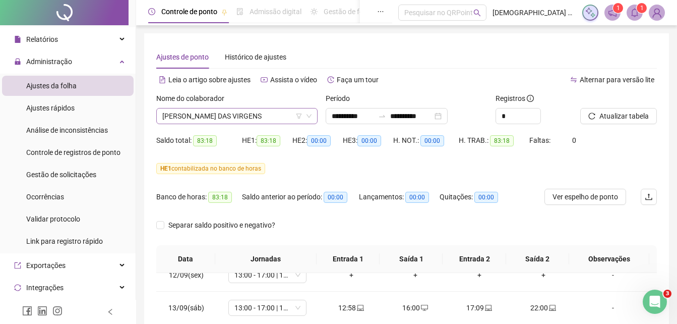
scroll to position [1598, 0]
click at [269, 116] on span "[PERSON_NAME] DAS VIRGENS" at bounding box center [236, 115] width 149 height 15
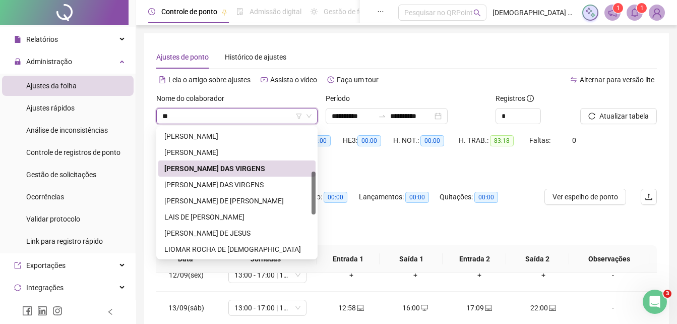
type input "*"
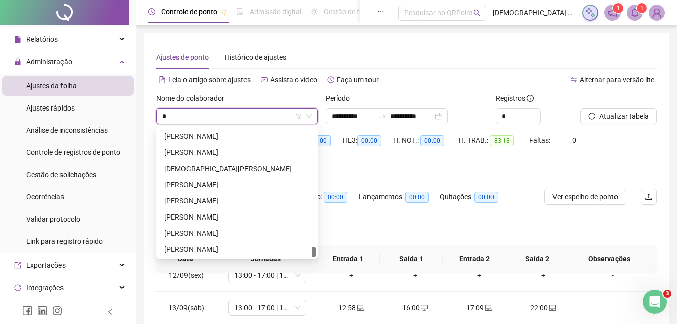
scroll to position [1404, 0]
type input "**"
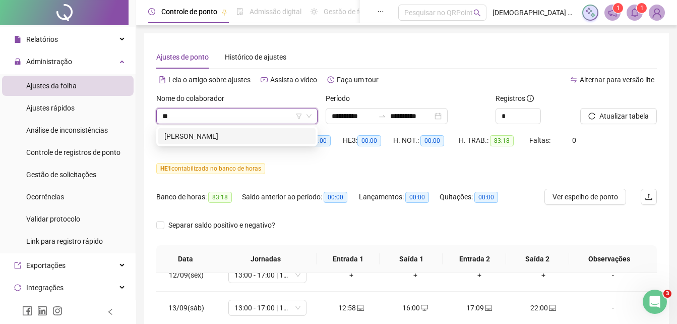
click at [258, 134] on div "[PERSON_NAME]" at bounding box center [236, 136] width 145 height 11
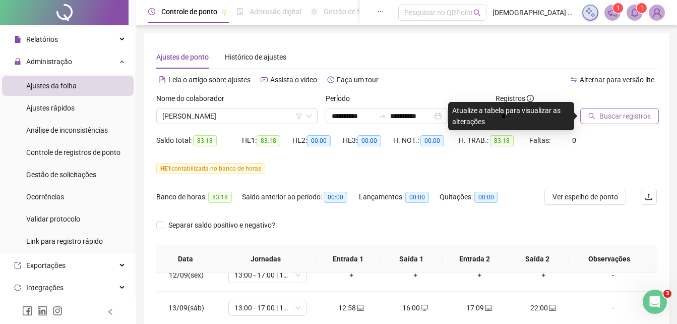
click at [626, 110] on span "Buscar registros" at bounding box center [625, 115] width 51 height 11
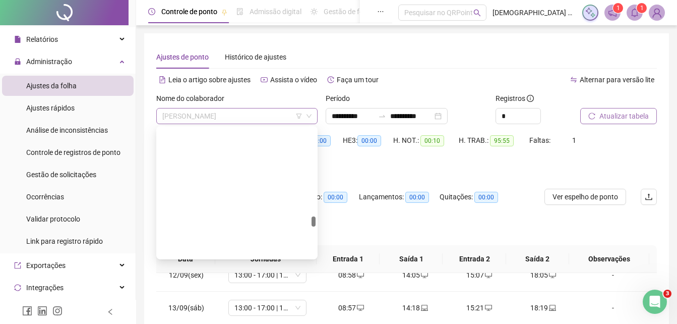
scroll to position [2389, 0]
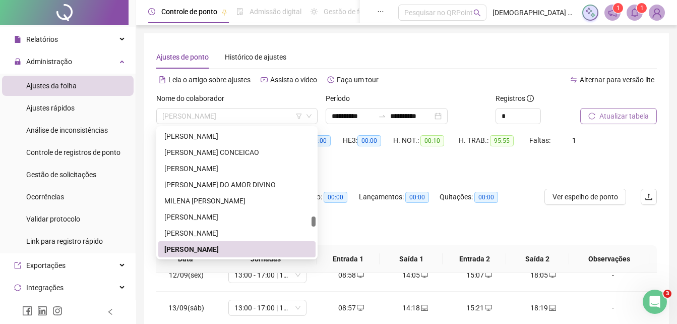
drag, startPoint x: 248, startPoint y: 114, endPoint x: 130, endPoint y: 108, distance: 118.7
click at [130, 108] on div "Página inicial Cadastros Empregadores Locais de trabalho Escalas Colaboradores …" at bounding box center [338, 272] width 677 height 544
click at [174, 117] on span "[PERSON_NAME]" at bounding box center [236, 115] width 149 height 15
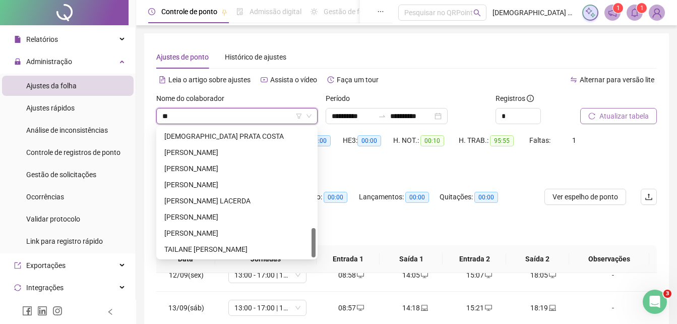
scroll to position [436, 0]
type input "***"
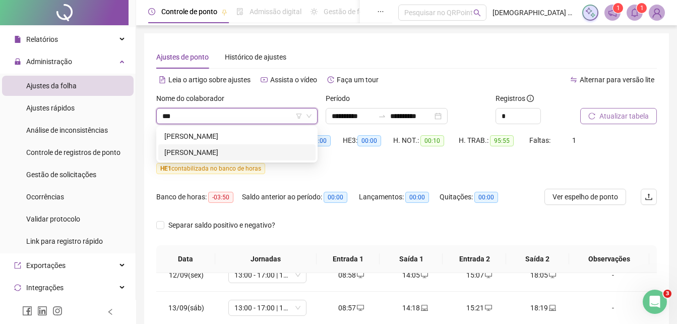
click at [207, 149] on div "[PERSON_NAME]" at bounding box center [236, 152] width 145 height 11
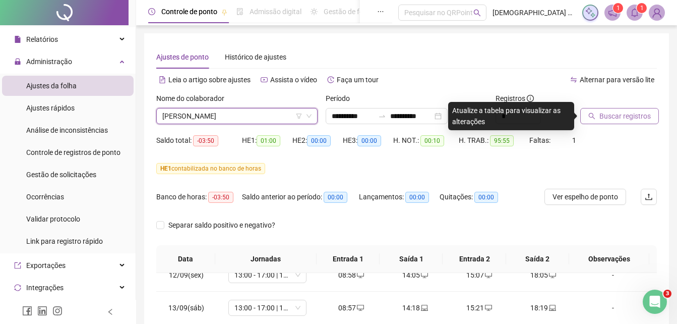
click at [625, 116] on span "Buscar registros" at bounding box center [625, 115] width 51 height 11
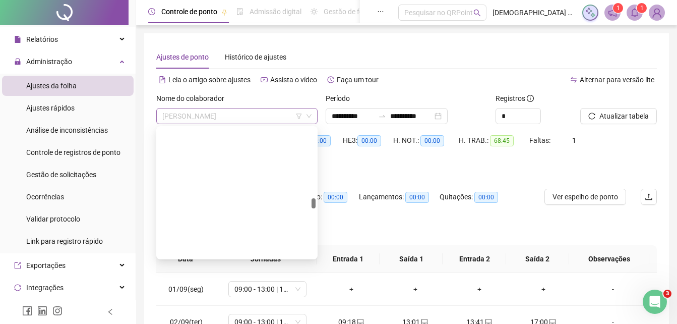
click at [251, 117] on span "[PERSON_NAME]" at bounding box center [236, 115] width 149 height 15
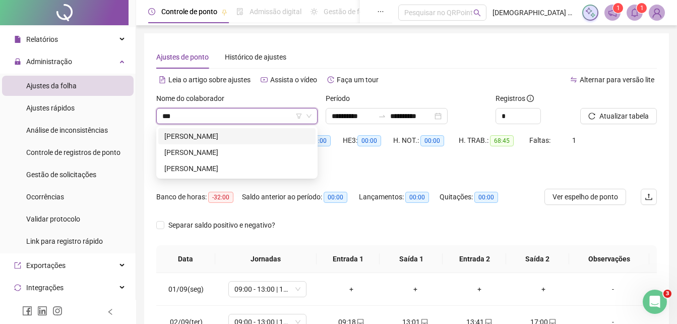
type input "****"
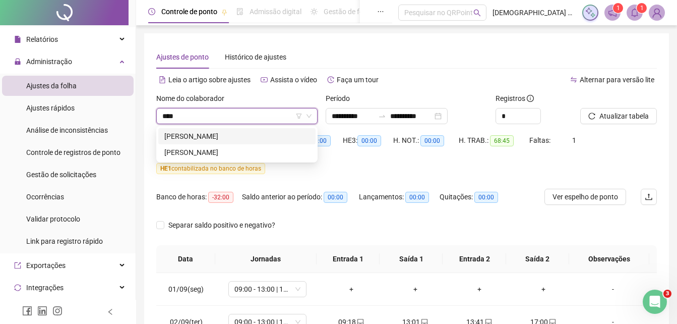
click at [212, 138] on div "[PERSON_NAME]" at bounding box center [236, 136] width 145 height 11
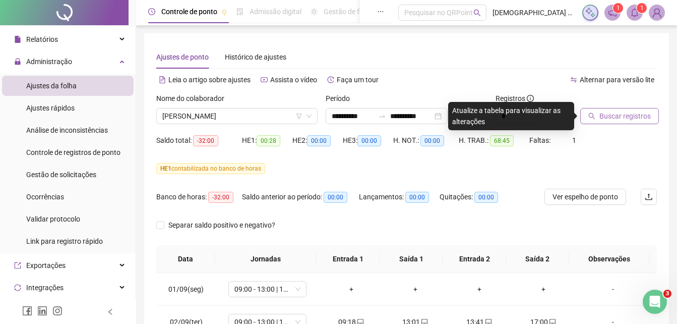
click at [618, 119] on span "Buscar registros" at bounding box center [625, 115] width 51 height 11
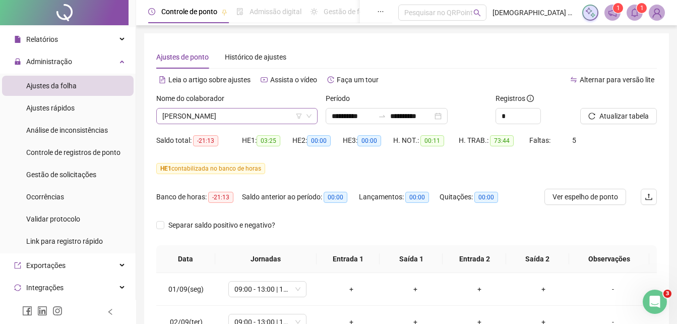
click at [253, 111] on span "[PERSON_NAME]" at bounding box center [236, 115] width 149 height 15
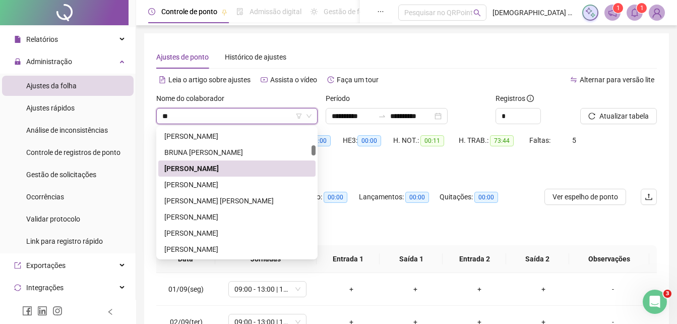
scroll to position [97, 0]
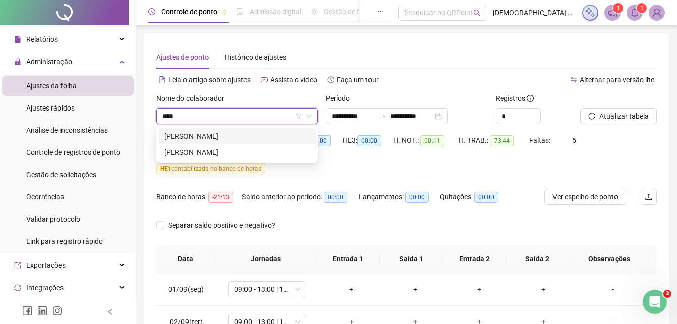
type input "*****"
click at [231, 151] on div "[PERSON_NAME]" at bounding box center [236, 152] width 145 height 11
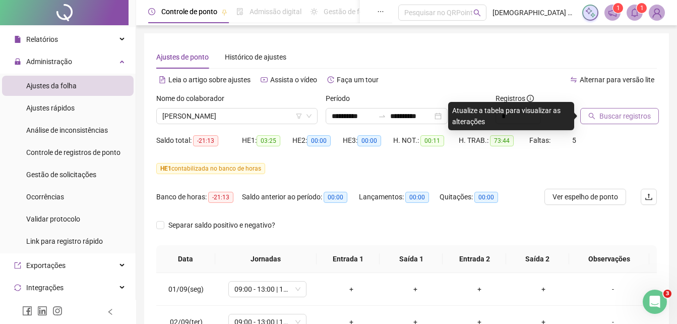
click at [611, 116] on span "Buscar registros" at bounding box center [625, 115] width 51 height 11
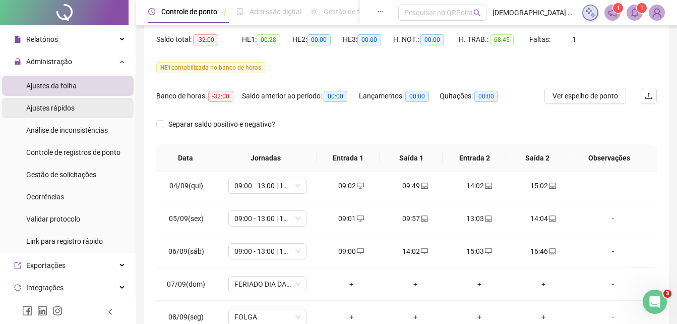
click at [65, 105] on span "Ajustes rápidos" at bounding box center [50, 108] width 48 height 8
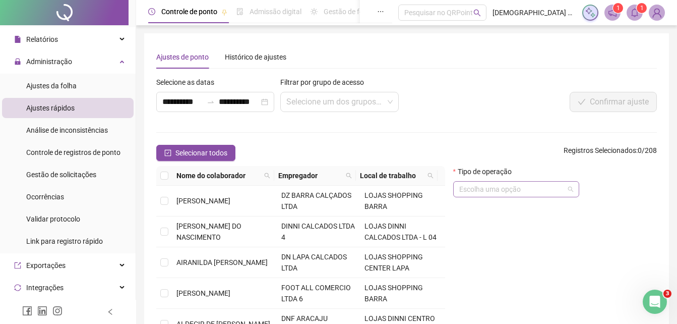
click at [482, 192] on input "search" at bounding box center [512, 189] width 105 height 15
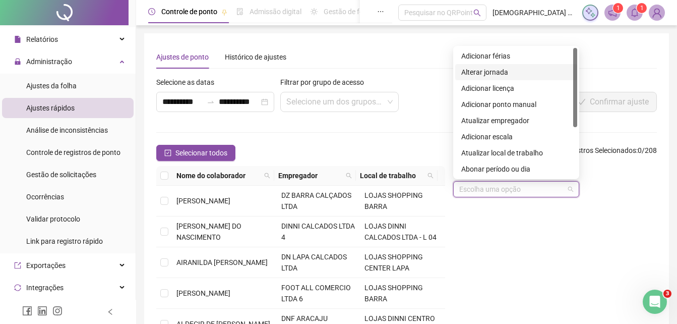
click at [489, 70] on div "Alterar jornada" at bounding box center [517, 72] width 110 height 11
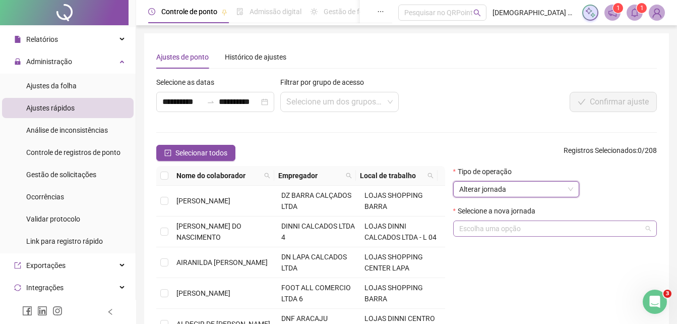
click at [490, 227] on input "search" at bounding box center [551, 228] width 183 height 15
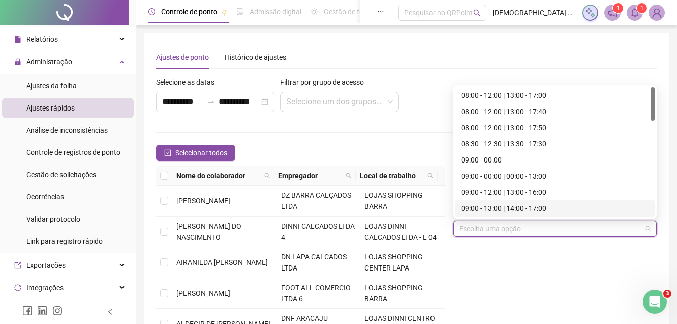
click at [362, 135] on form "**********" at bounding box center [406, 221] width 501 height 289
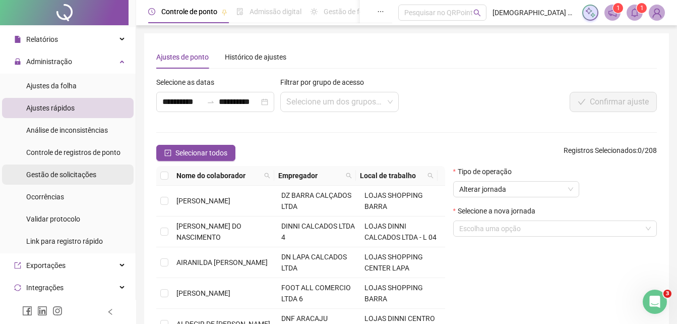
click at [79, 175] on span "Gestão de solicitações" at bounding box center [61, 174] width 70 height 8
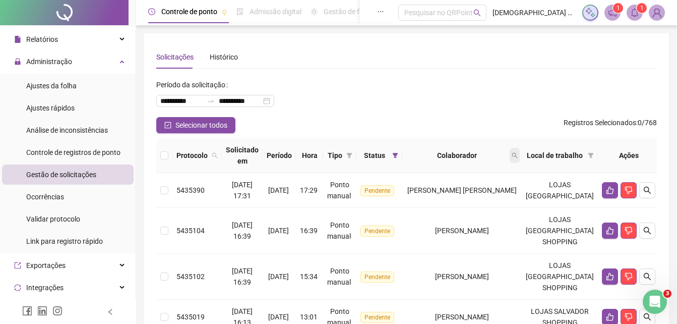
click at [518, 157] on icon "search" at bounding box center [515, 155] width 6 height 6
click at [464, 195] on button "Buscar" at bounding box center [468, 195] width 45 height 12
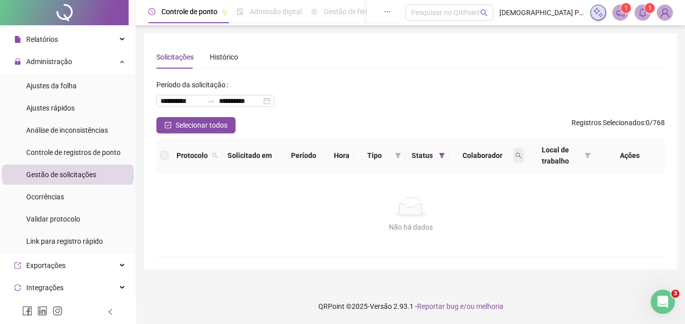
click at [515, 152] on span at bounding box center [519, 155] width 10 height 15
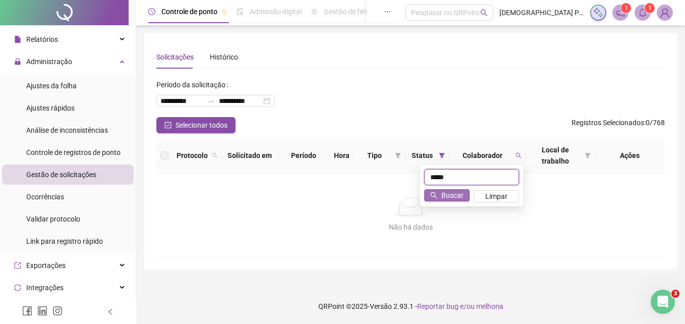
type input "*****"
click at [447, 198] on span "Buscar" at bounding box center [452, 195] width 22 height 11
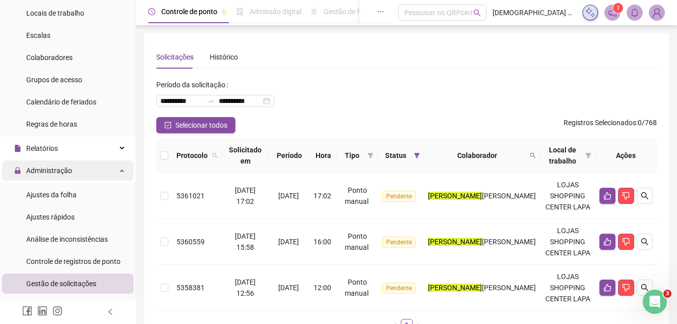
scroll to position [101, 0]
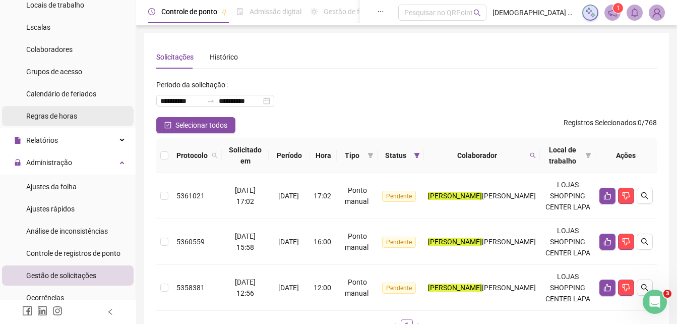
click at [66, 115] on span "Regras de horas" at bounding box center [51, 116] width 51 height 8
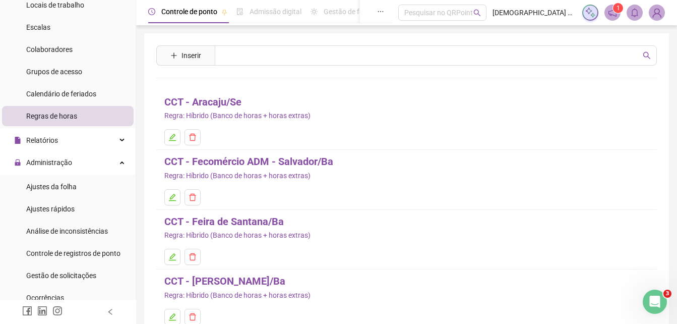
click at [245, 221] on link "CCT - Feira de Santana/Ba" at bounding box center [224, 222] width 120 height 16
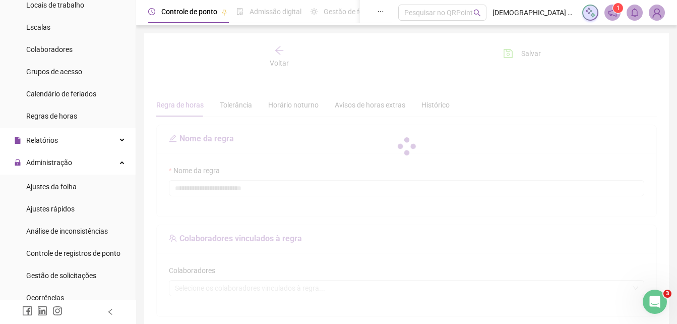
type input "**********"
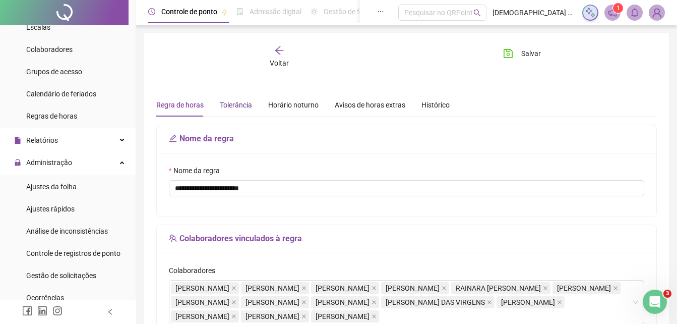
click at [242, 106] on div "Tolerância" at bounding box center [236, 104] width 32 height 11
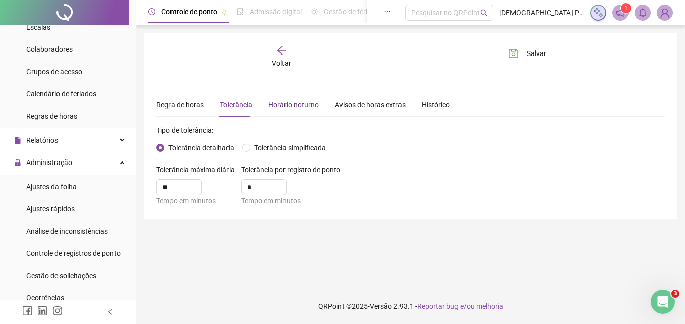
click at [290, 101] on div "Horário noturno" at bounding box center [293, 104] width 50 height 11
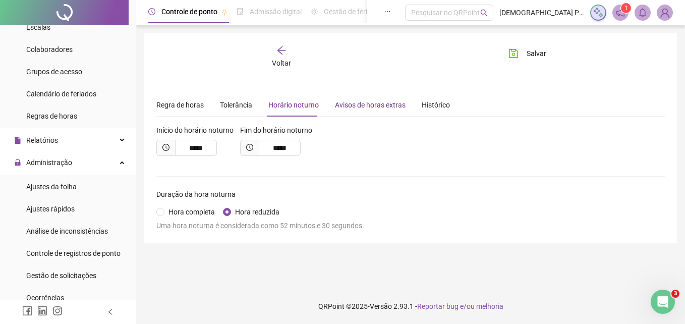
click at [374, 102] on div "Avisos de horas extras" at bounding box center [370, 104] width 71 height 11
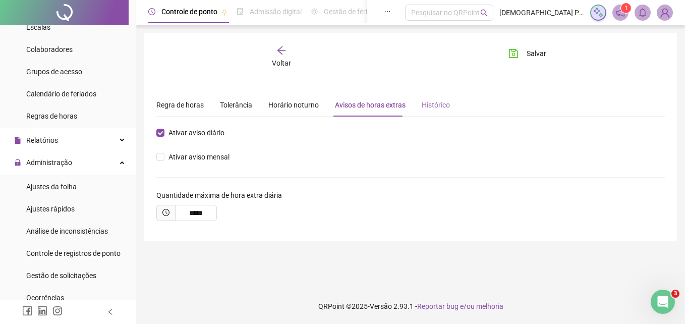
click at [437, 97] on div "Histórico" at bounding box center [436, 104] width 28 height 23
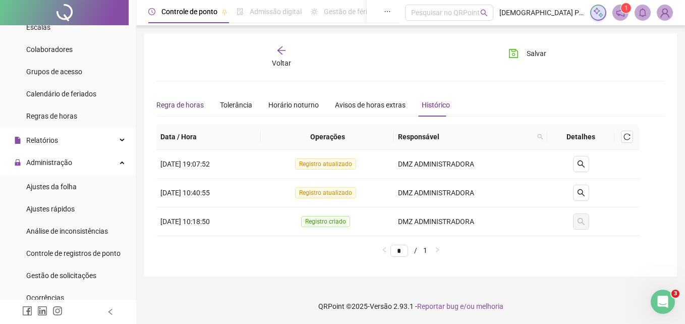
click at [180, 104] on div "Regra de horas" at bounding box center [179, 104] width 47 height 11
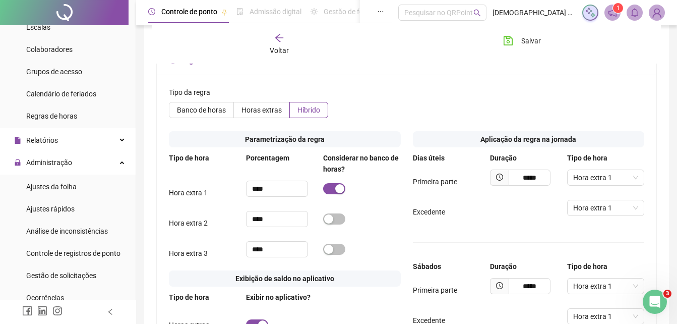
scroll to position [454, 0]
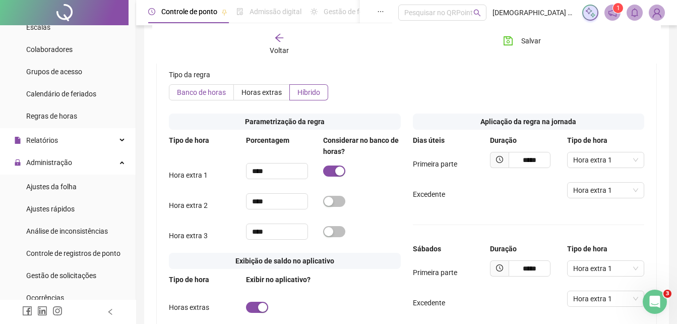
click at [205, 96] on span "Banco de horas" at bounding box center [201, 92] width 49 height 8
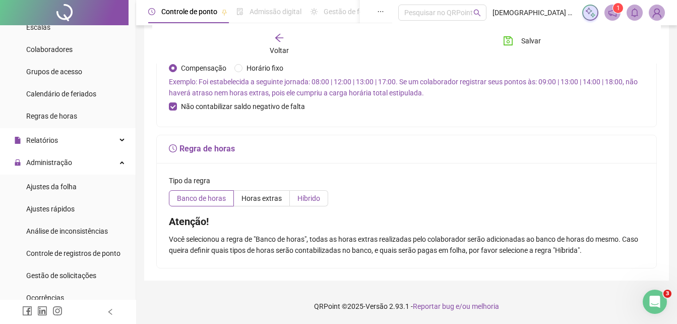
click at [309, 202] on span "Híbrido" at bounding box center [309, 198] width 23 height 8
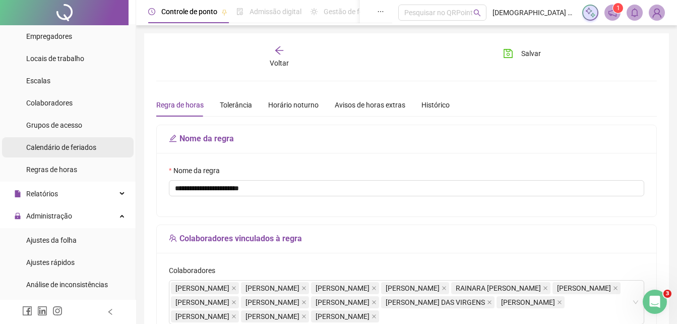
scroll to position [0, 0]
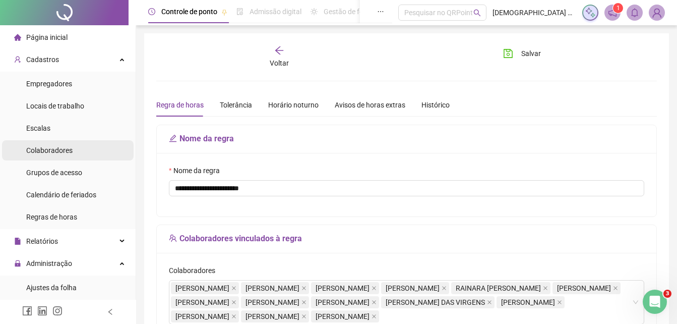
click at [67, 149] on span "Colaboradores" at bounding box center [49, 150] width 46 height 8
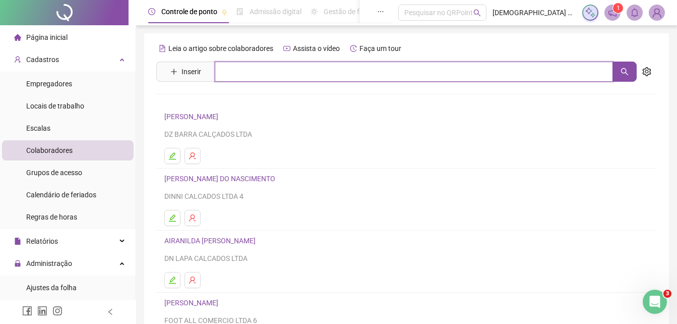
click at [268, 70] on input "text" at bounding box center [414, 72] width 398 height 20
type input "*"
type input "**"
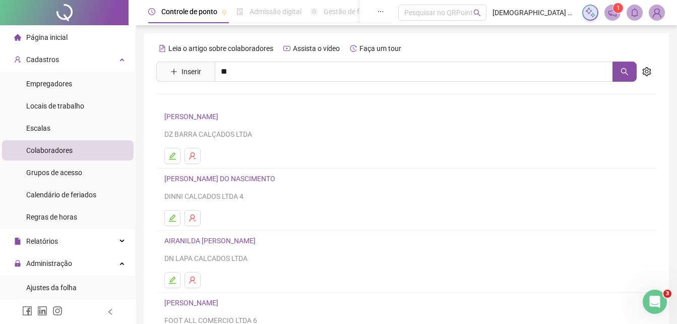
click at [212, 97] on link "[PERSON_NAME]" at bounding box center [202, 101] width 54 height 8
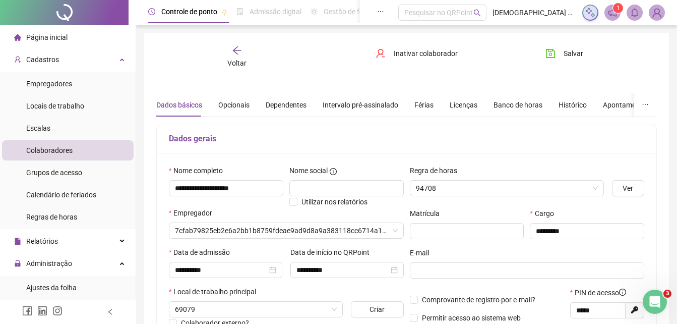
type input "**********"
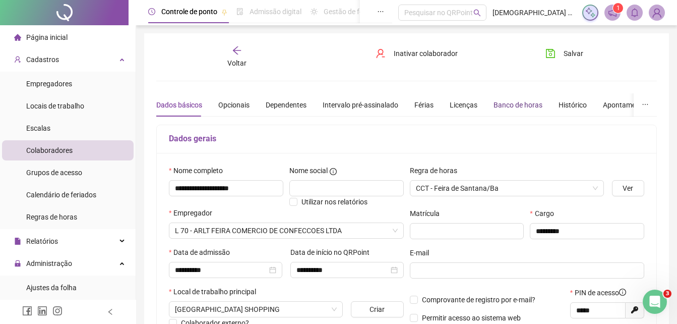
click at [525, 105] on div "Banco de horas" at bounding box center [518, 104] width 49 height 11
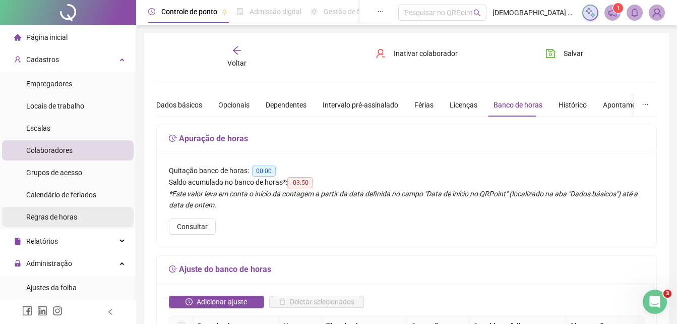
click at [69, 218] on span "Regras de horas" at bounding box center [51, 217] width 51 height 8
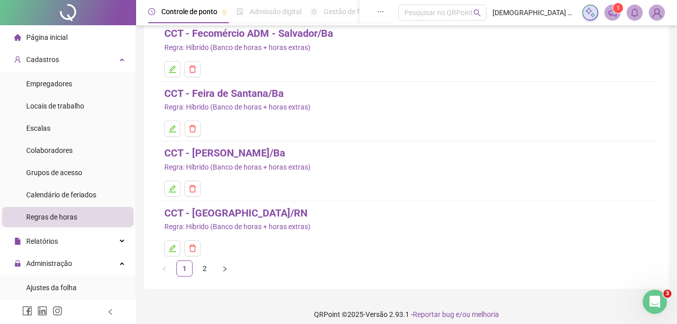
scroll to position [136, 0]
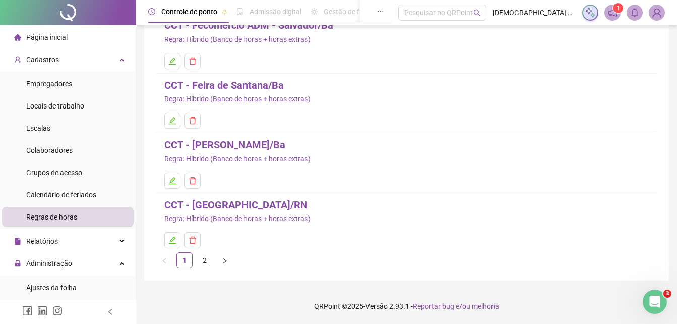
click at [252, 82] on link "CCT - Feira de Santana/Ba" at bounding box center [224, 86] width 120 height 16
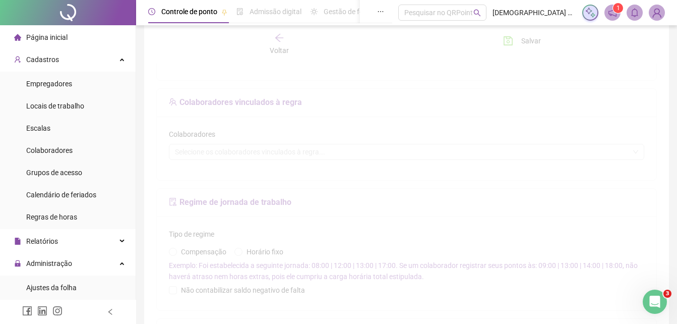
type input "**********"
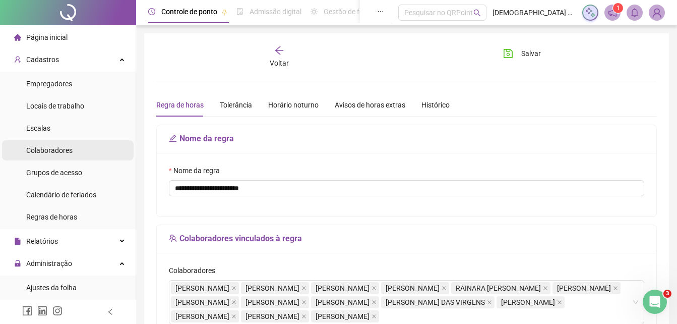
click at [66, 151] on span "Colaboradores" at bounding box center [49, 150] width 46 height 8
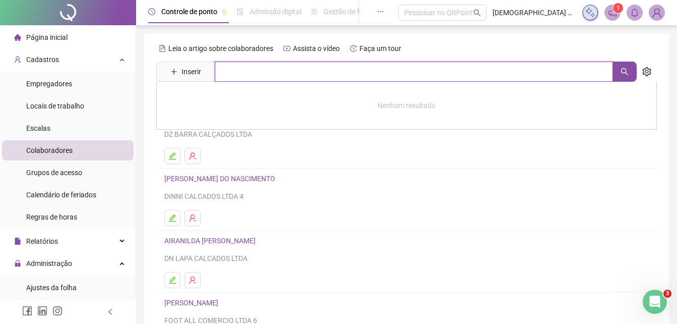
click at [241, 73] on input "text" at bounding box center [414, 72] width 398 height 20
type input "**"
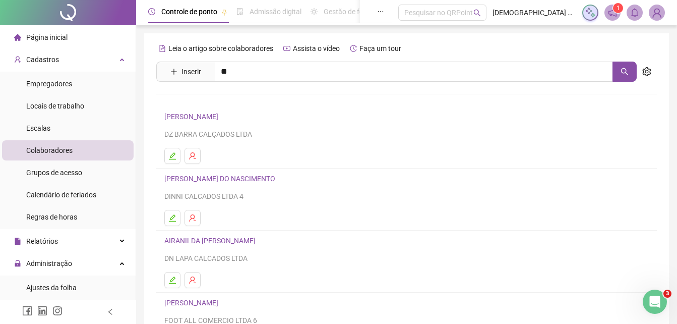
click at [205, 100] on link "[PERSON_NAME]" at bounding box center [202, 101] width 54 height 8
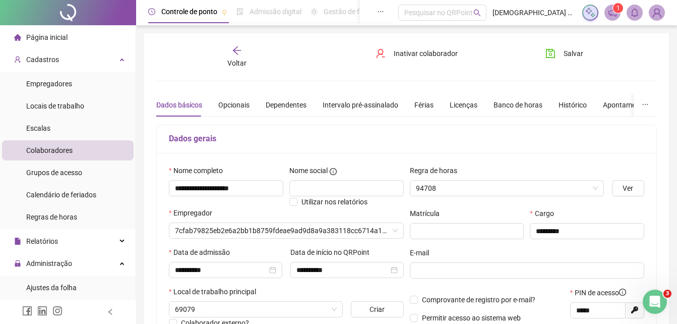
type input "**********"
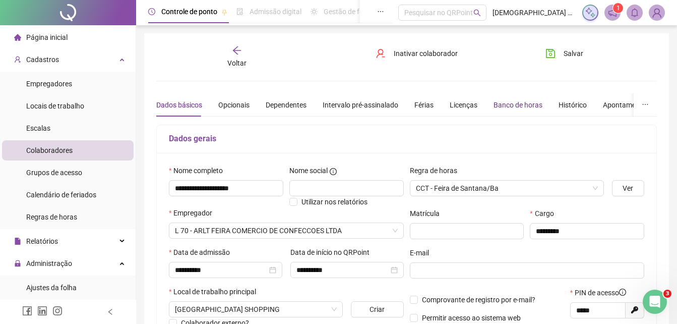
click at [527, 104] on div "Banco de horas" at bounding box center [518, 104] width 49 height 11
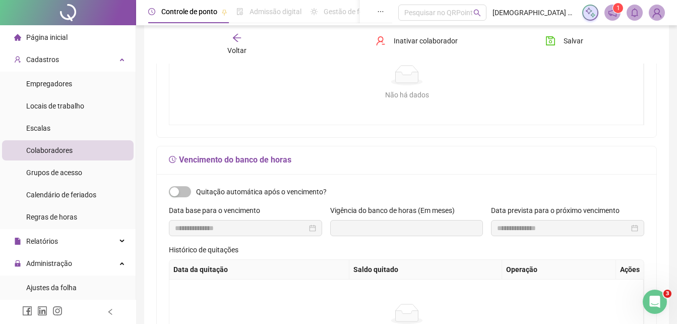
scroll to position [353, 0]
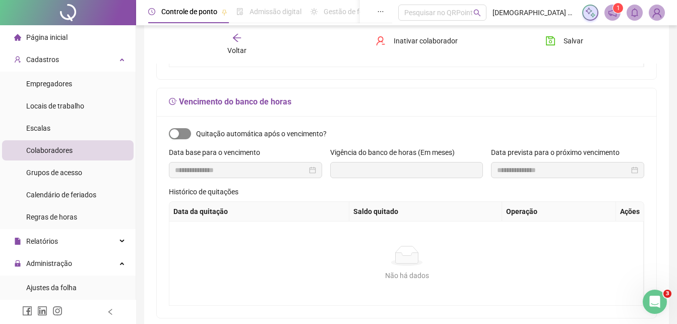
click at [182, 128] on span "button" at bounding box center [180, 133] width 22 height 11
type input "**********"
type input "*"
type input "**********"
drag, startPoint x: 225, startPoint y: 168, endPoint x: 161, endPoint y: 169, distance: 64.1
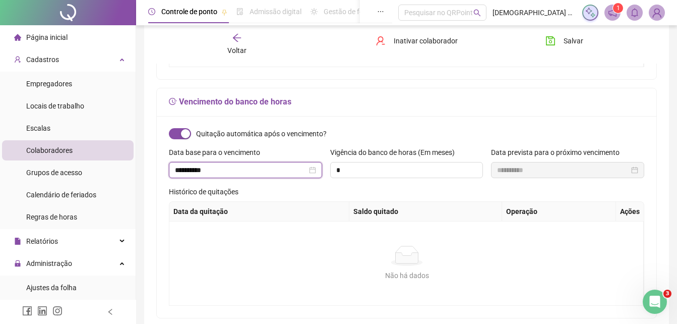
click at [161, 169] on div "**********" at bounding box center [407, 217] width 500 height 202
click at [370, 171] on input "*" at bounding box center [407, 169] width 152 height 15
click at [219, 169] on input "**********" at bounding box center [241, 169] width 132 height 11
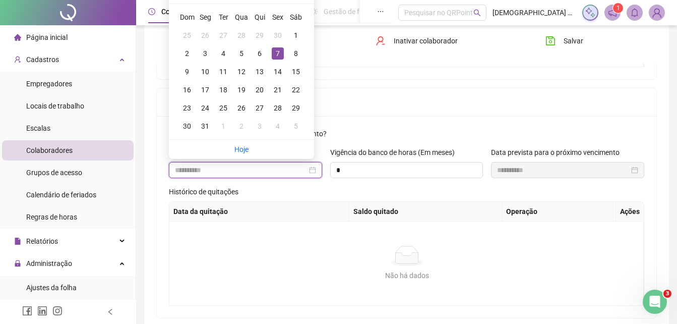
type input "**********"
drag, startPoint x: 222, startPoint y: 167, endPoint x: 149, endPoint y: 150, distance: 74.6
click at [149, 150] on div "**********" at bounding box center [406, 60] width 525 height 761
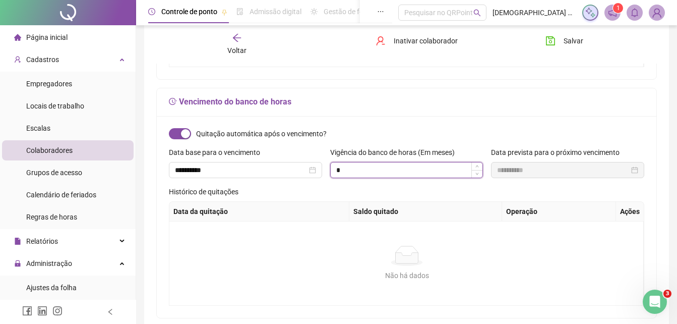
click at [371, 168] on input "*" at bounding box center [407, 169] width 152 height 15
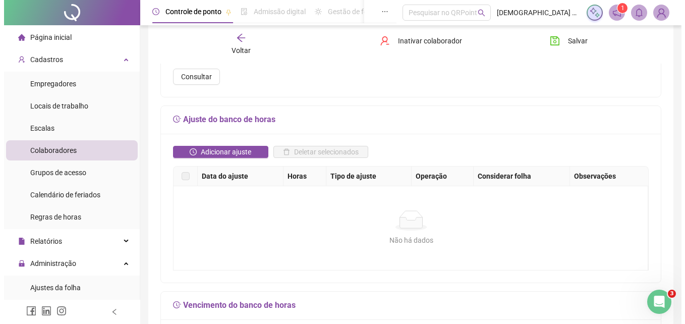
scroll to position [151, 0]
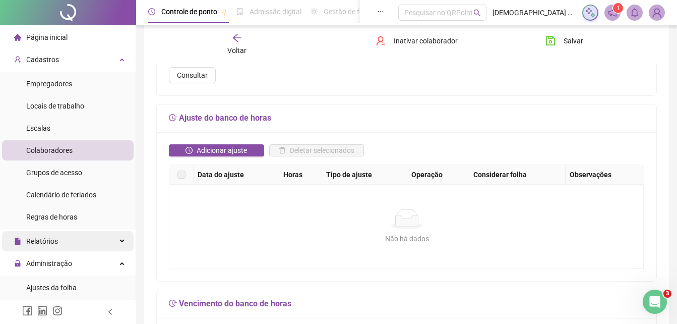
click at [45, 244] on span "Relatórios" at bounding box center [42, 241] width 32 height 8
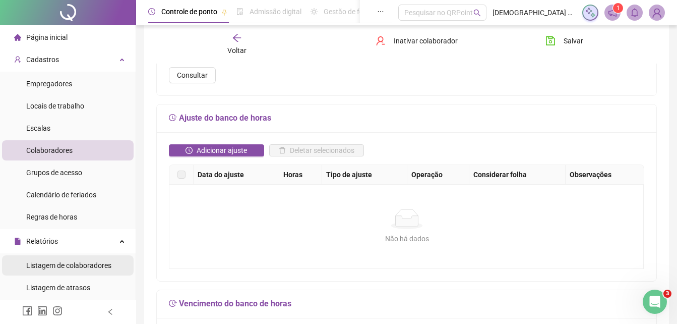
click at [59, 264] on span "Listagem de colaboradores" at bounding box center [68, 265] width 85 height 8
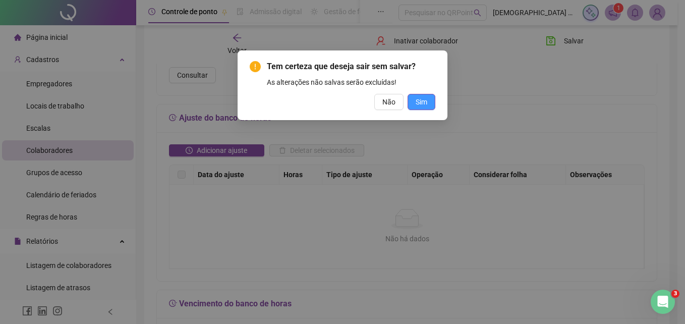
click at [418, 102] on span "Sim" at bounding box center [422, 101] width 12 height 11
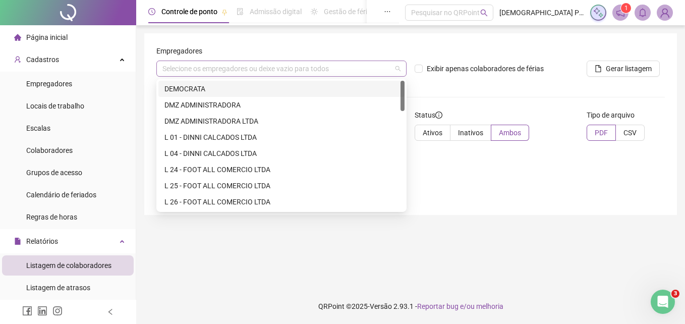
click at [334, 71] on div "Selecione os empregadores ou deixe vazio para todos" at bounding box center [281, 69] width 250 height 16
click at [214, 104] on div "DMZ ADMINISTRADORA" at bounding box center [281, 104] width 234 height 11
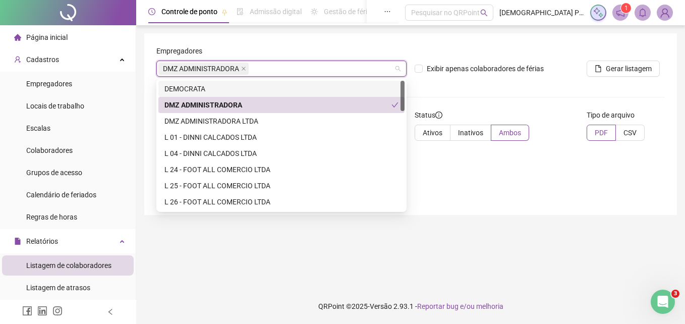
click at [493, 81] on div "Exibir apenas colaboradores de férias" at bounding box center [497, 64] width 172 height 39
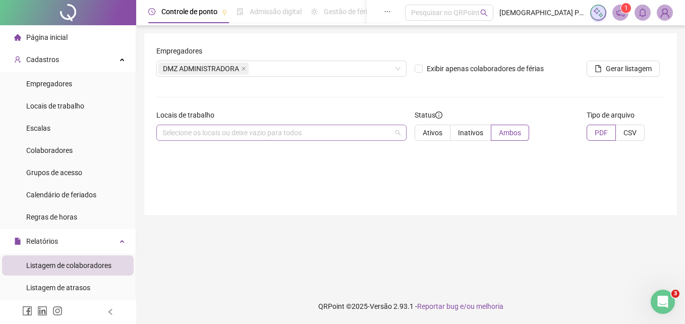
click at [312, 127] on div "Selecione os locais ou deixe vazio para todos" at bounding box center [281, 133] width 250 height 16
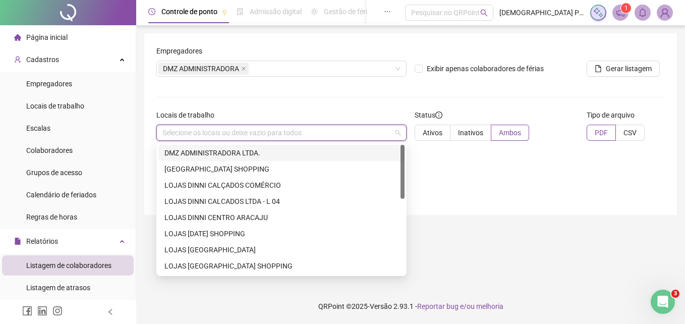
click at [283, 150] on div "DMZ ADMINISTRADORA LTDA." at bounding box center [281, 152] width 234 height 11
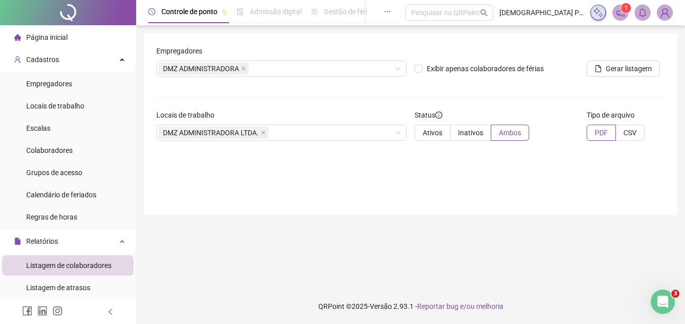
click at [513, 203] on div "Empregadores DMZ ADMINISTRADORA Exibir apenas colaboradores de férias Gerar lis…" at bounding box center [410, 124] width 533 height 182
click at [633, 65] on span "Gerar listagem" at bounding box center [629, 68] width 46 height 11
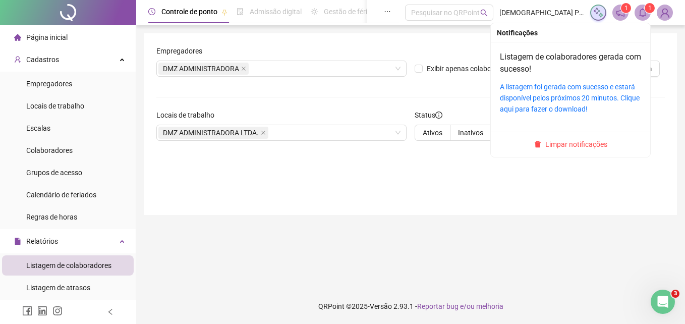
click at [641, 14] on icon "bell" at bounding box center [642, 12] width 9 height 9
click at [567, 95] on link "A listagem foi gerada com sucesso e estará disponível pelos próximos 20 minutos…" at bounding box center [570, 98] width 140 height 30
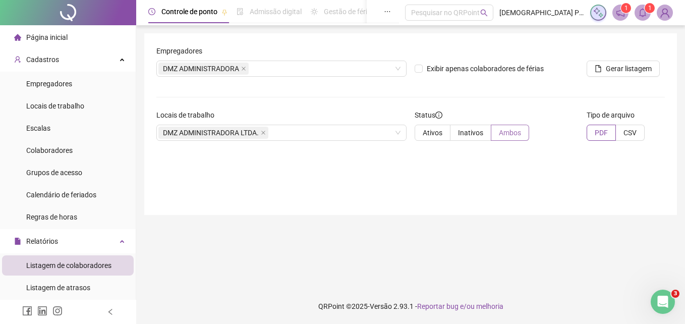
click at [513, 135] on span "Ambos" at bounding box center [510, 133] width 22 height 8
click at [425, 69] on span "Exibir apenas colaboradores de férias" at bounding box center [485, 68] width 125 height 11
